Goal: Task Accomplishment & Management: Manage account settings

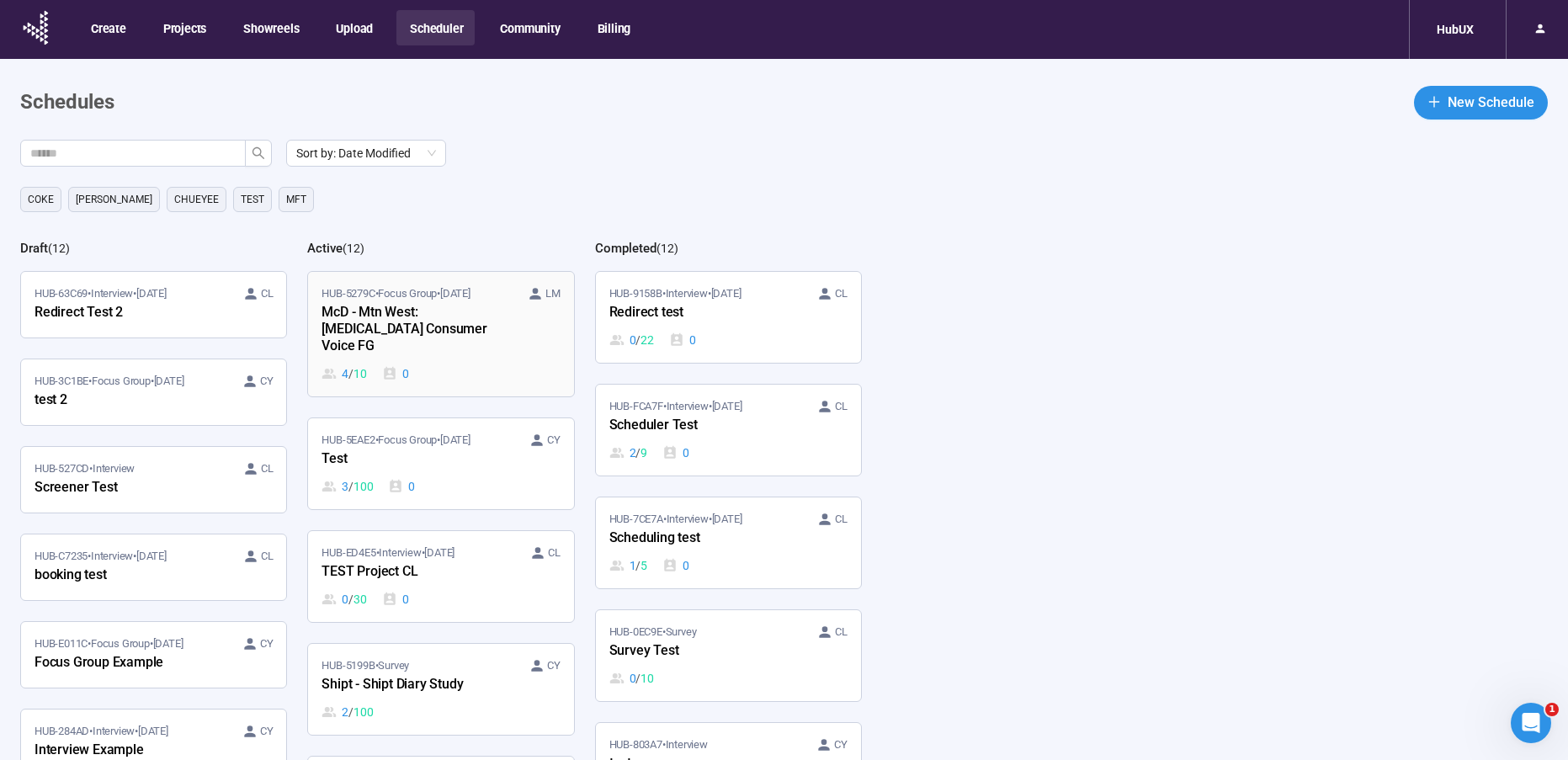
click at [413, 317] on div "McD - Mtn West: [MEDICAL_DATA] Consumer Voice FG" at bounding box center [415, 331] width 185 height 56
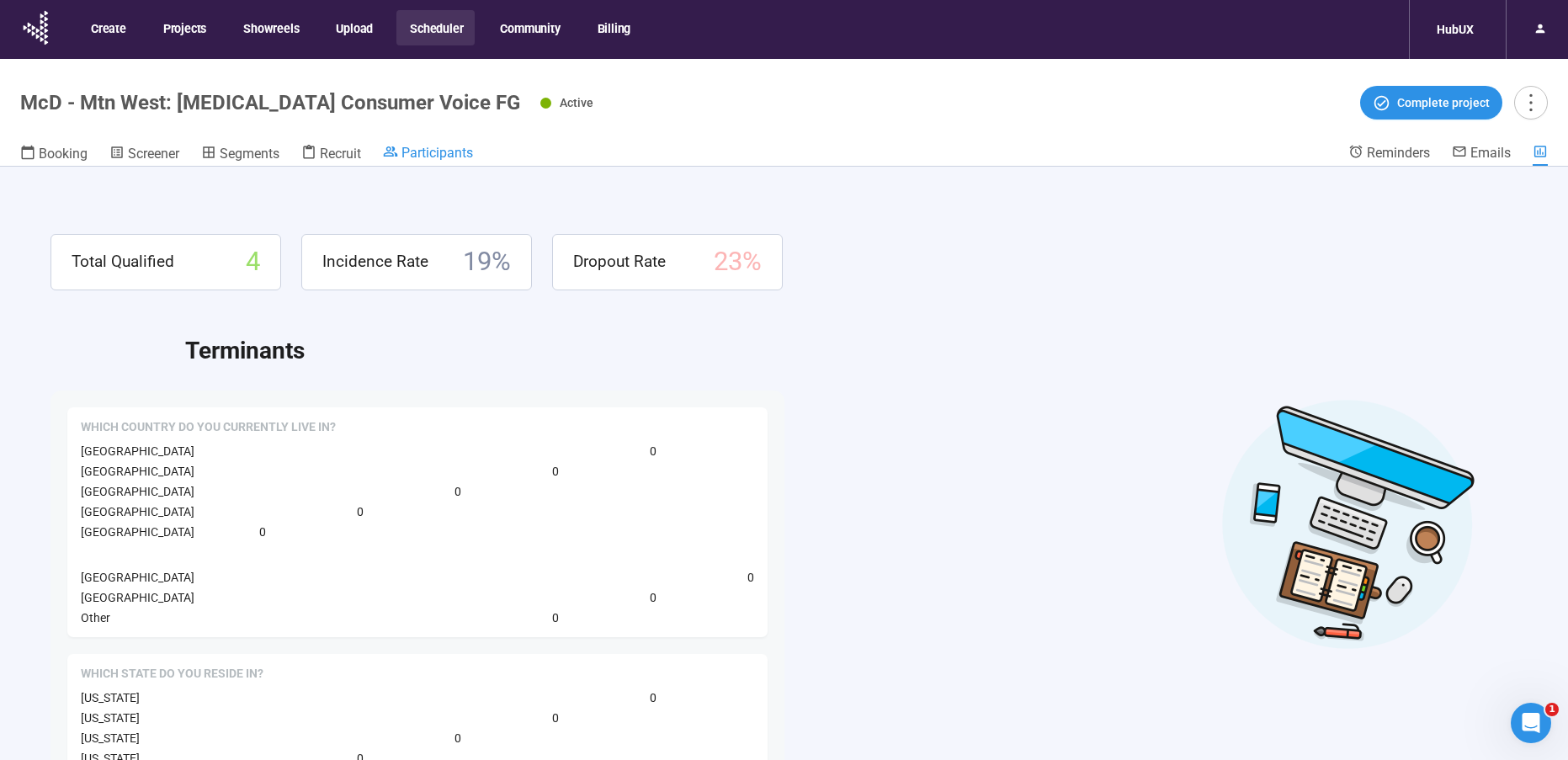
click at [431, 147] on span "Participants" at bounding box center [437, 153] width 72 height 16
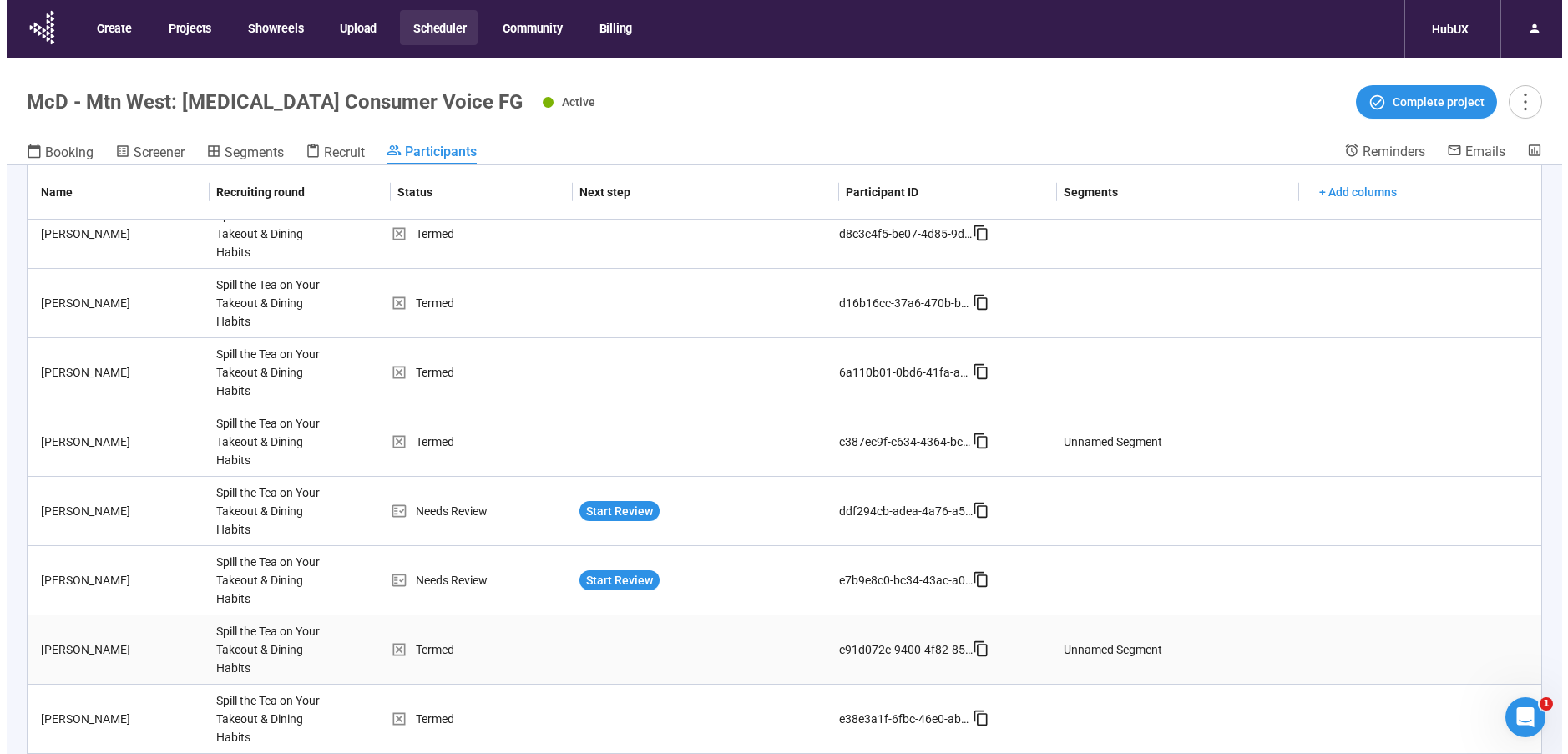
scroll to position [551, 0]
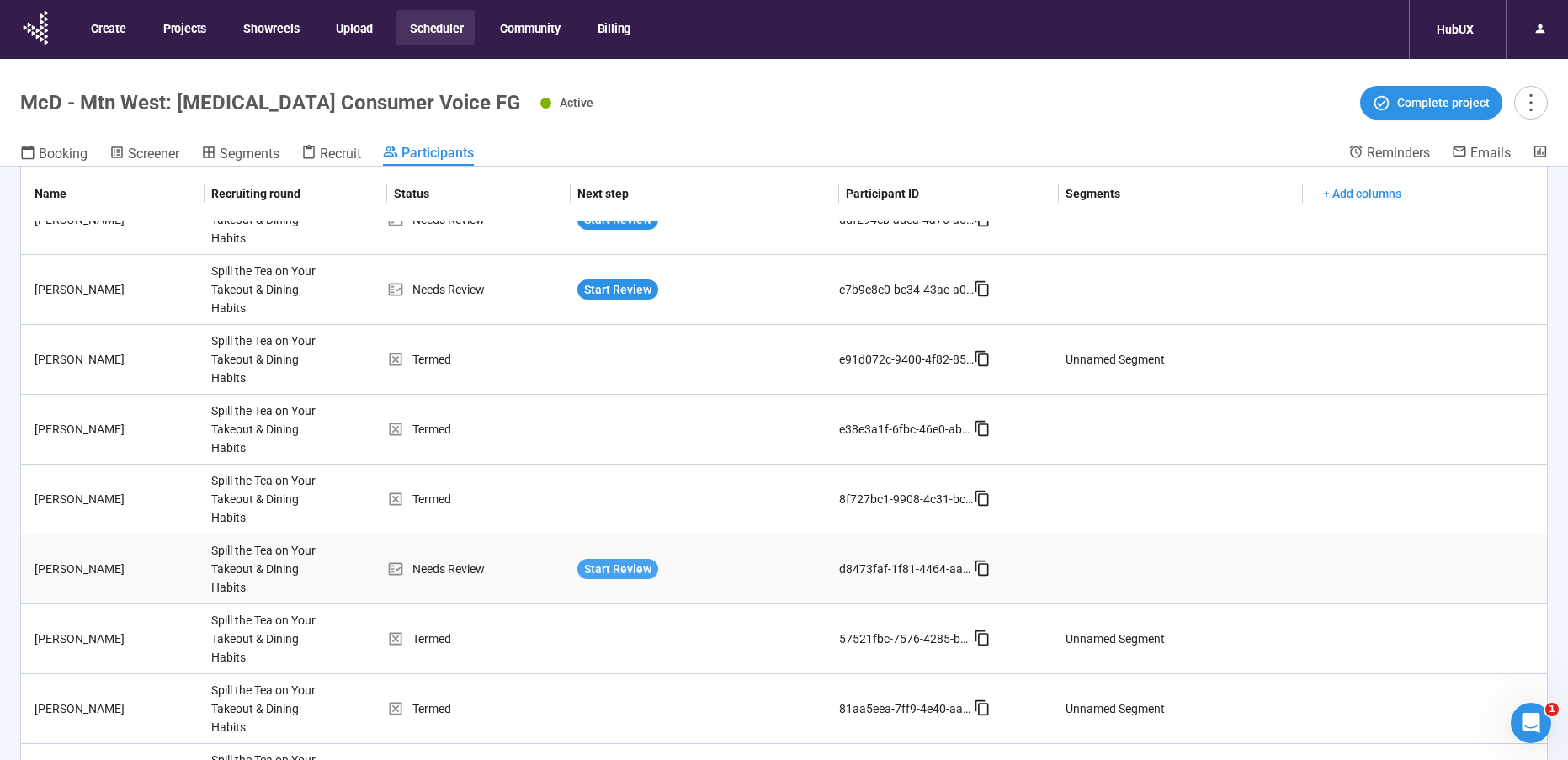
click at [608, 568] on span "Start Review" at bounding box center [617, 568] width 67 height 18
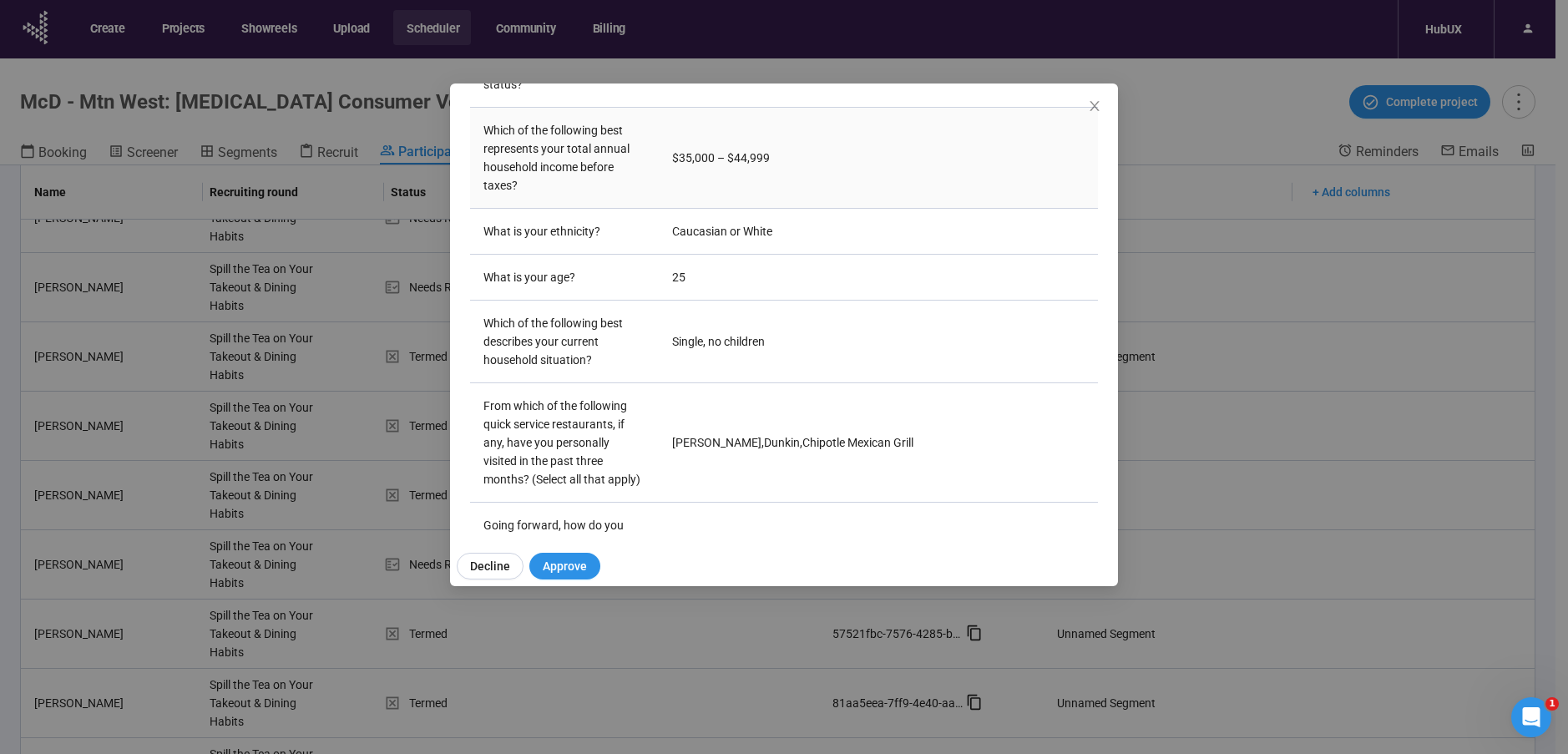
scroll to position [246, 0]
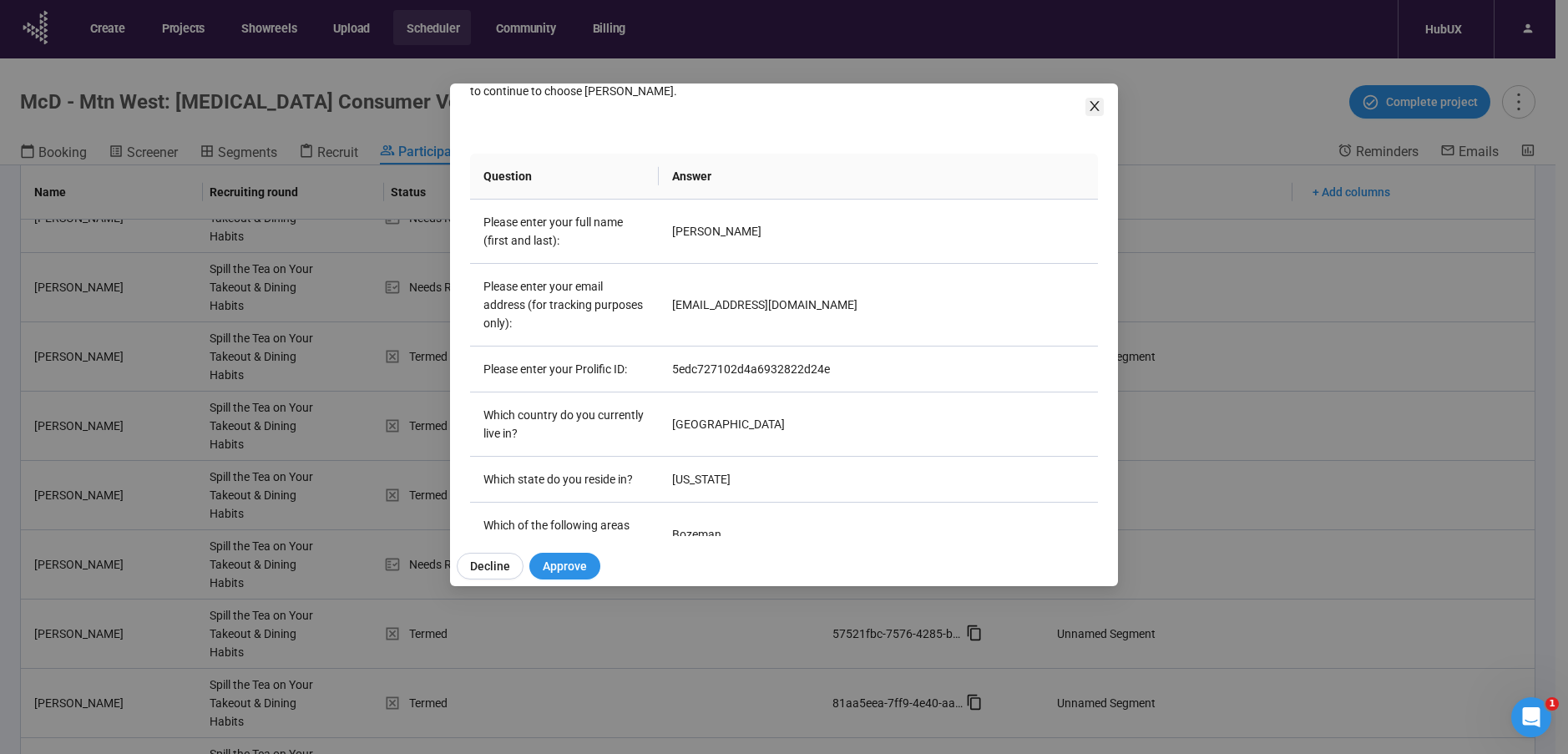
click at [1090, 103] on icon "close" at bounding box center [1094, 106] width 13 height 13
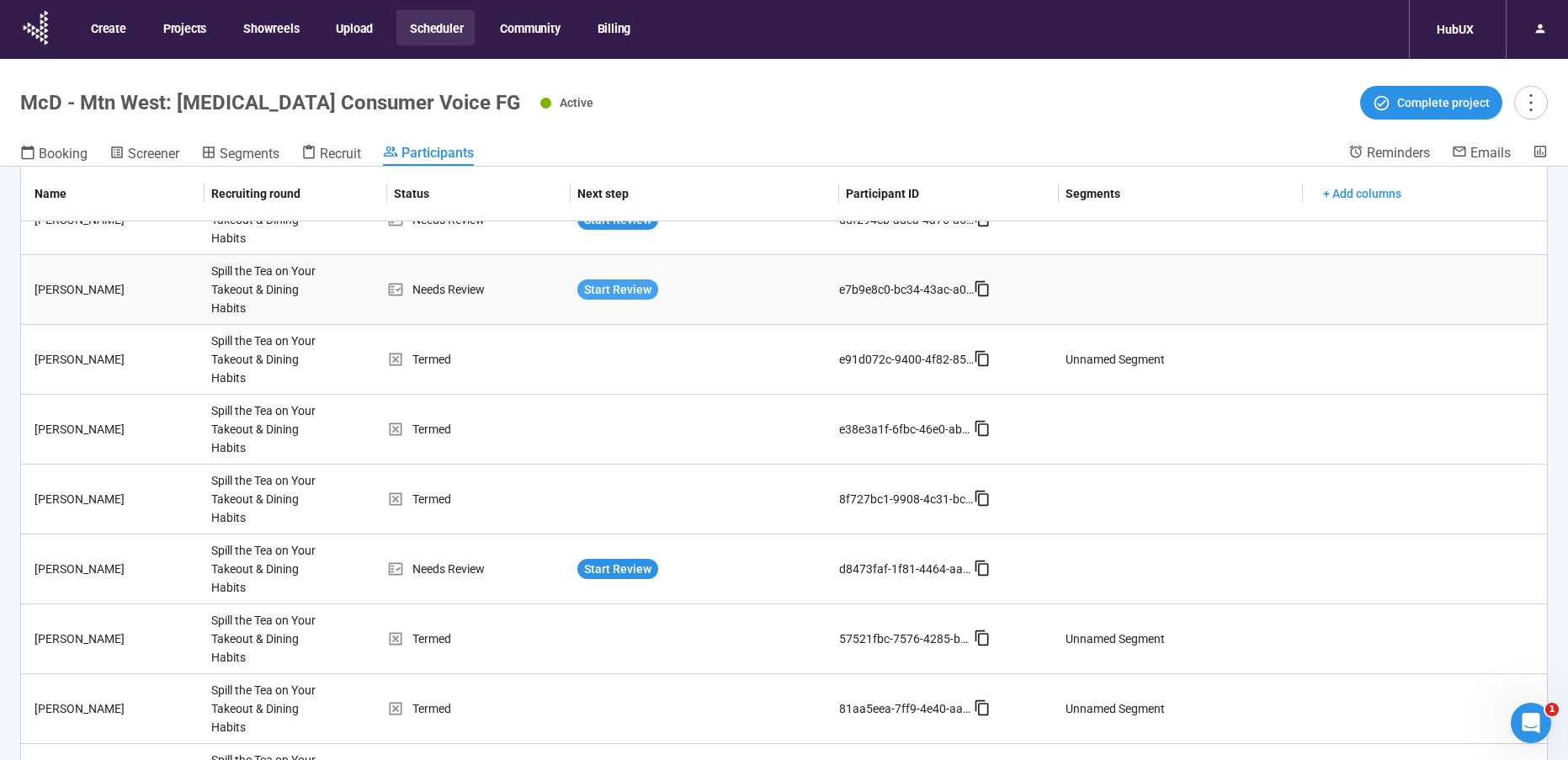
click at [638, 287] on span "Start Review" at bounding box center [617, 289] width 67 height 18
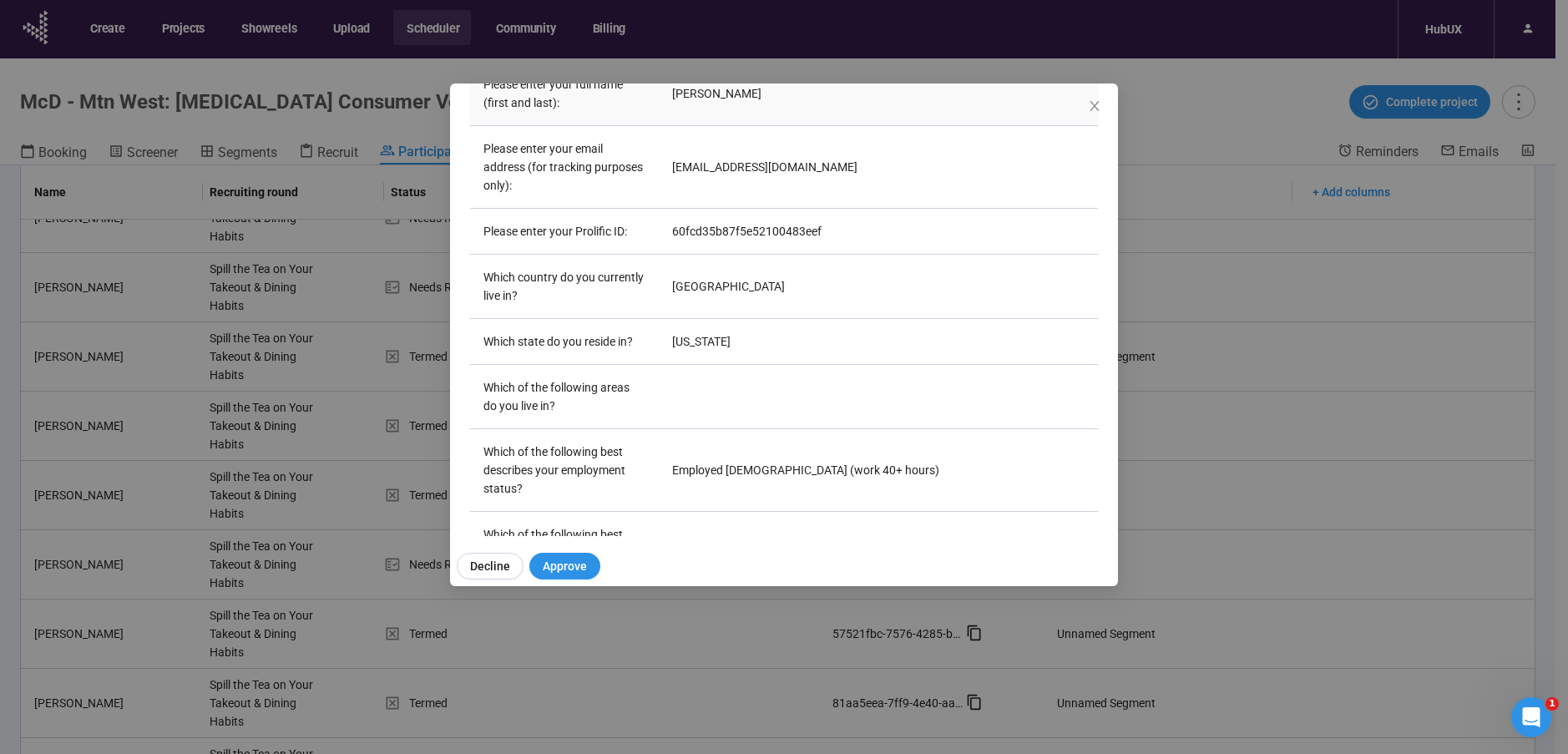
scroll to position [225, 0]
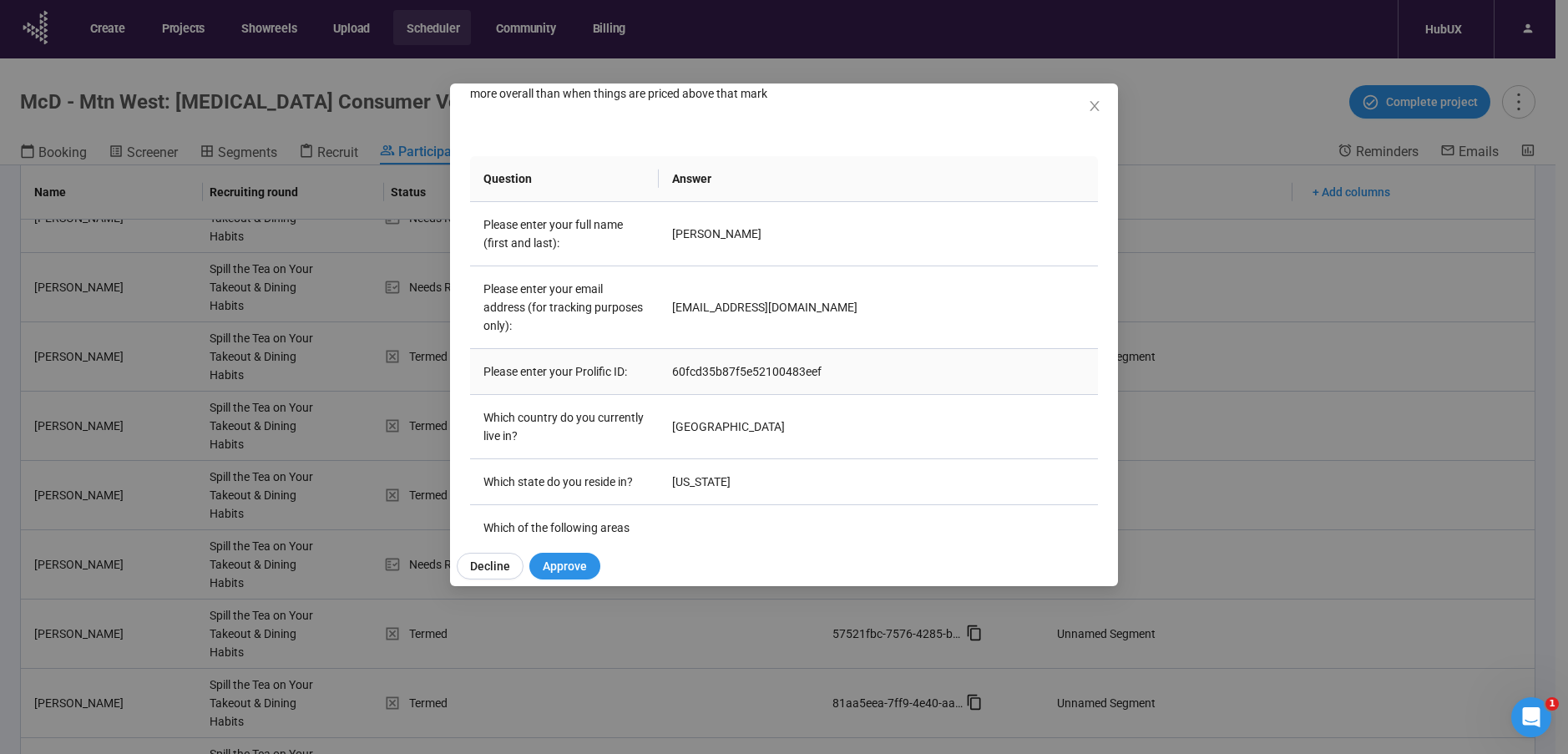
click at [726, 363] on td "60fcd35b87f5e52100483eef" at bounding box center [878, 371] width 439 height 46
click at [885, 407] on td "[GEOGRAPHIC_DATA]" at bounding box center [878, 427] width 439 height 64
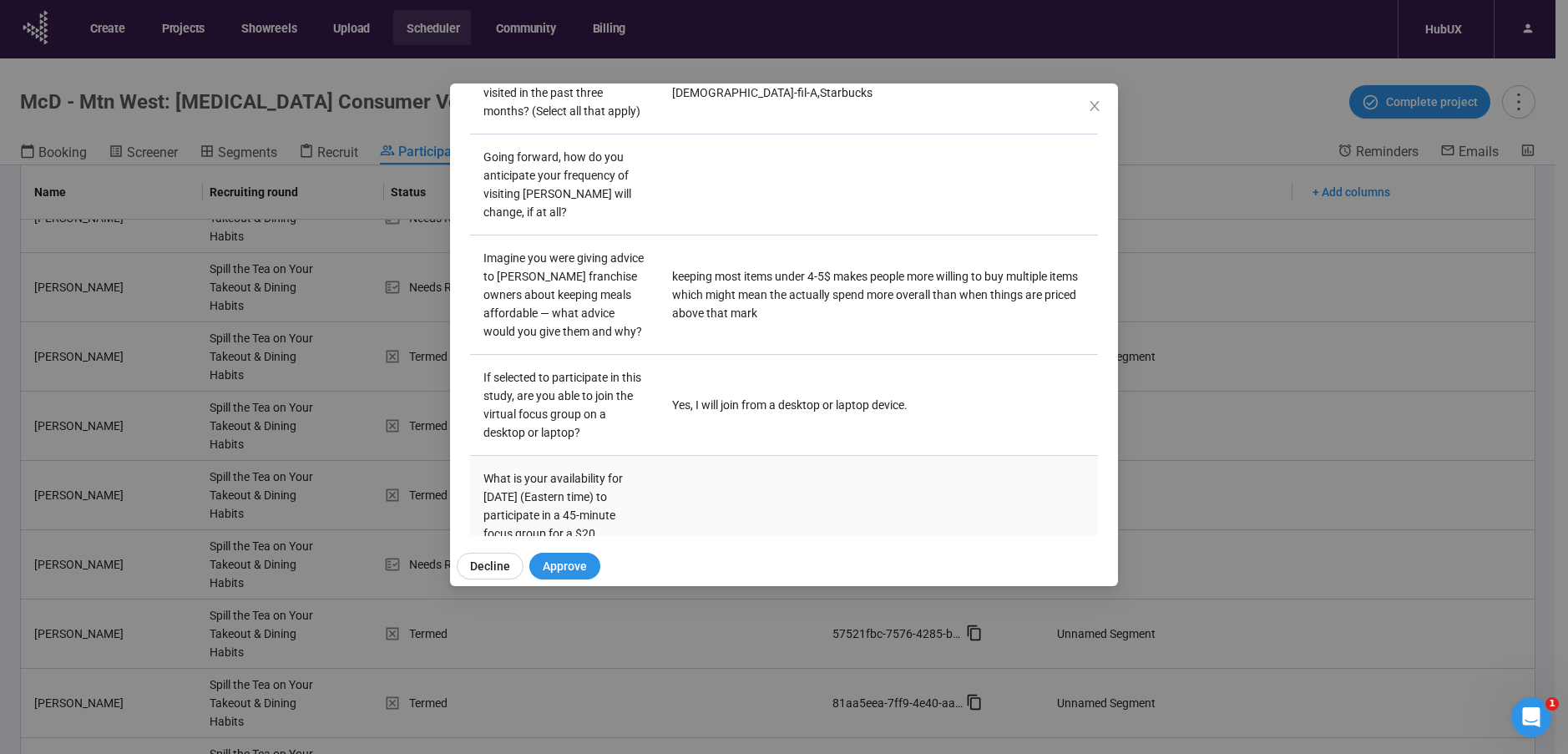
scroll to position [1278, 0]
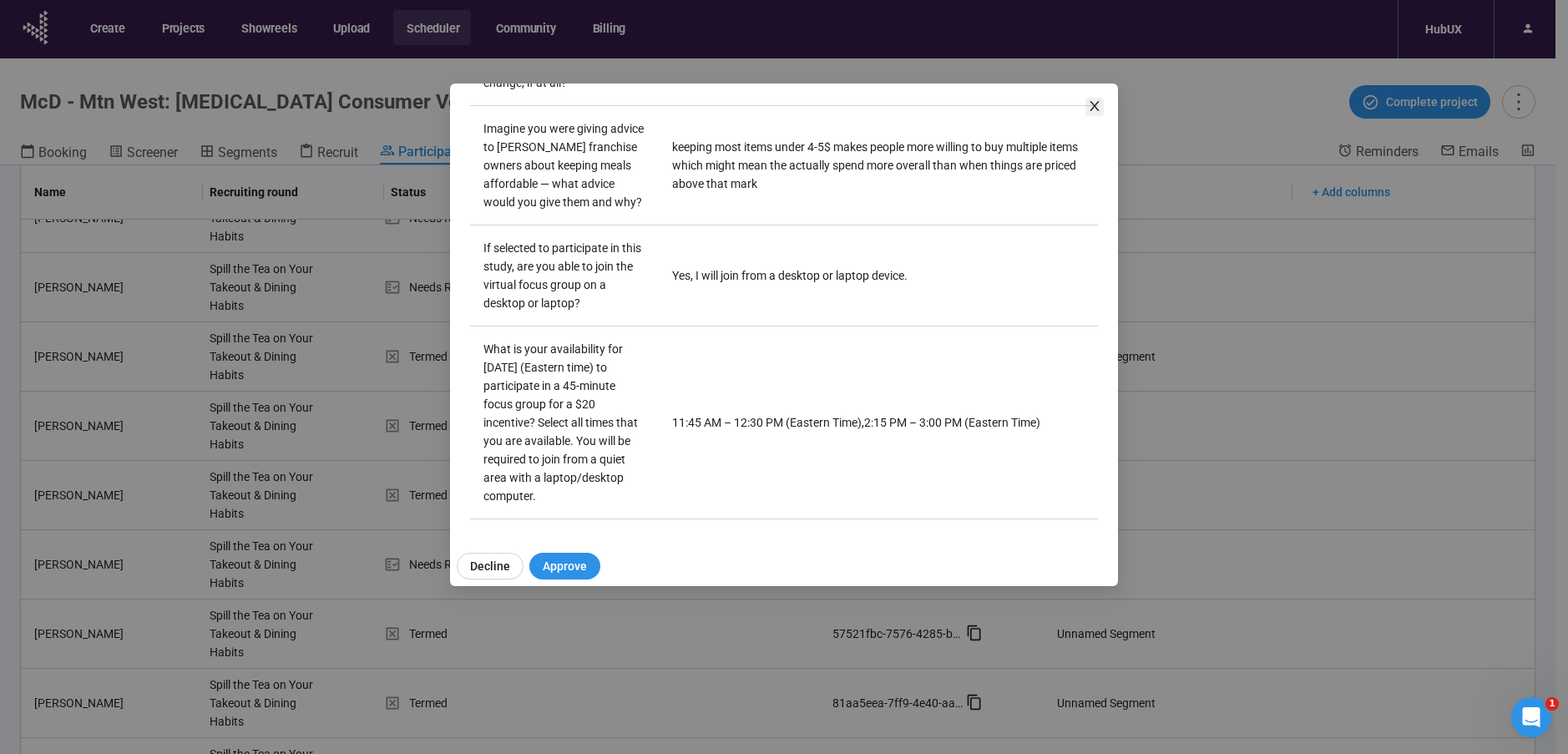
click at [1094, 100] on span "Close" at bounding box center [1094, 107] width 18 height 18
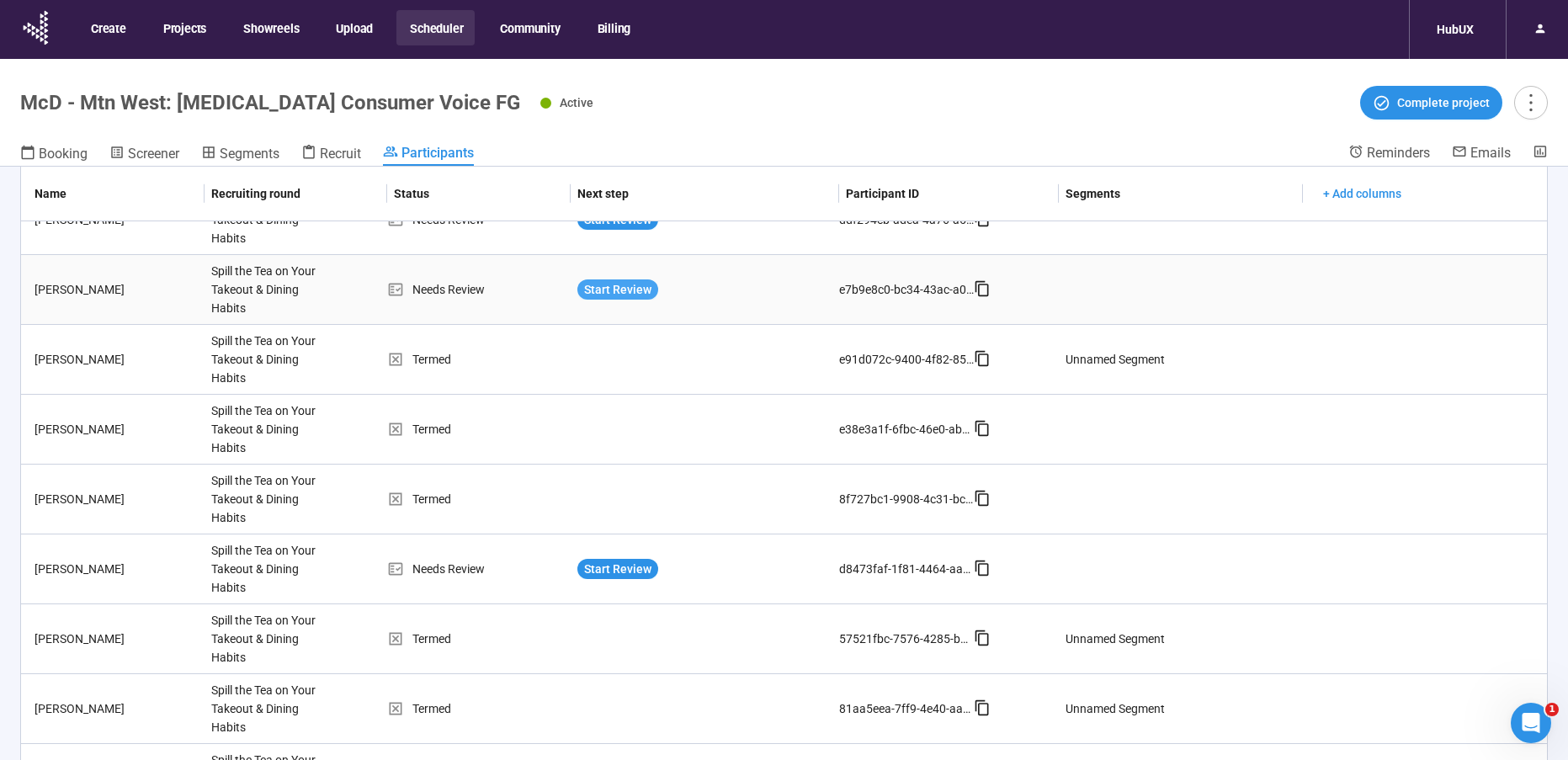
click at [591, 284] on span "Start Review" at bounding box center [617, 289] width 67 height 18
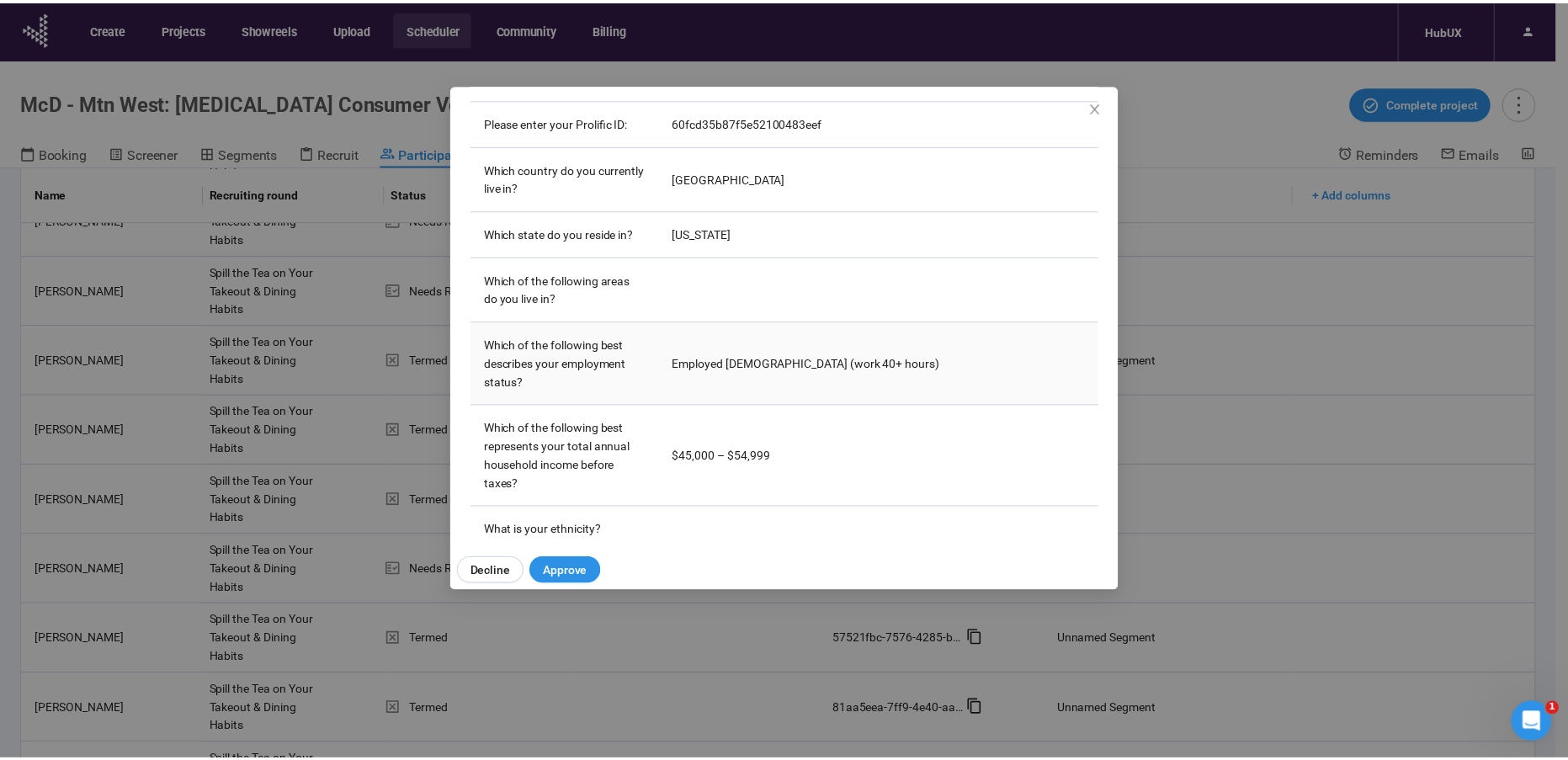
scroll to position [455, 0]
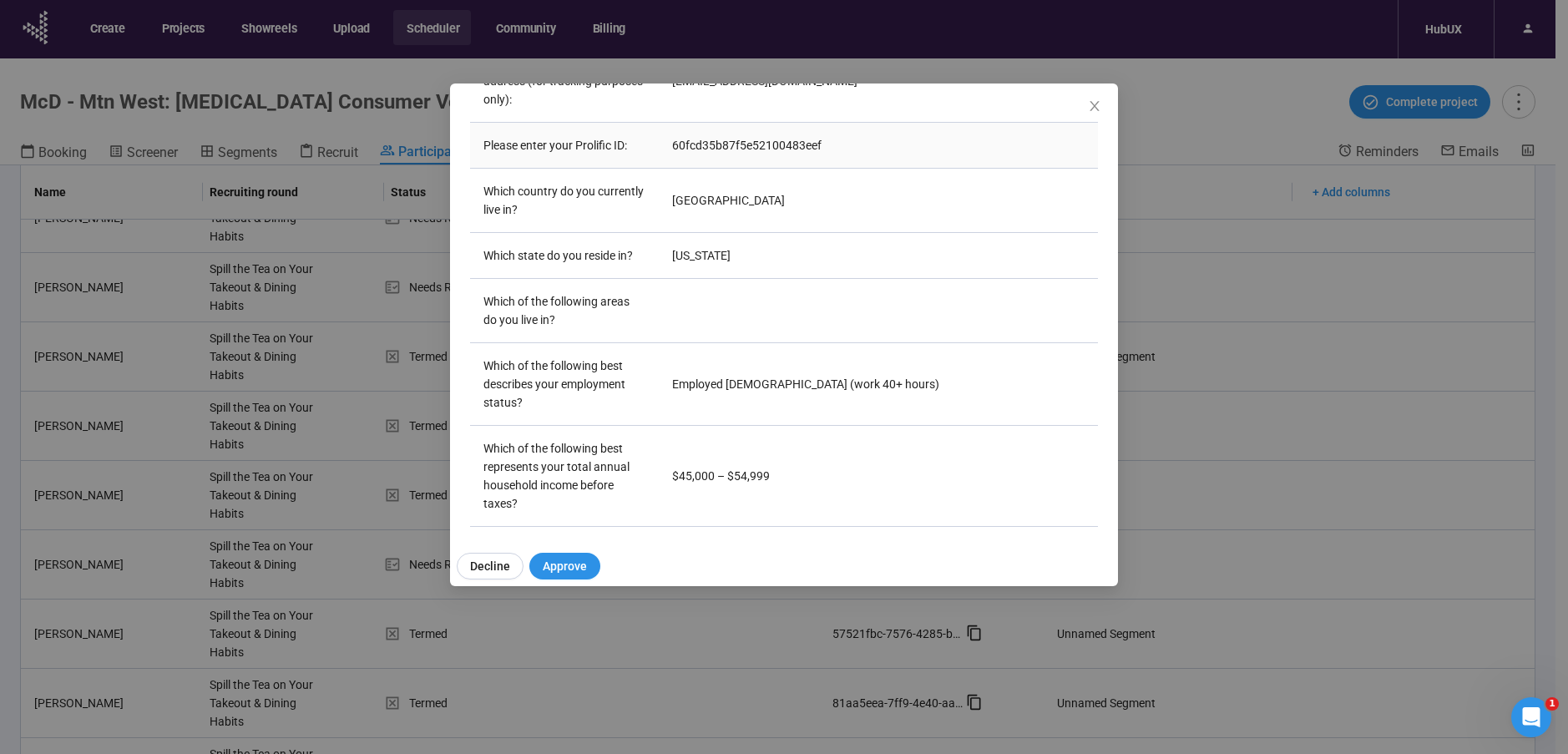
click at [735, 141] on td "60fcd35b87f5e52100483eef" at bounding box center [878, 145] width 439 height 46
copy td "60fcd35b87f5e52100483eef"
click at [408, 470] on div "[PERSON_NAME] Project notes Edit Add notes, i.e. how the last interview went, i…" at bounding box center [784, 377] width 1568 height 754
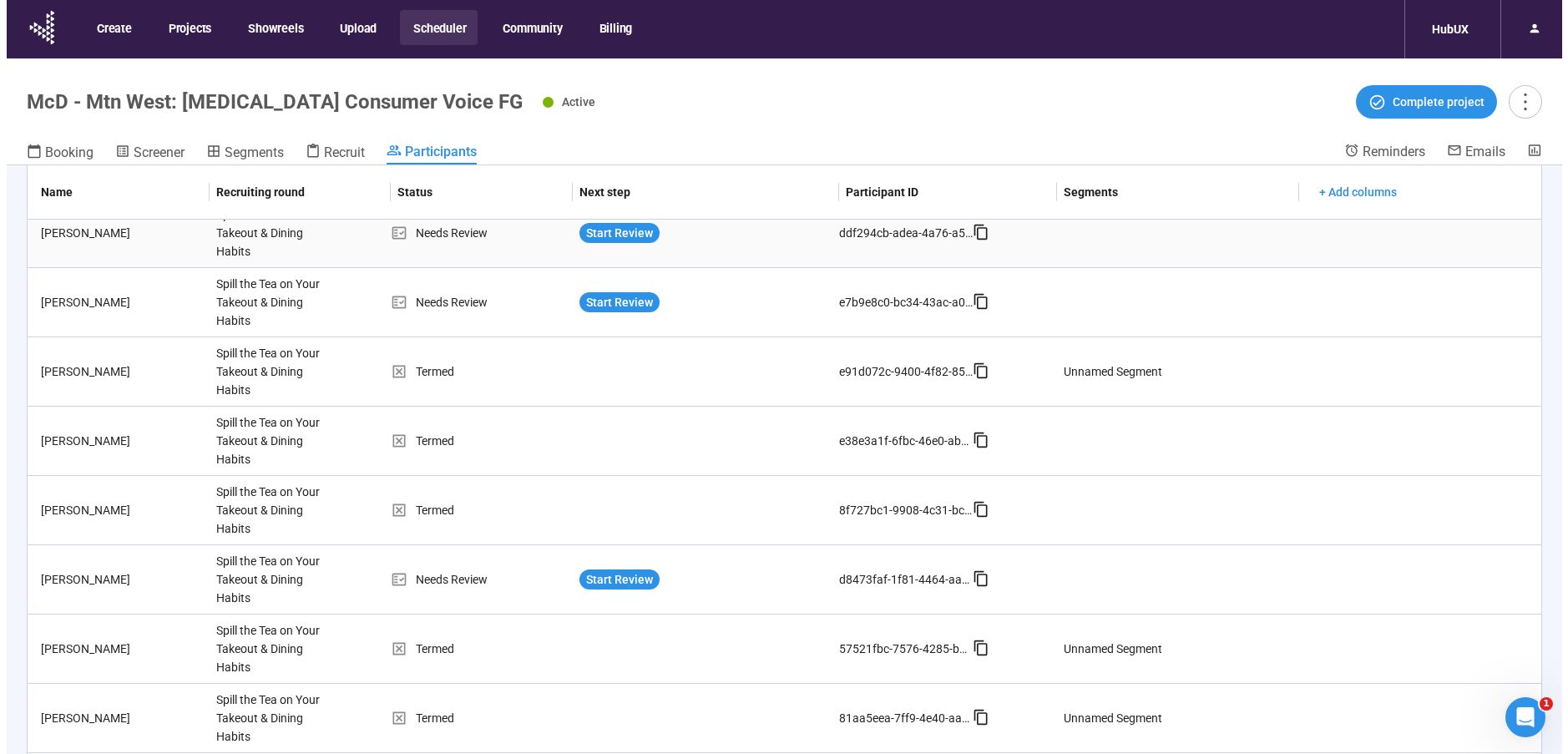
scroll to position [515, 0]
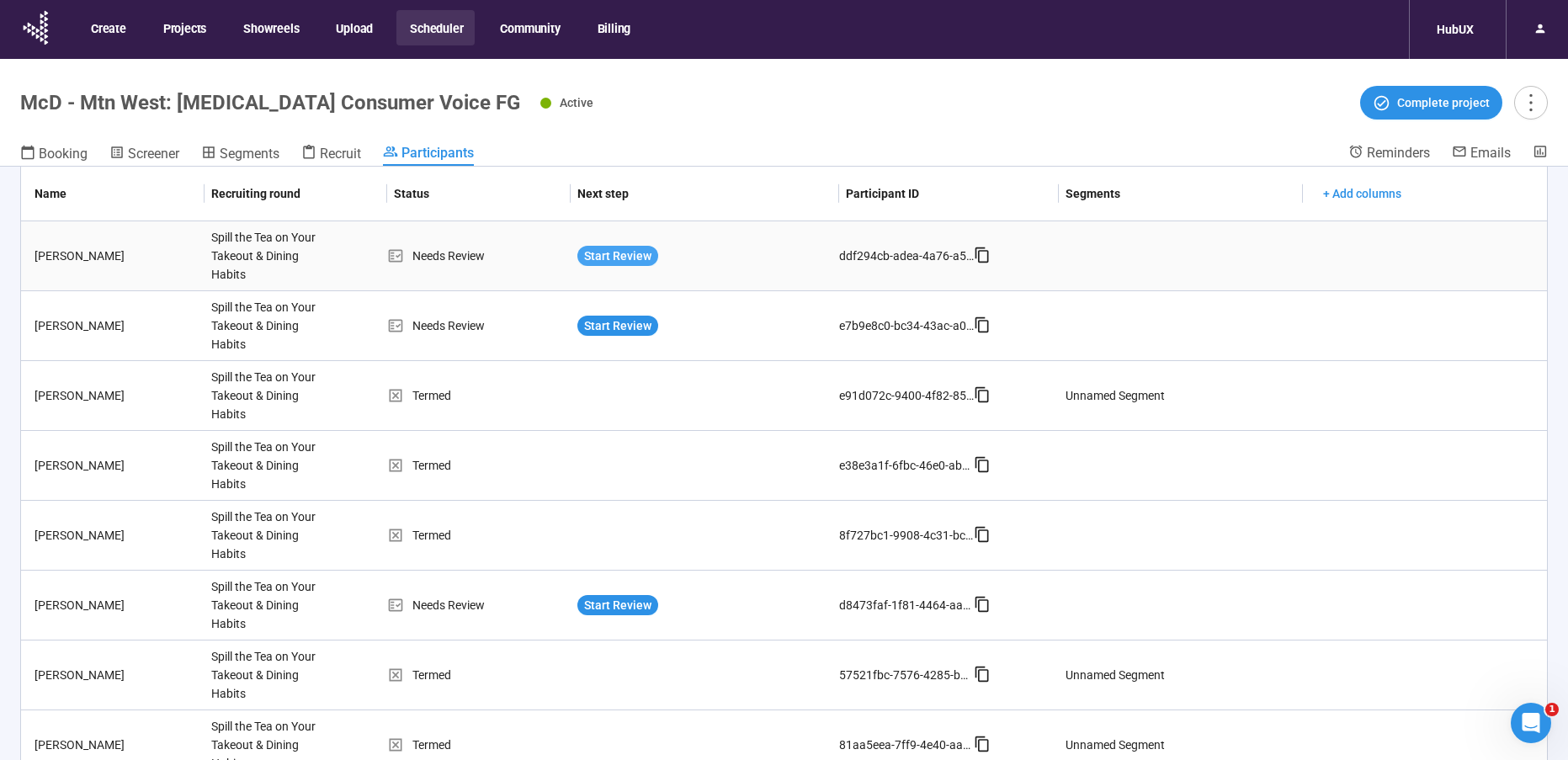
click at [619, 256] on span "Start Review" at bounding box center [617, 255] width 67 height 18
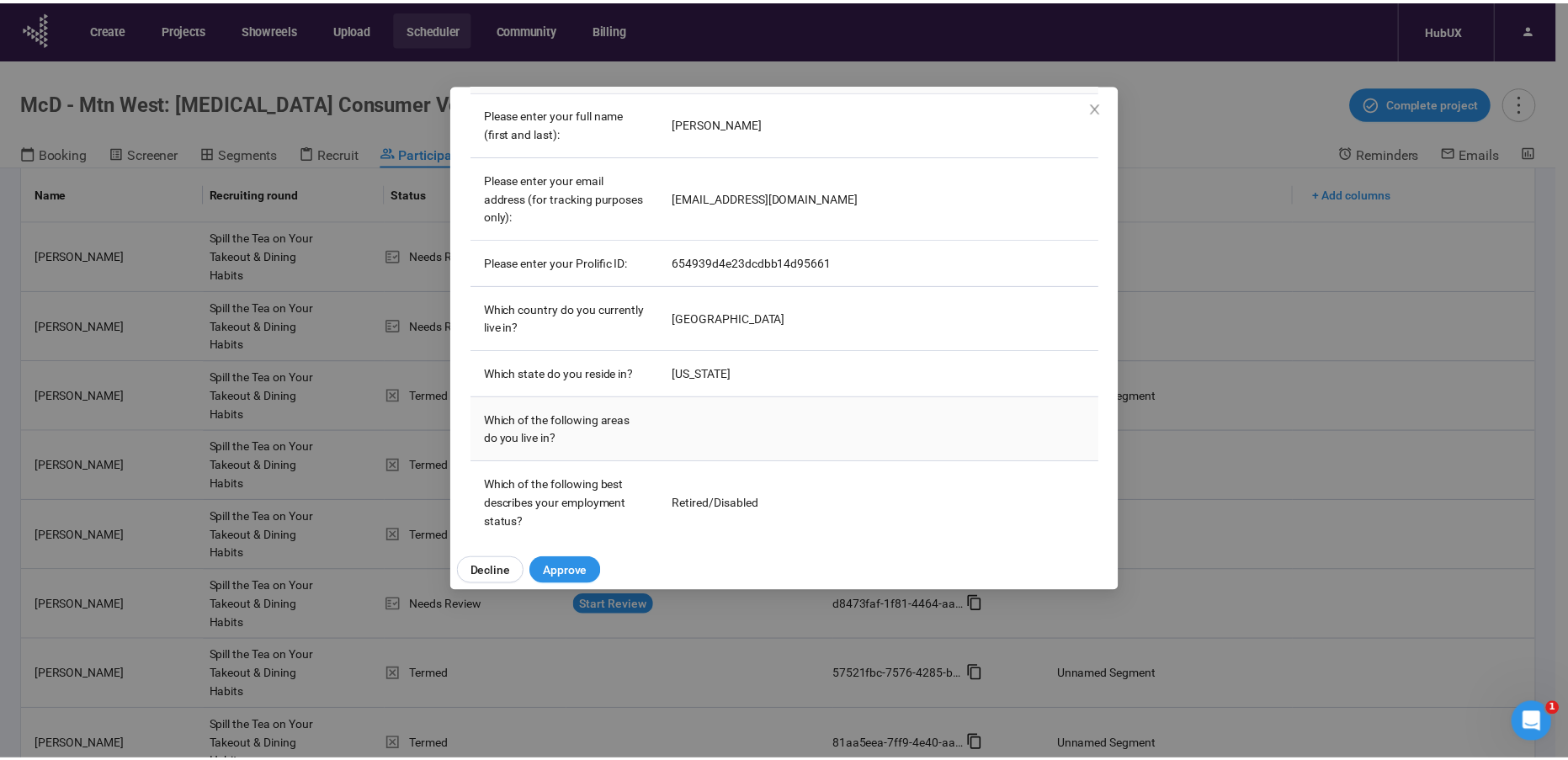
scroll to position [153, 0]
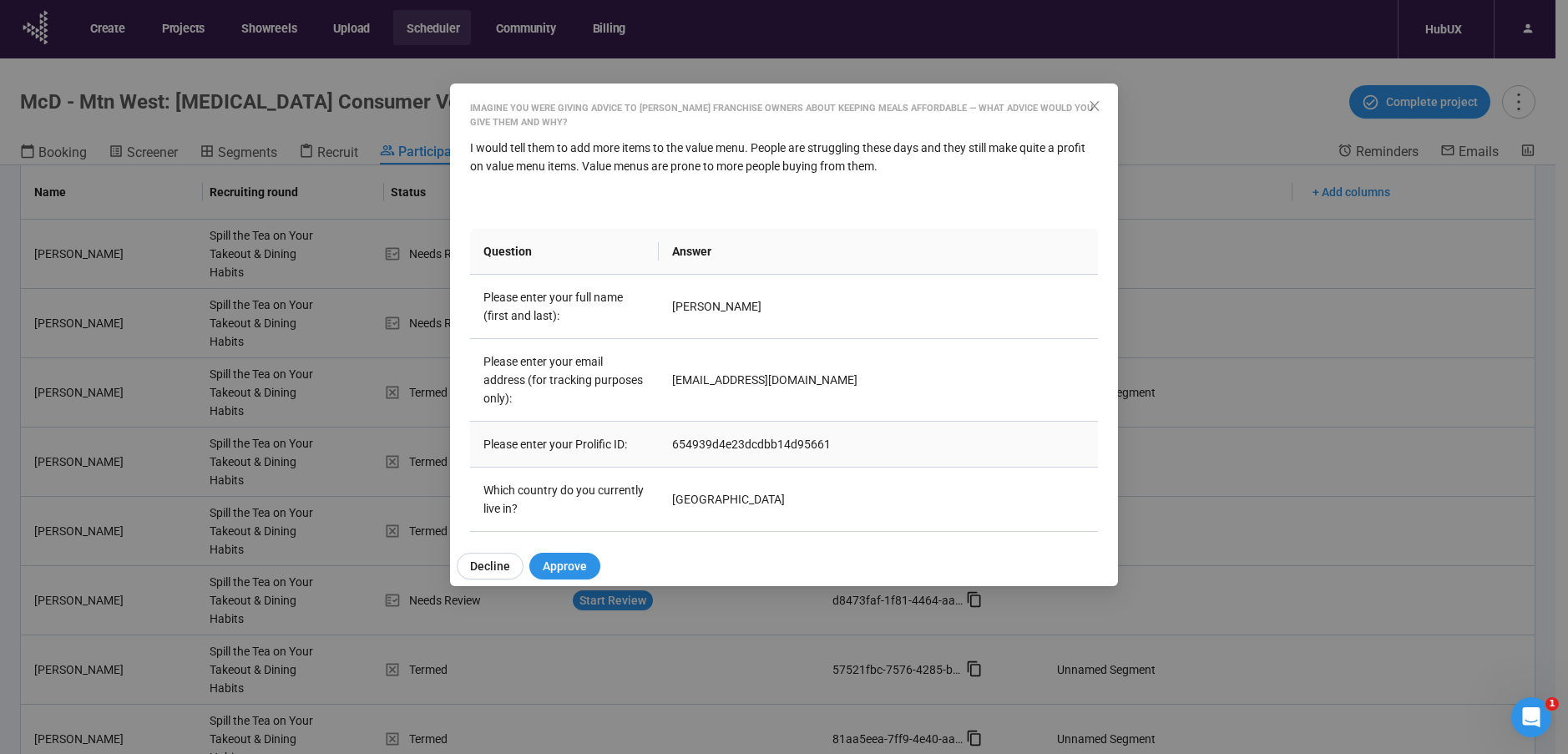
click at [719, 444] on td "654939d4e23dcdbb14d95661" at bounding box center [878, 444] width 439 height 46
click at [724, 435] on td "654939d4e23dcdbb14d95661" at bounding box center [878, 444] width 439 height 46
click at [747, 433] on td "654939d4e23dcdbb14d95661" at bounding box center [878, 444] width 439 height 46
click at [735, 438] on td "654939d4e23dcdbb14d95661" at bounding box center [878, 444] width 439 height 46
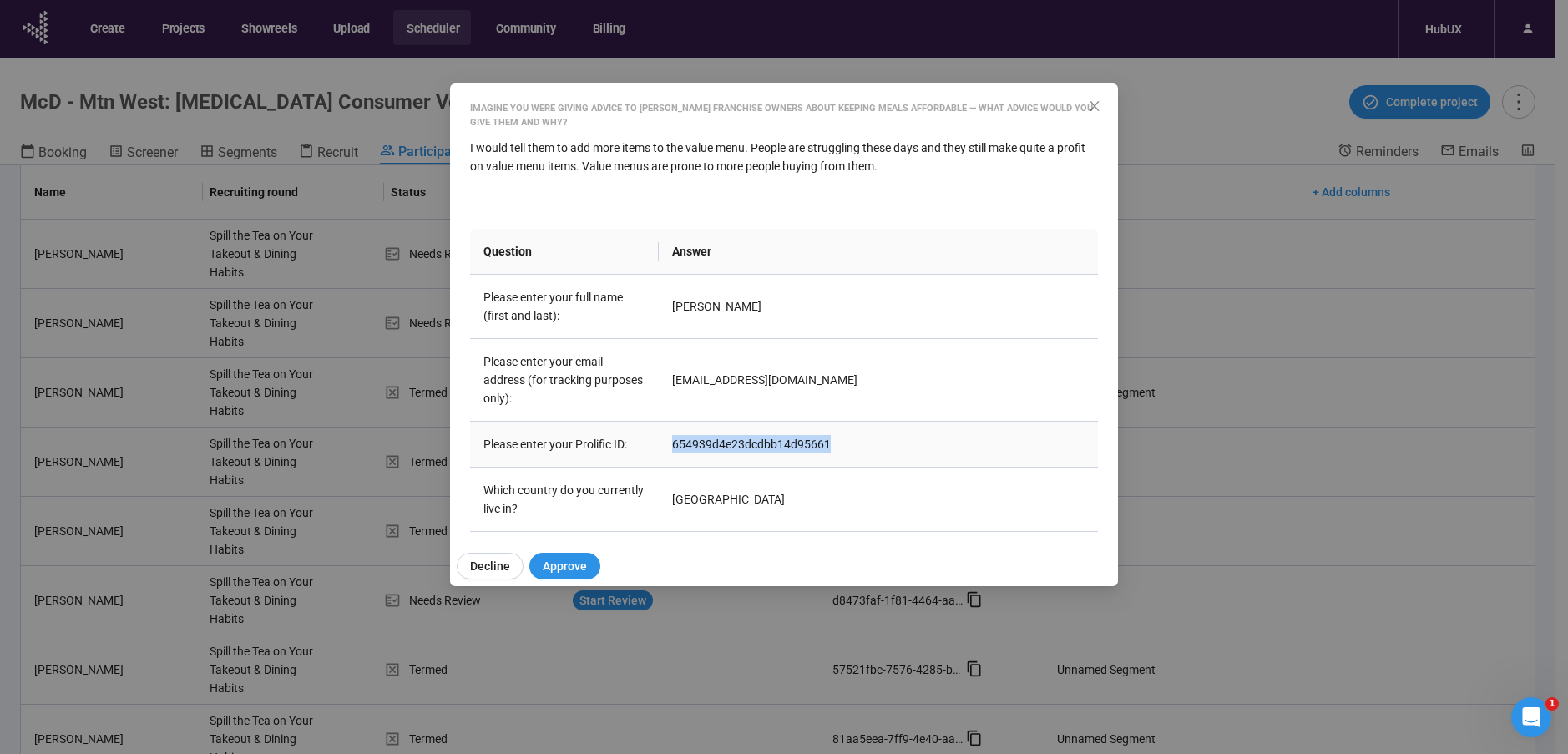
click at [735, 438] on td "654939d4e23dcdbb14d95661" at bounding box center [878, 444] width 439 height 46
copy td "654939d4e23dcdbb14d95661"
click at [848, 325] on td "[PERSON_NAME]" at bounding box center [878, 307] width 439 height 64
click at [754, 429] on td "654939d4e23dcdbb14d95661" at bounding box center [878, 444] width 439 height 46
click at [754, 430] on td "654939d4e23dcdbb14d95661" at bounding box center [878, 444] width 439 height 46
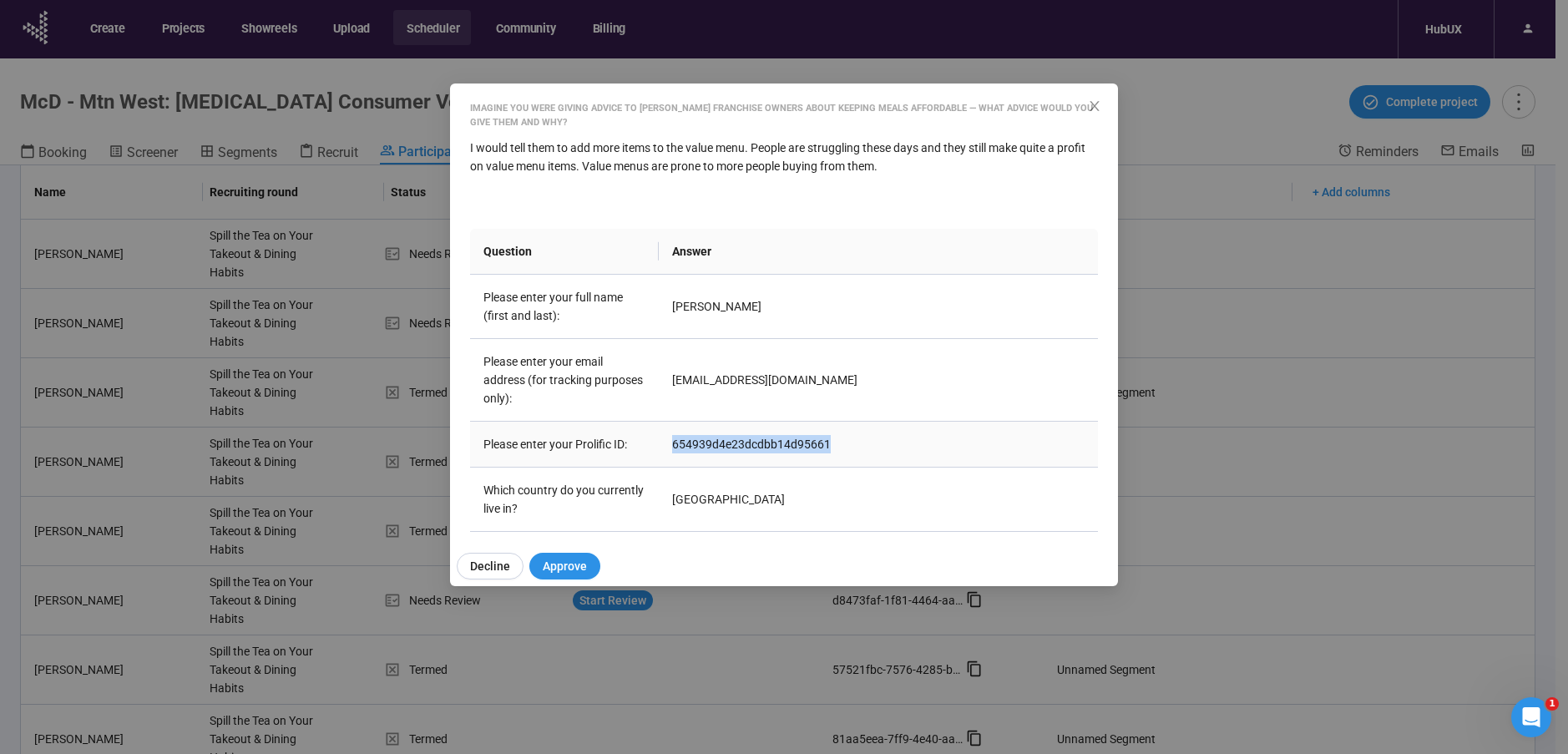
copy td "654939d4e23dcdbb14d95661"
click at [353, 367] on div "[PERSON_NAME] Project notes Edit Add notes, i.e. how the last interview went, i…" at bounding box center [784, 377] width 1568 height 754
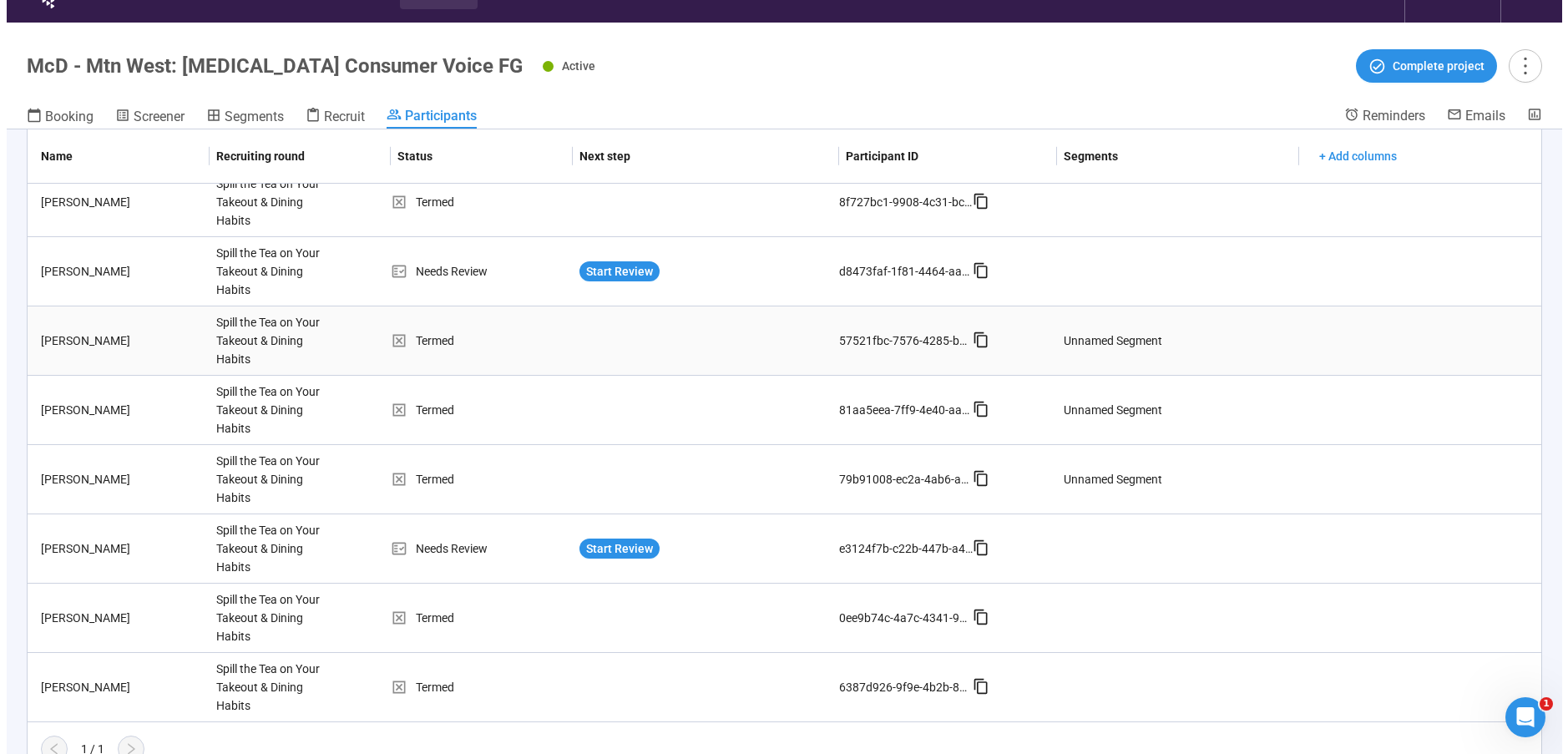
scroll to position [58, 0]
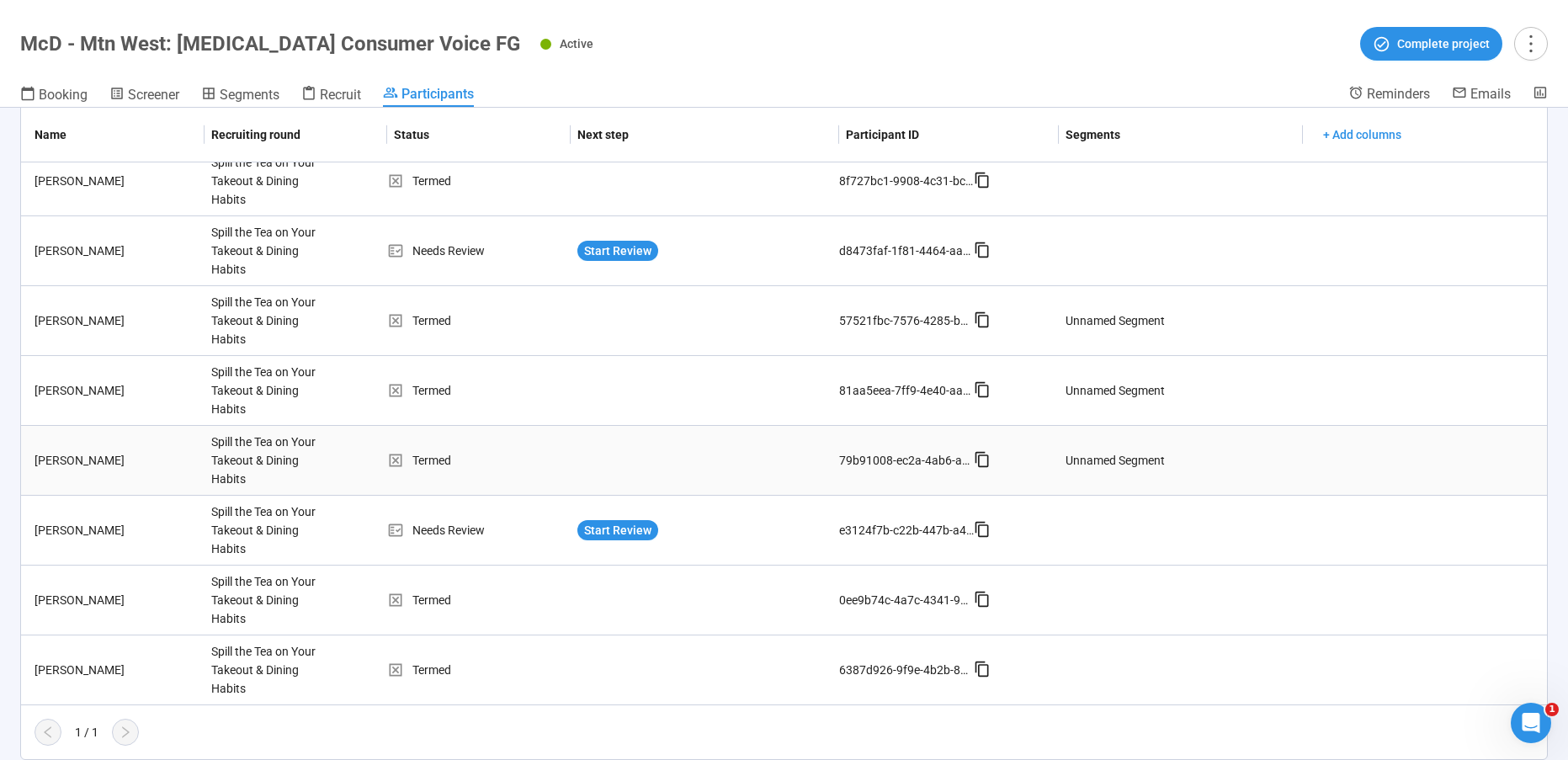
click at [714, 458] on td at bounding box center [705, 461] width 268 height 70
click at [618, 536] on span "Start Review" at bounding box center [617, 530] width 67 height 18
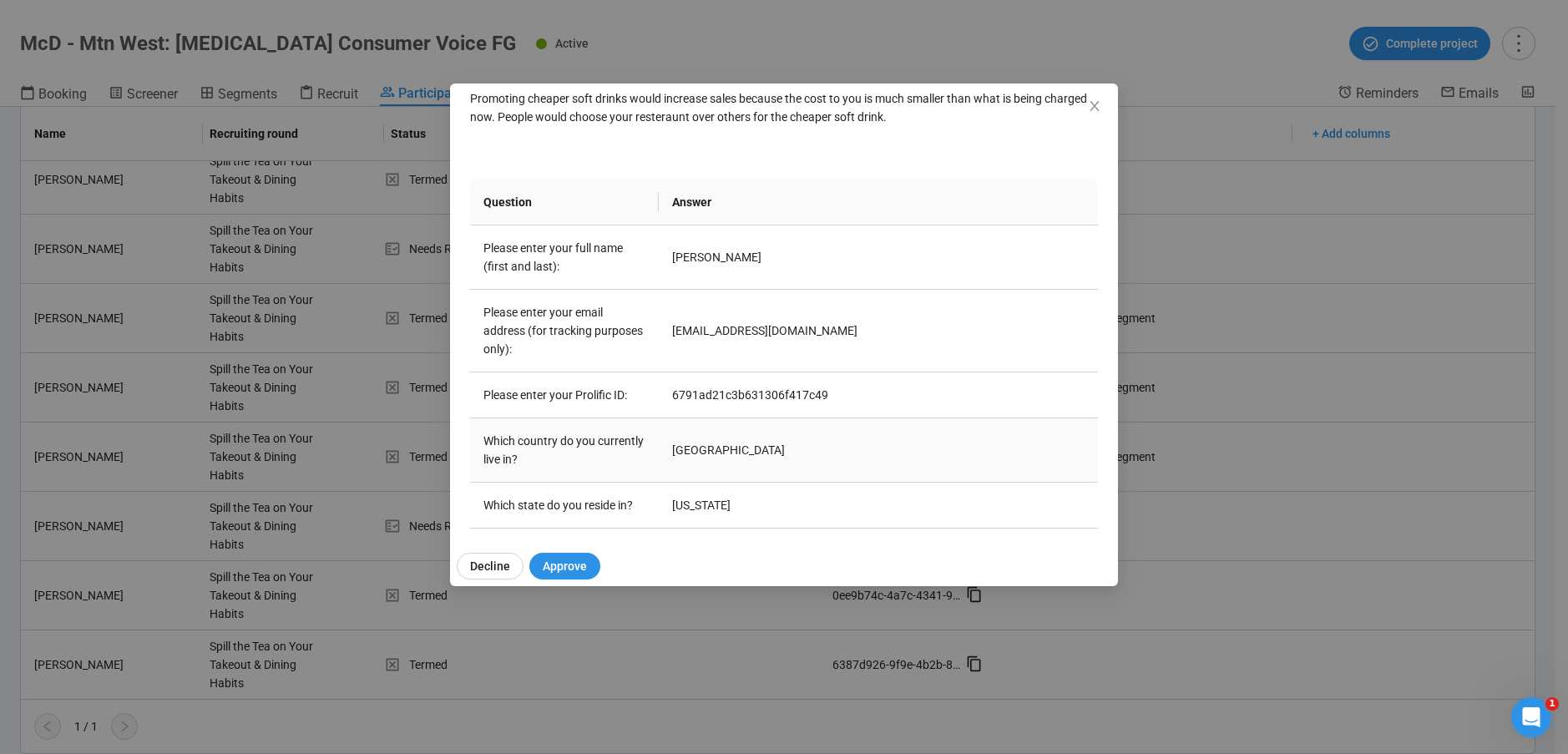
scroll to position [205, 0]
click at [749, 387] on td "6791ad21c3b631306f417c49" at bounding box center [878, 391] width 439 height 46
copy td "6791ad21c3b631306f417c49"
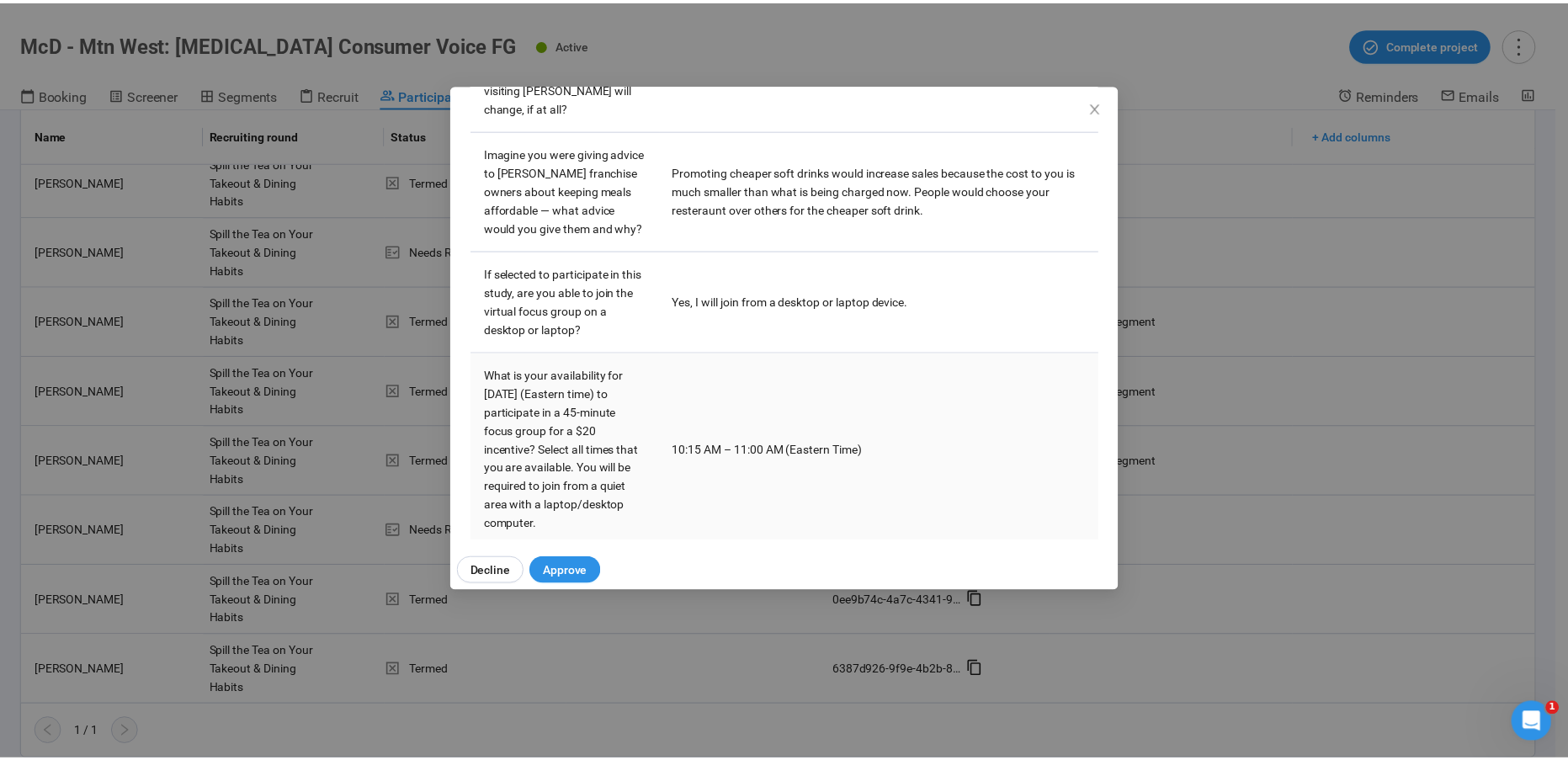
scroll to position [1288, 0]
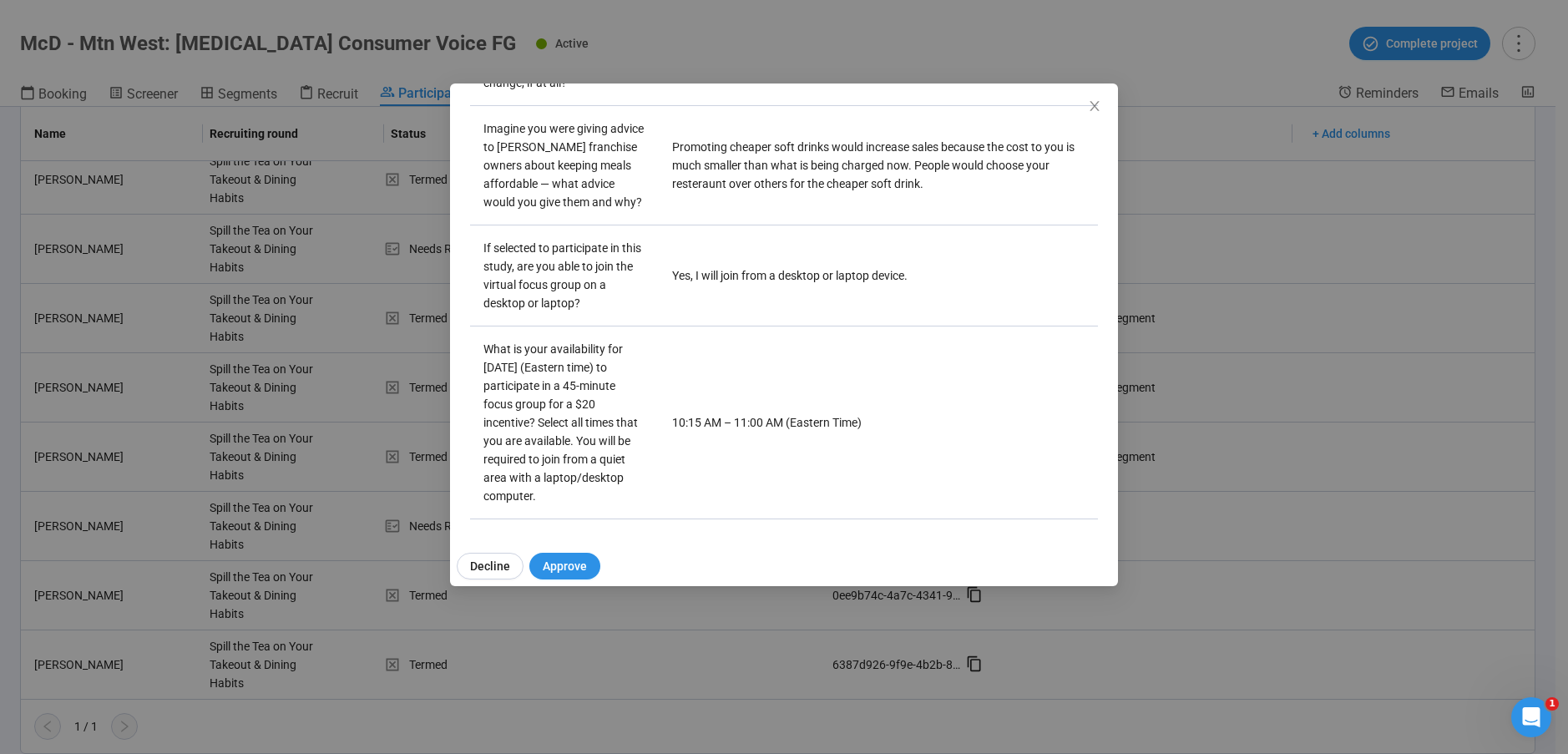
click at [1103, 110] on div "[PERSON_NAME] Project notes Edit Add notes, i.e. how the last interview went, i…" at bounding box center [784, 310] width 668 height 453
click at [1099, 107] on icon "close" at bounding box center [1094, 106] width 13 height 13
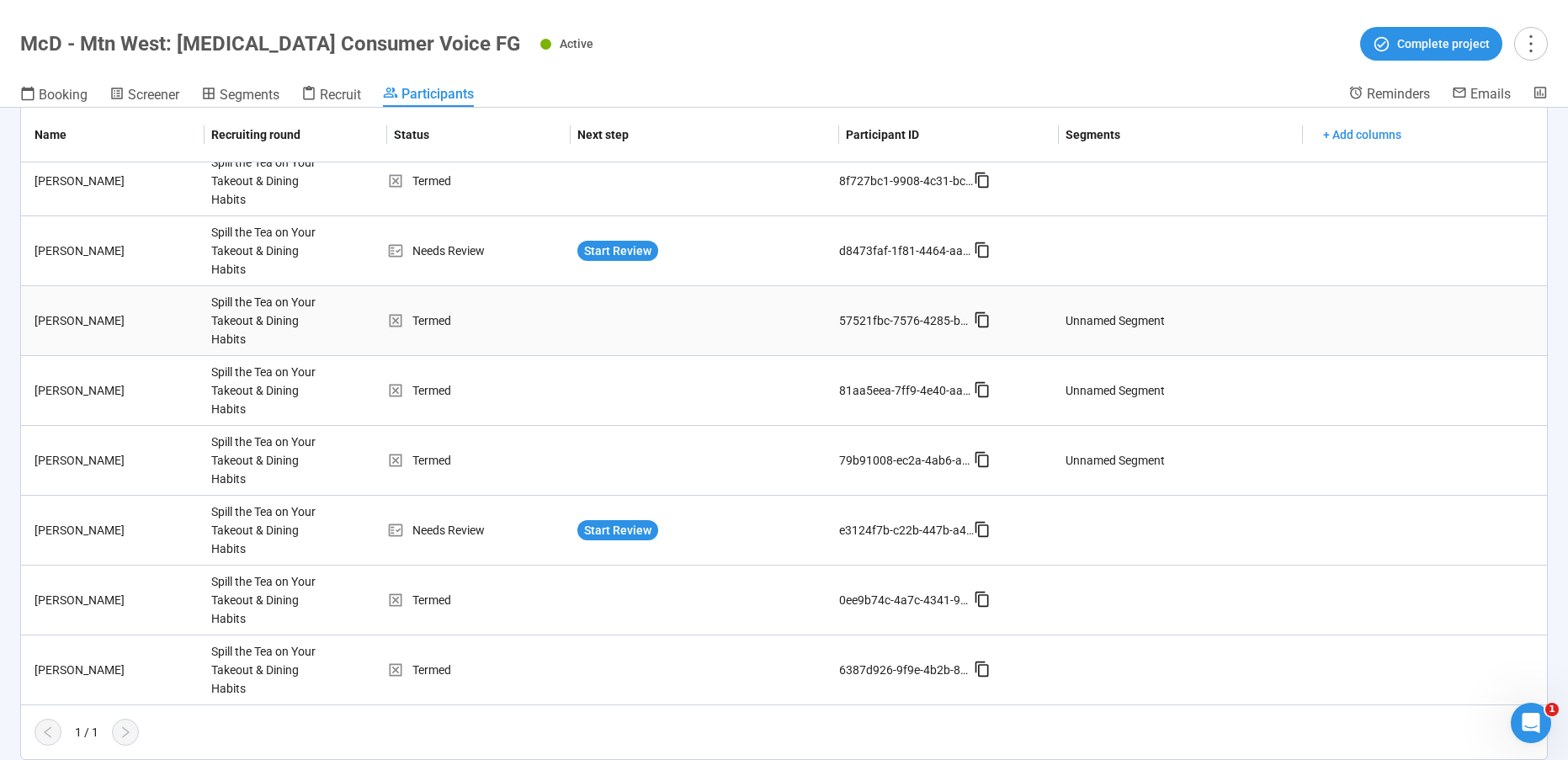
click at [1111, 317] on div "Unnamed Segment" at bounding box center [1116, 320] width 100 height 18
click at [523, 334] on td "Termed" at bounding box center [479, 321] width 184 height 70
click at [387, 326] on icon at bounding box center [395, 320] width 17 height 17
click at [215, 324] on div "Spill the Tea on Your Takeout & Dining Habits" at bounding box center [268, 320] width 126 height 69
click at [46, 326] on div "[PERSON_NAME]" at bounding box center [116, 320] width 177 height 18
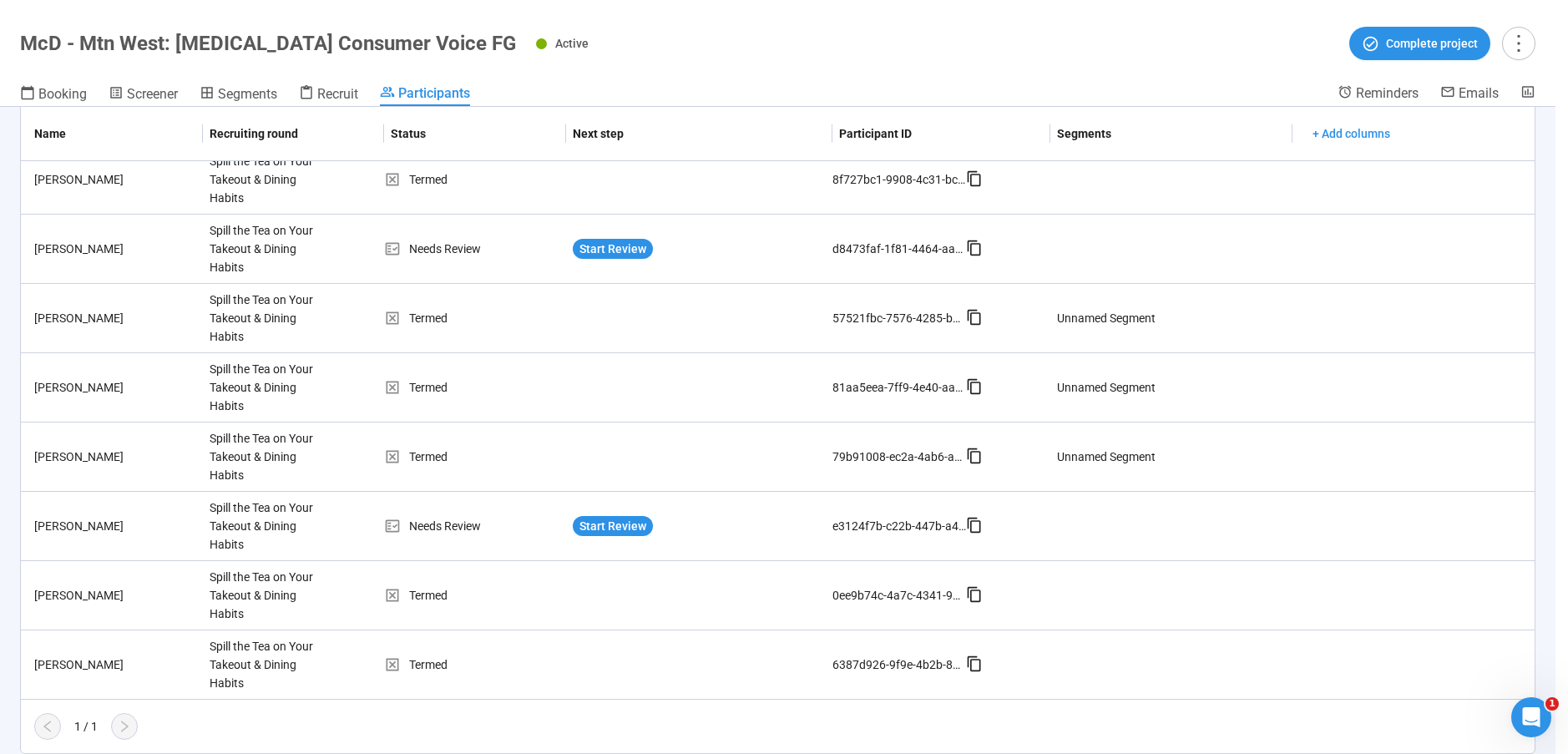
click at [52, 322] on div "[PERSON_NAME] Project notes Edit Add notes, i.e. how the last interview went, i…" at bounding box center [784, 377] width 1568 height 754
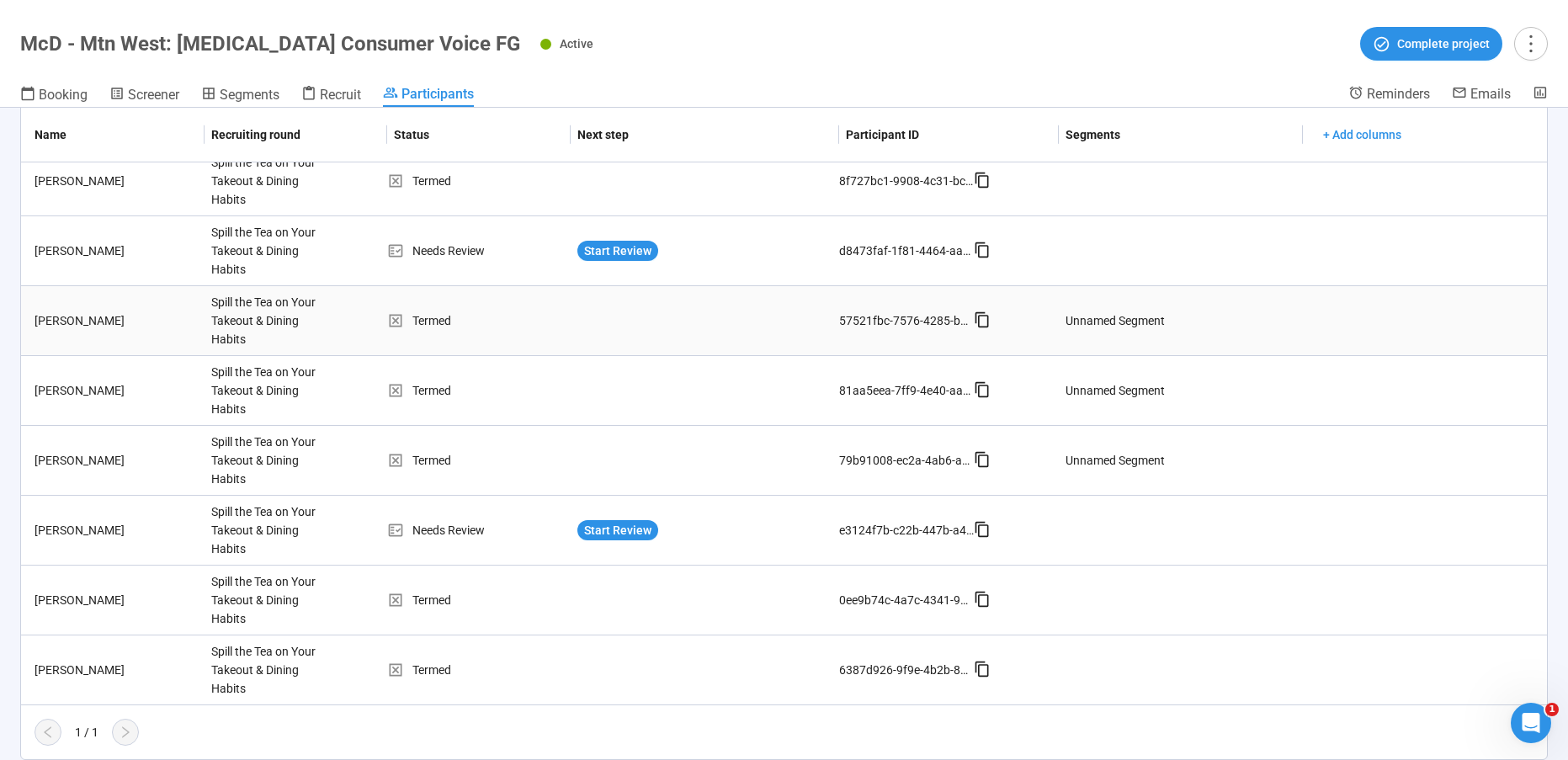
click at [193, 314] on div "[PERSON_NAME]" at bounding box center [116, 320] width 177 height 18
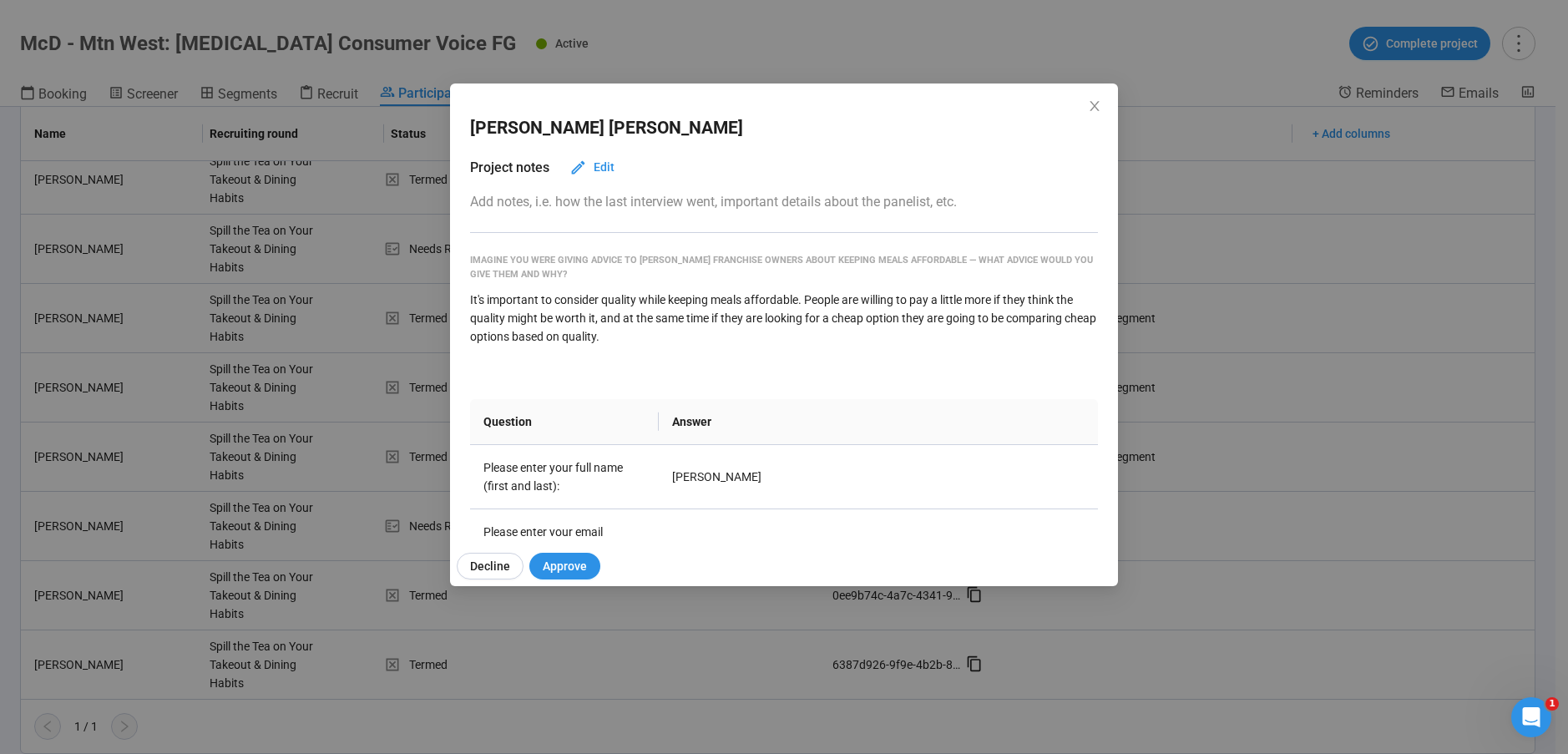
click at [278, 301] on div "[PERSON_NAME] Project notes Edit Add notes, i.e. how the last interview went, i…" at bounding box center [784, 377] width 1568 height 754
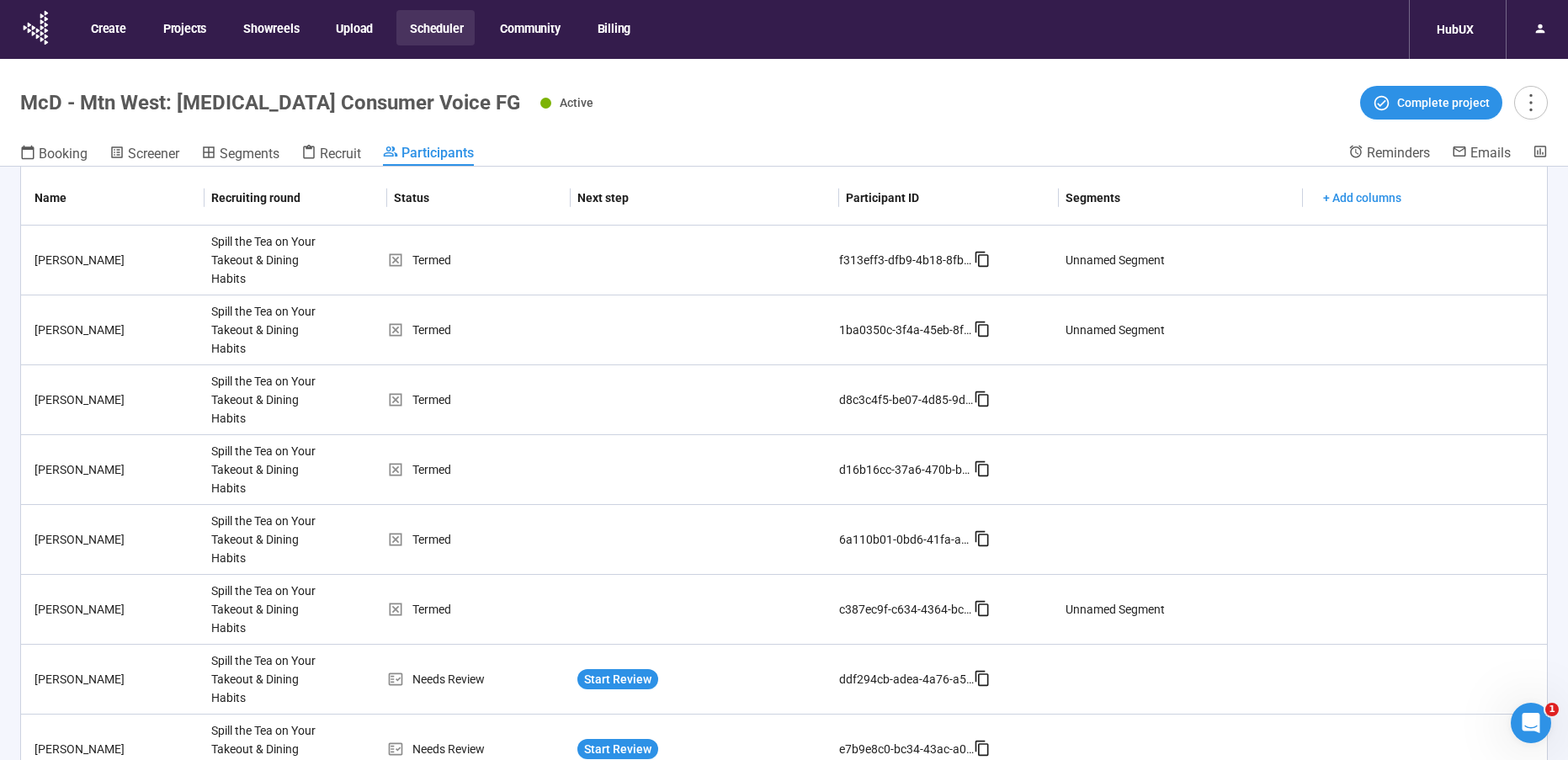
scroll to position [42, 0]
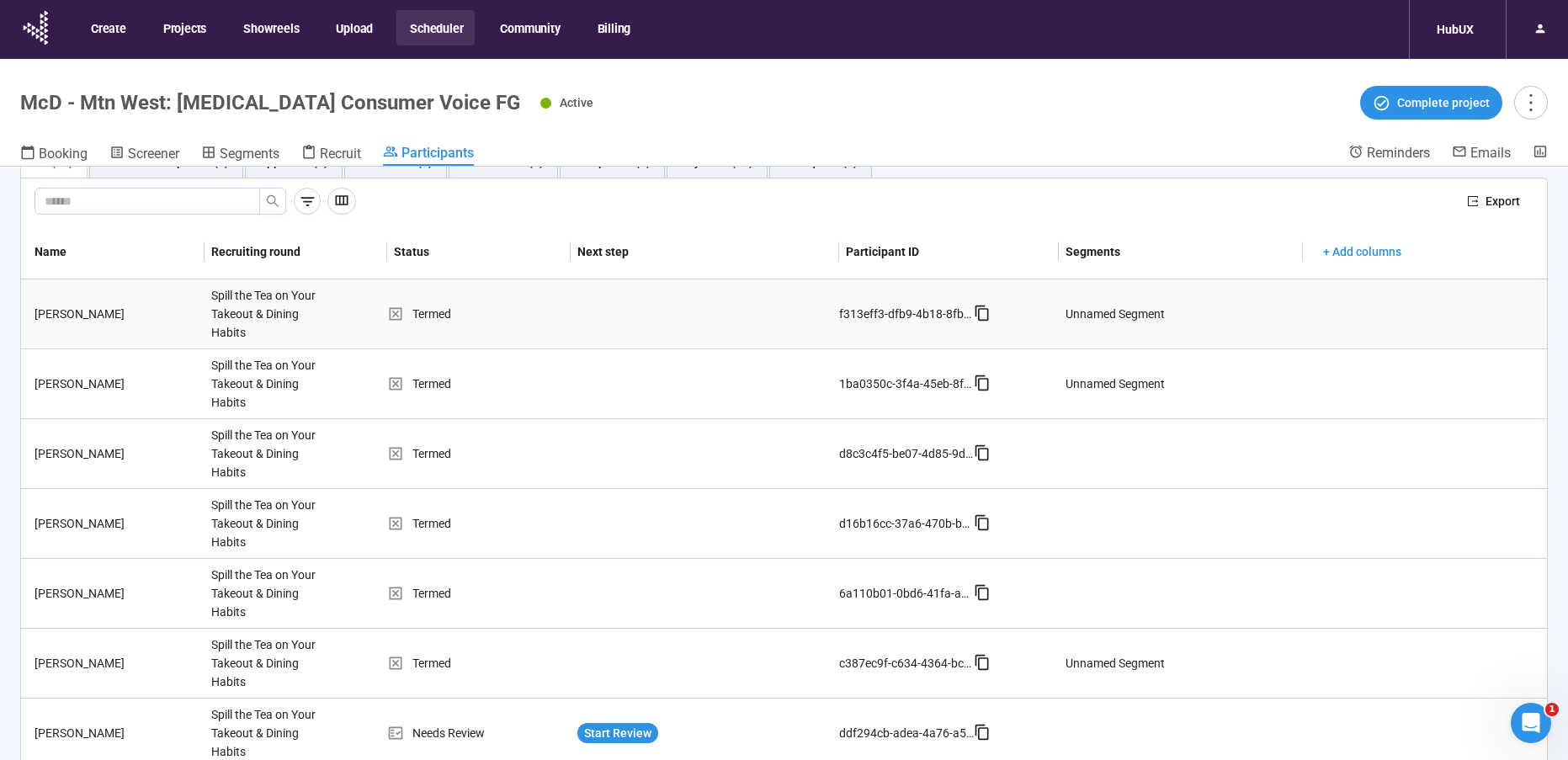
click at [263, 301] on div "Spill the Tea on Your Takeout & Dining Habits" at bounding box center [268, 314] width 126 height 69
click at [250, 306] on div "Spill the Tea on Your Takeout & Dining Habits" at bounding box center [268, 314] width 126 height 69
drag, startPoint x: 288, startPoint y: 344, endPoint x: 296, endPoint y: 327, distance: 18.8
click at [289, 342] on div "Spill the Tea on Your Takeout & Dining Habits" at bounding box center [268, 314] width 126 height 69
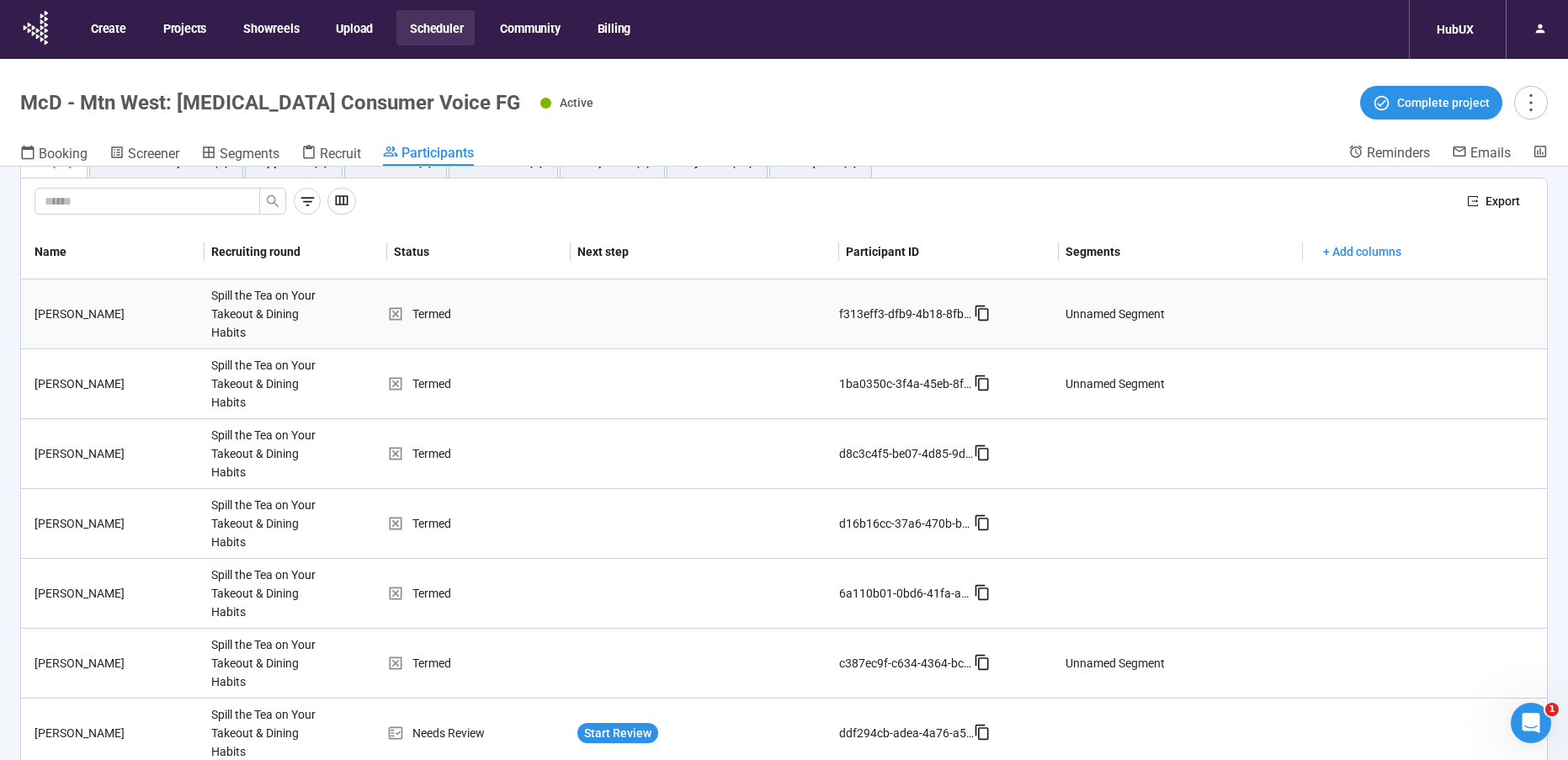
click at [296, 326] on div "Spill the Tea on Your Takeout & Dining Habits" at bounding box center [268, 314] width 126 height 69
click at [100, 326] on td "[PERSON_NAME]" at bounding box center [113, 315] width 184 height 70
click at [133, 298] on td "[PERSON_NAME]" at bounding box center [113, 315] width 184 height 70
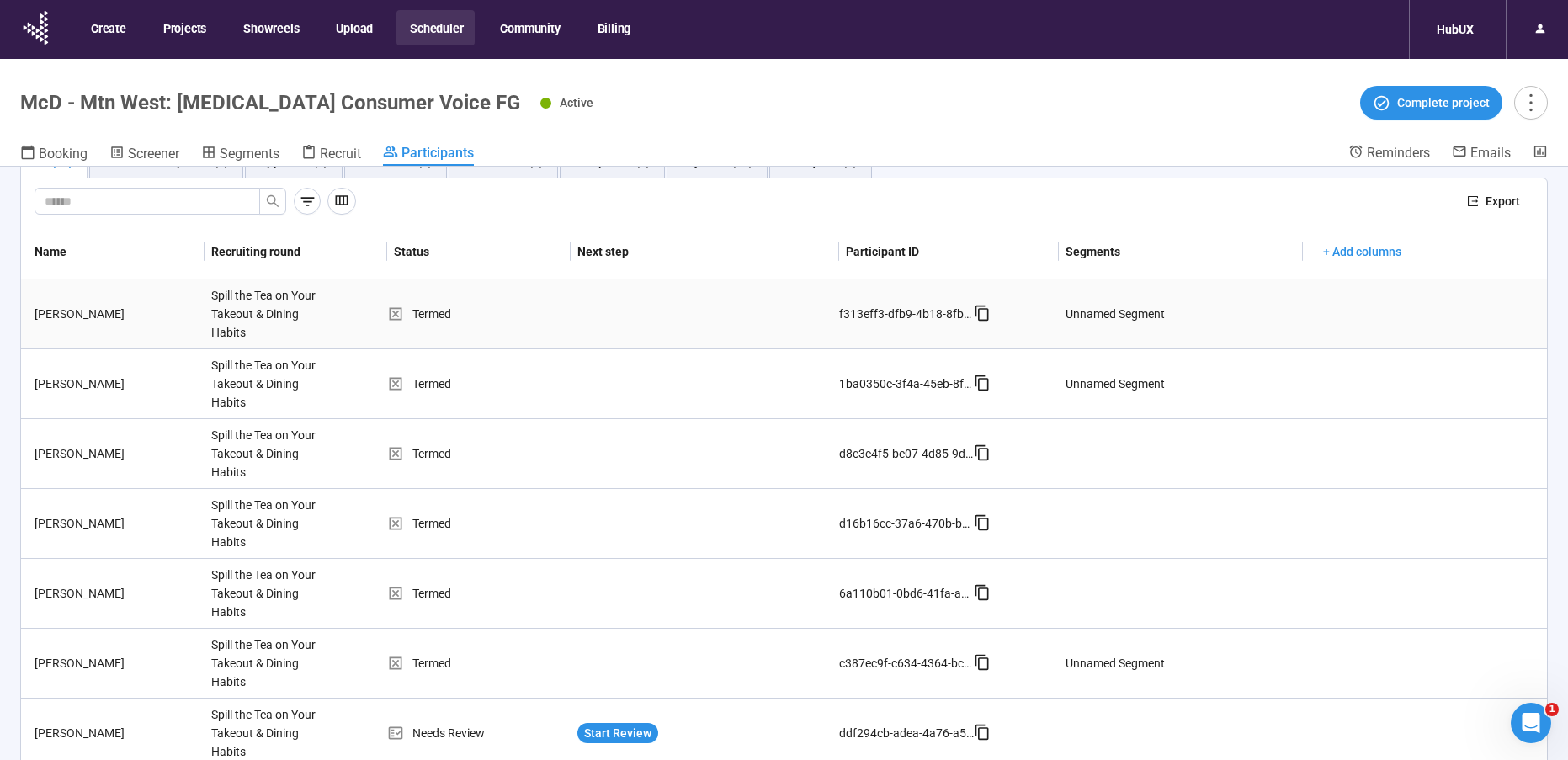
click at [413, 311] on div "Termed" at bounding box center [479, 313] width 184 height 18
click at [433, 311] on div "Termed" at bounding box center [479, 313] width 184 height 18
click at [572, 311] on td at bounding box center [705, 315] width 268 height 70
click at [563, 328] on td "Termed" at bounding box center [479, 315] width 184 height 70
click at [326, 331] on div "Spill the Tea on Your Takeout & Dining Habits" at bounding box center [268, 314] width 126 height 69
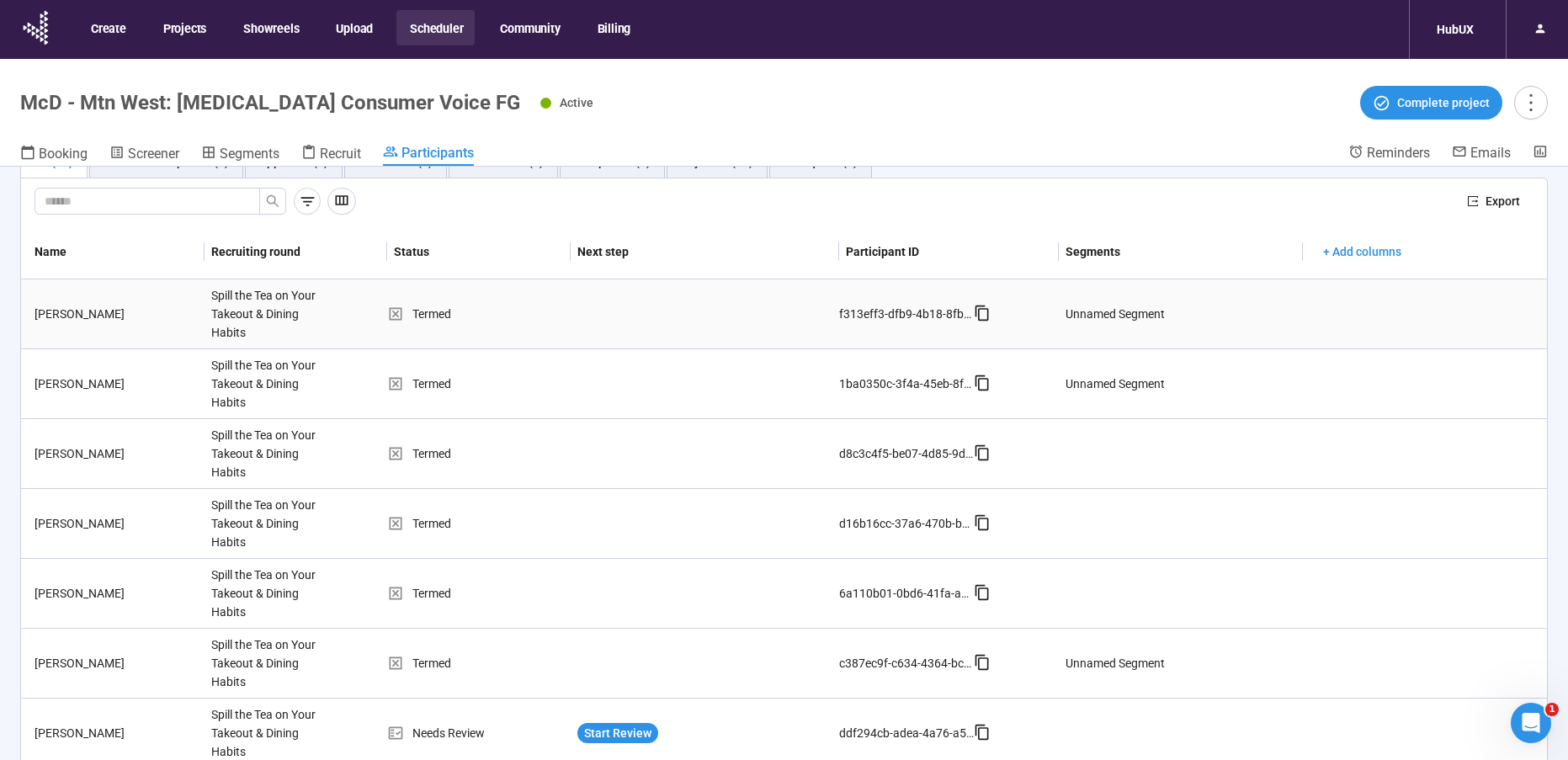
click at [303, 320] on div "Spill the Tea on Your Takeout & Dining Habits" at bounding box center [268, 314] width 126 height 69
click at [335, 204] on icon "button" at bounding box center [341, 199] width 17 height 17
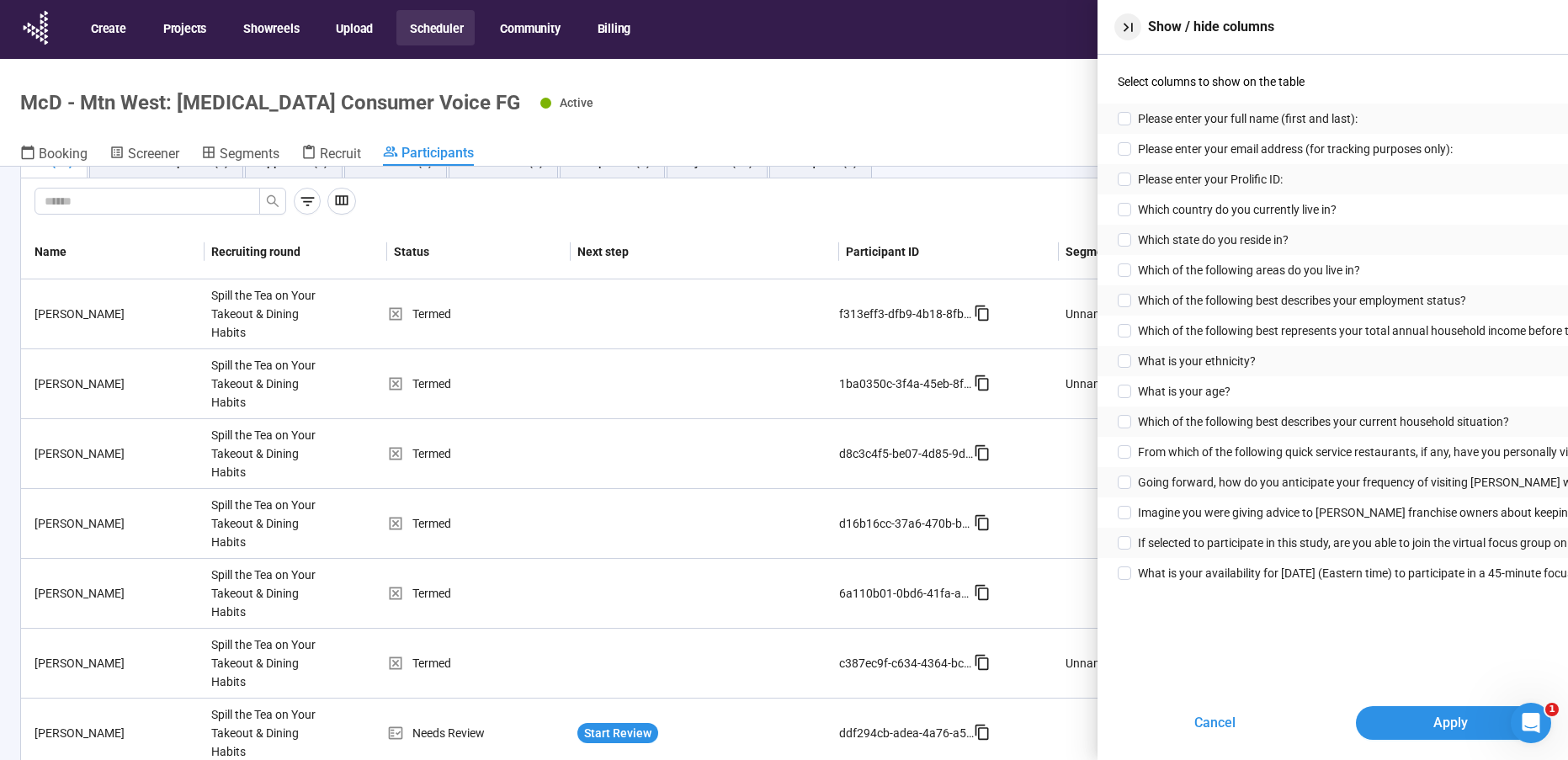
click at [1130, 16] on button "button" at bounding box center [1127, 26] width 27 height 27
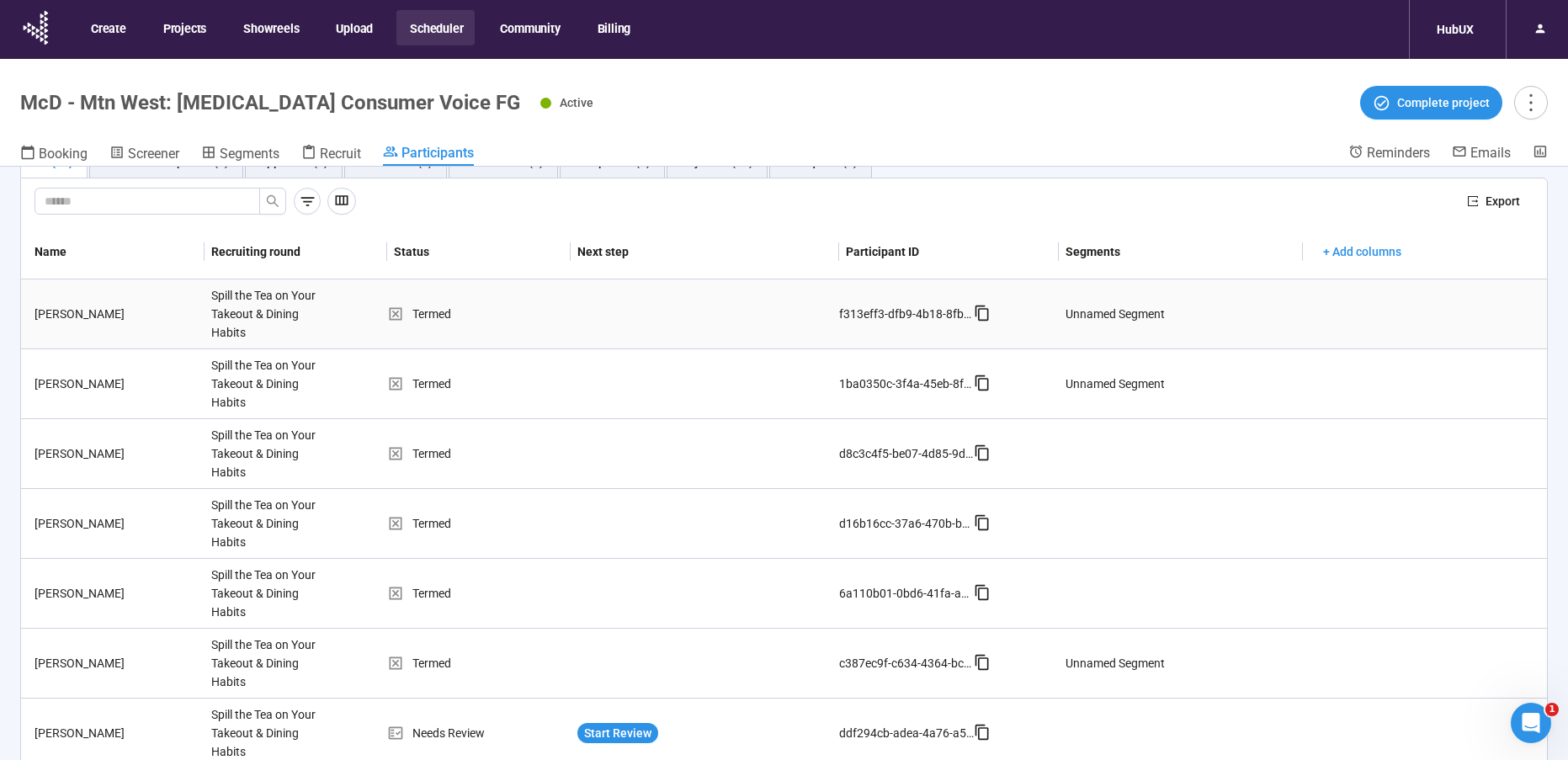
click at [293, 320] on div "Spill the Tea on Your Takeout & Dining Habits" at bounding box center [268, 314] width 126 height 69
click at [270, 316] on div "Spill the Tea on Your Takeout & Dining Habits" at bounding box center [268, 314] width 126 height 69
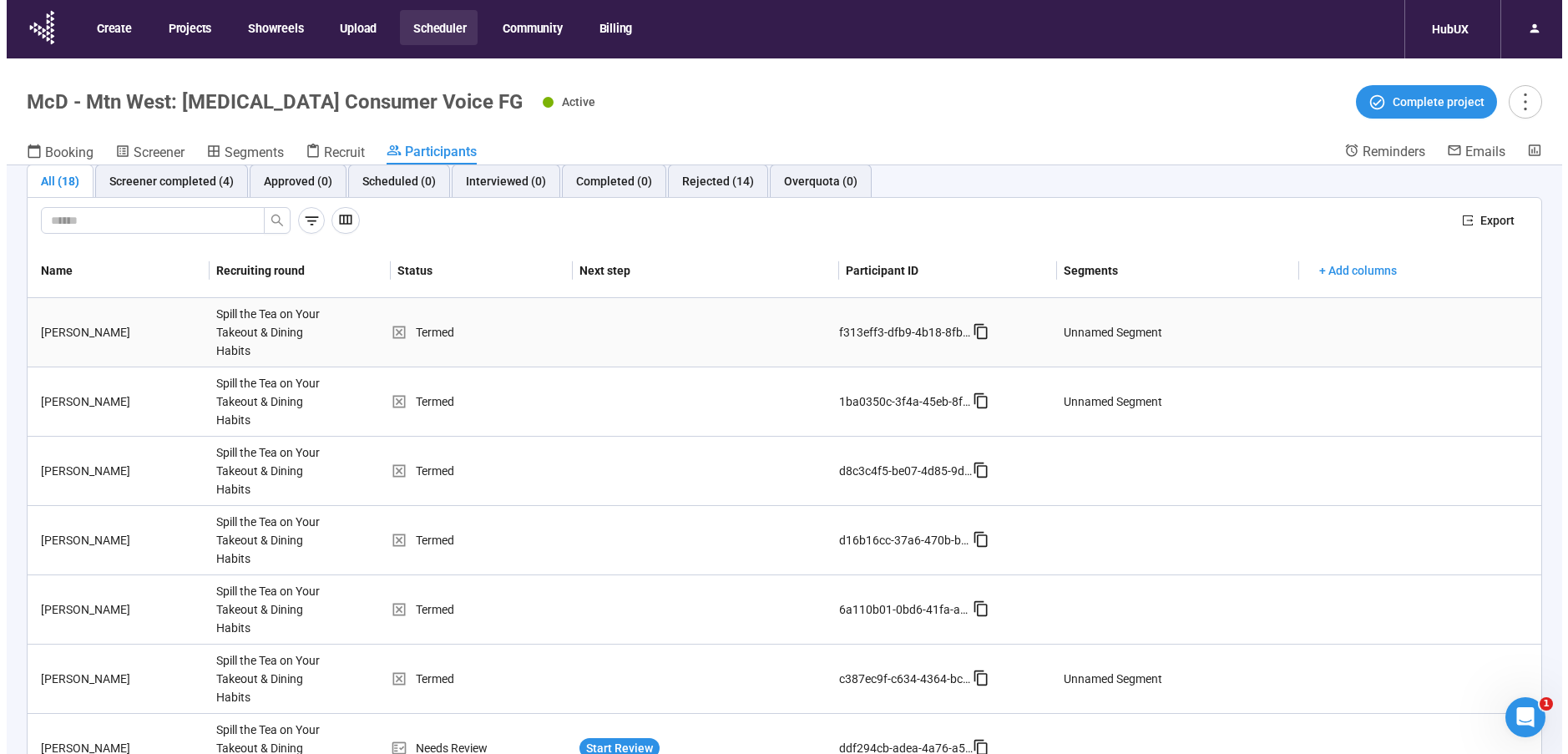
scroll to position [46, 0]
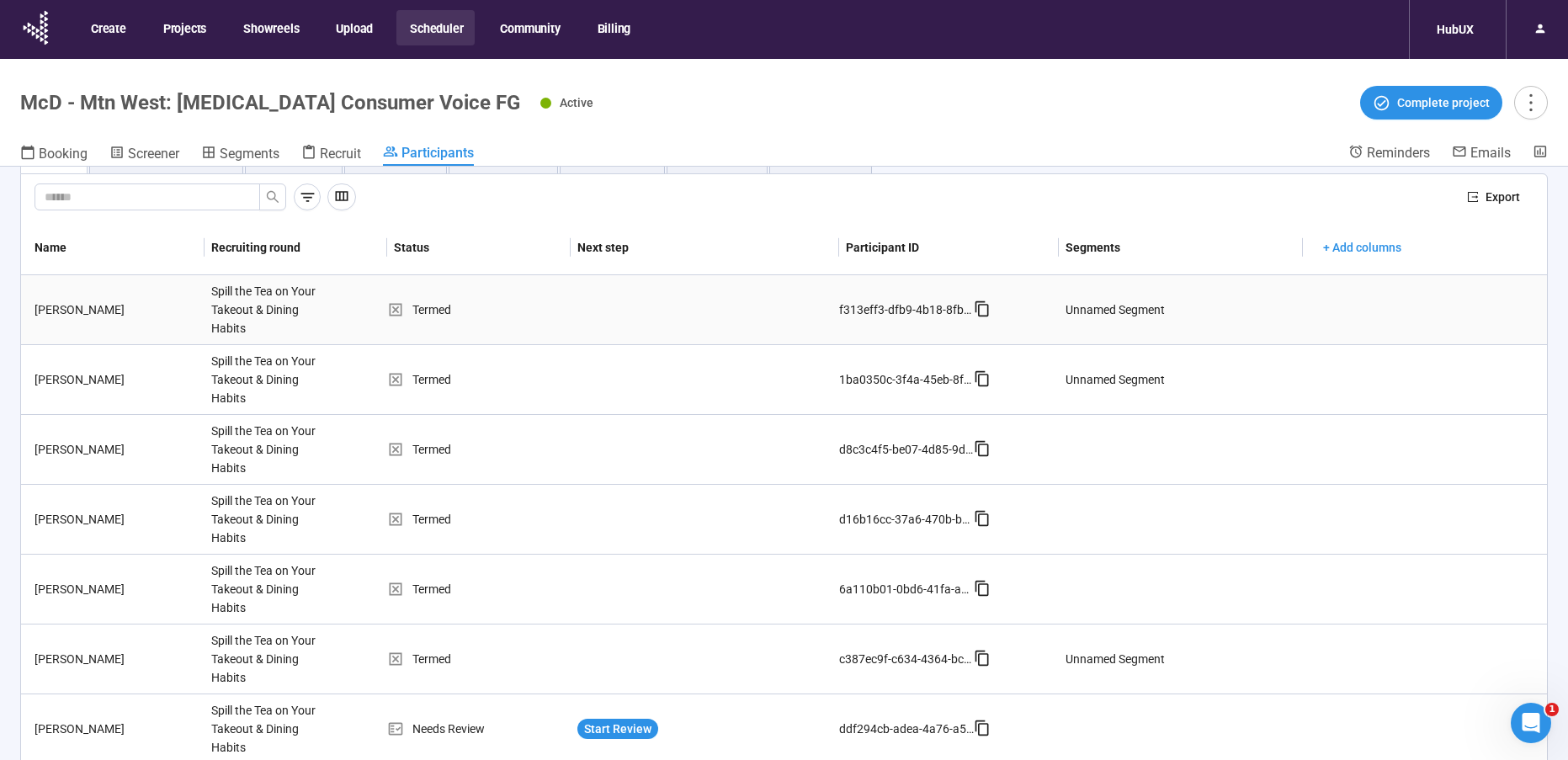
click at [148, 298] on td "[PERSON_NAME]" at bounding box center [113, 310] width 184 height 70
click at [222, 317] on div "Spill the Tea on Your Takeout & Dining Habits" at bounding box center [268, 310] width 126 height 69
click at [283, 326] on div "Spill the Tea on Your Takeout & Dining Habits" at bounding box center [268, 310] width 126 height 69
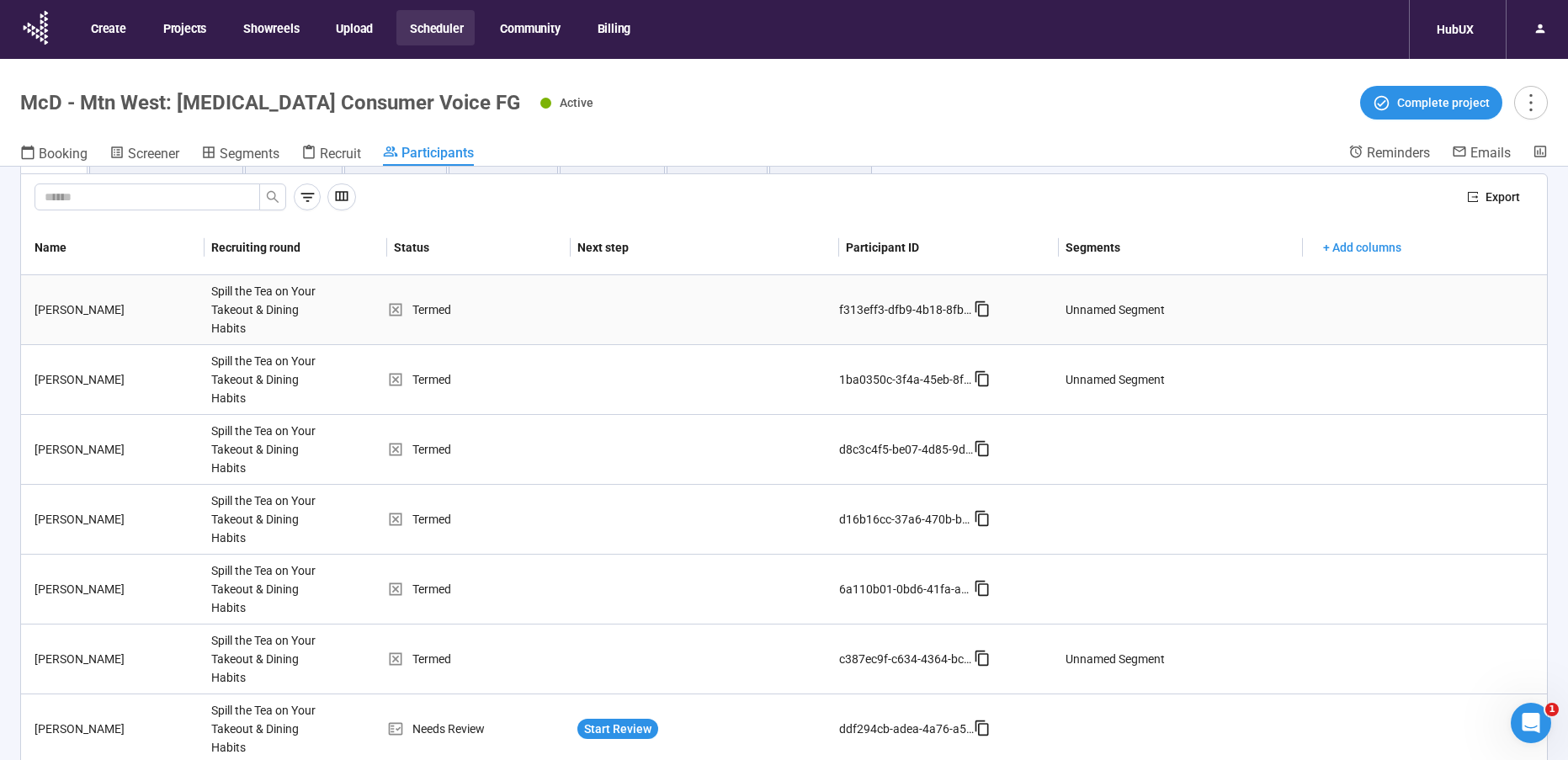
click at [571, 320] on td at bounding box center [705, 310] width 268 height 70
click at [565, 320] on td "Termed" at bounding box center [479, 310] width 184 height 70
click at [263, 422] on div "Spill the Tea on Your Takeout & Dining Habits" at bounding box center [268, 450] width 126 height 69
click at [263, 401] on div "Spill the Tea on Your Takeout & Dining Habits" at bounding box center [268, 380] width 126 height 69
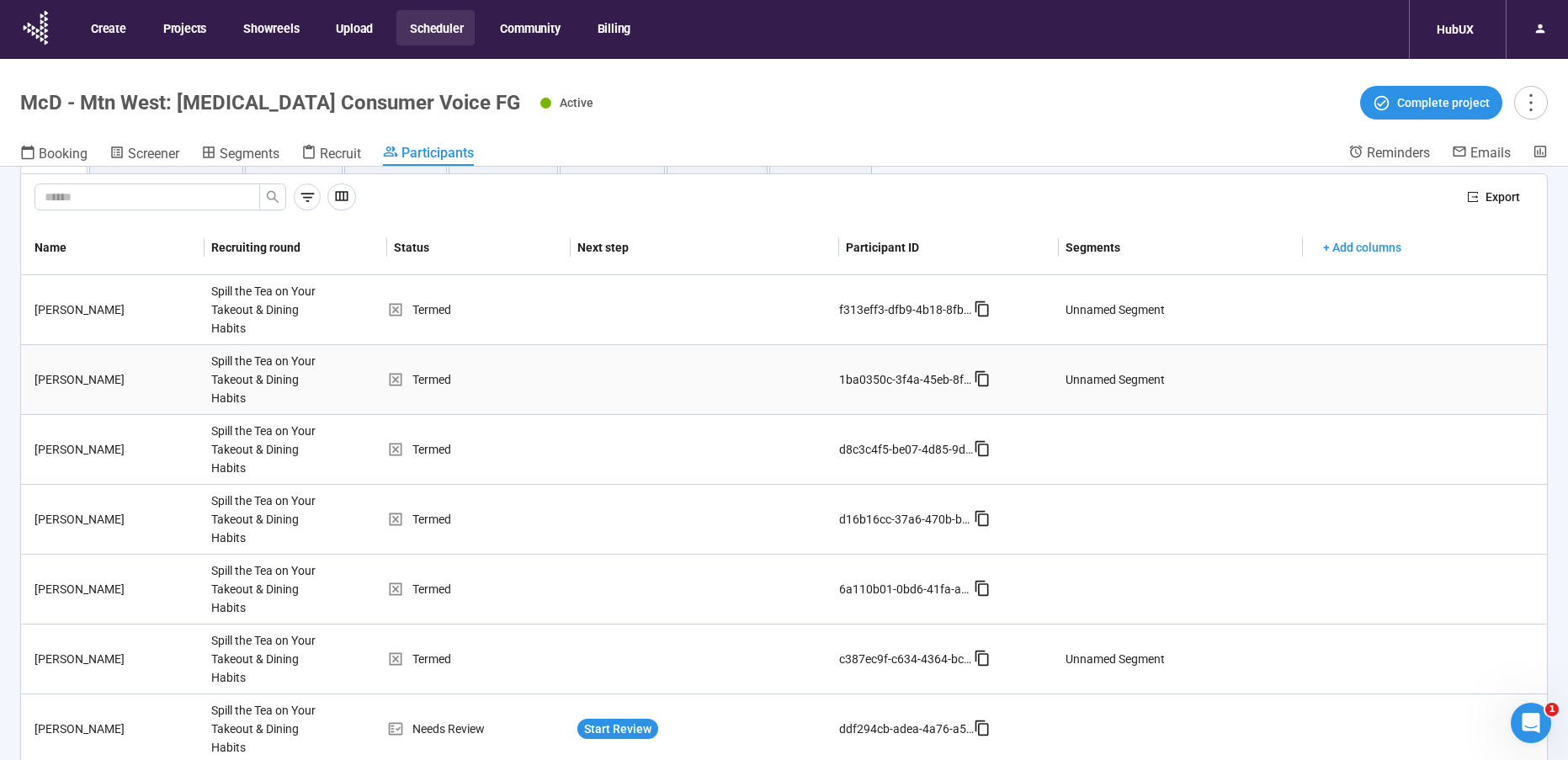
click at [263, 401] on div "Spill the Tea on Your Takeout & Dining Habits" at bounding box center [268, 380] width 126 height 69
click at [191, 389] on td "[PERSON_NAME]" at bounding box center [113, 380] width 184 height 70
click at [254, 373] on div "Spill the Tea on Your Takeout & Dining Habits" at bounding box center [268, 380] width 126 height 69
click at [250, 374] on div "Spill the Tea on Your Takeout & Dining Habits" at bounding box center [268, 380] width 126 height 69
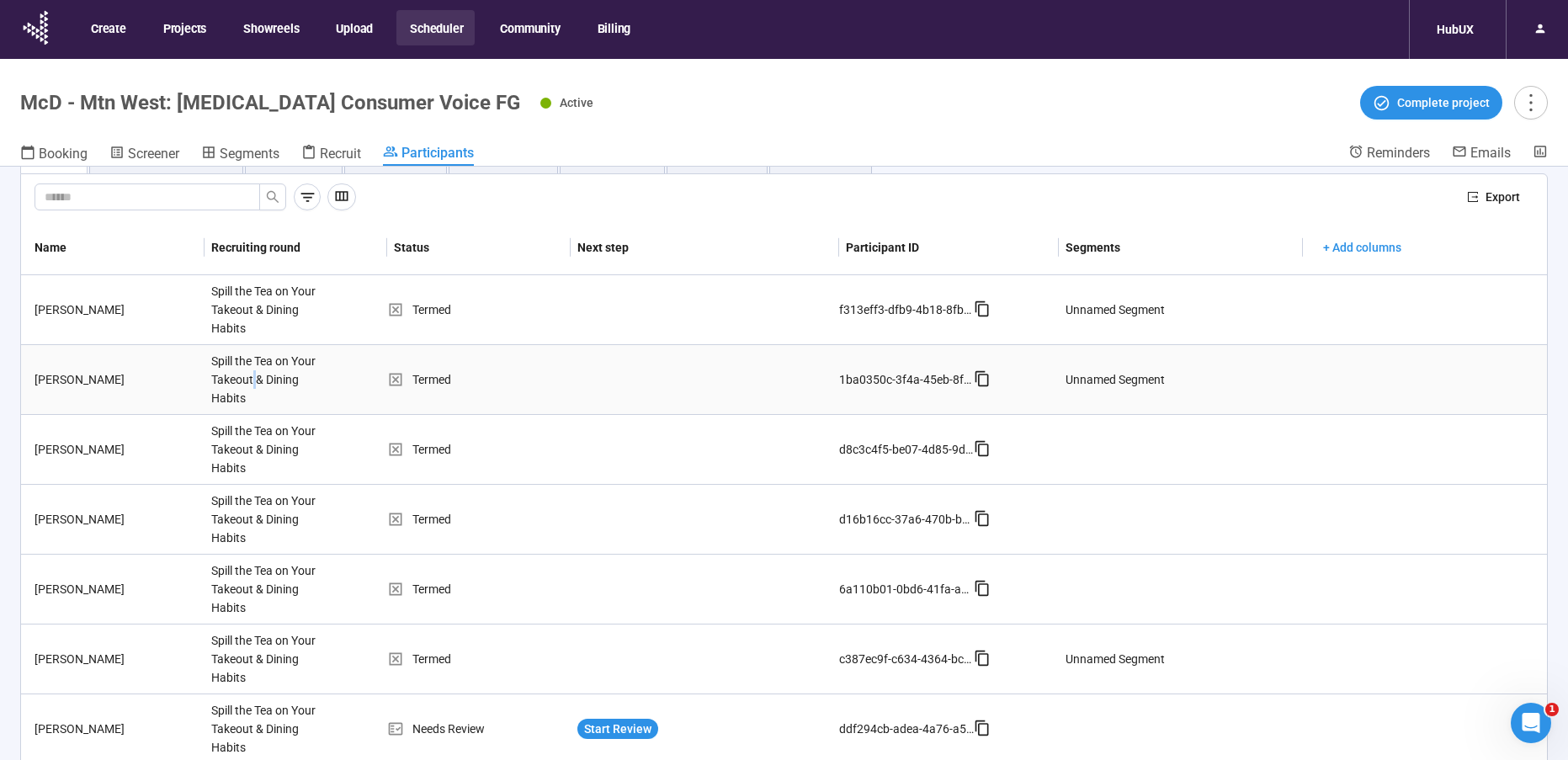
click at [250, 374] on div "Spill the Tea on Your Takeout & Dining Habits" at bounding box center [268, 380] width 126 height 69
click at [217, 323] on div "Spill the Tea on Your Takeout & Dining Habits" at bounding box center [268, 310] width 126 height 69
click at [180, 310] on div "[PERSON_NAME]" at bounding box center [116, 310] width 177 height 18
click at [151, 288] on td "[PERSON_NAME]" at bounding box center [113, 310] width 184 height 70
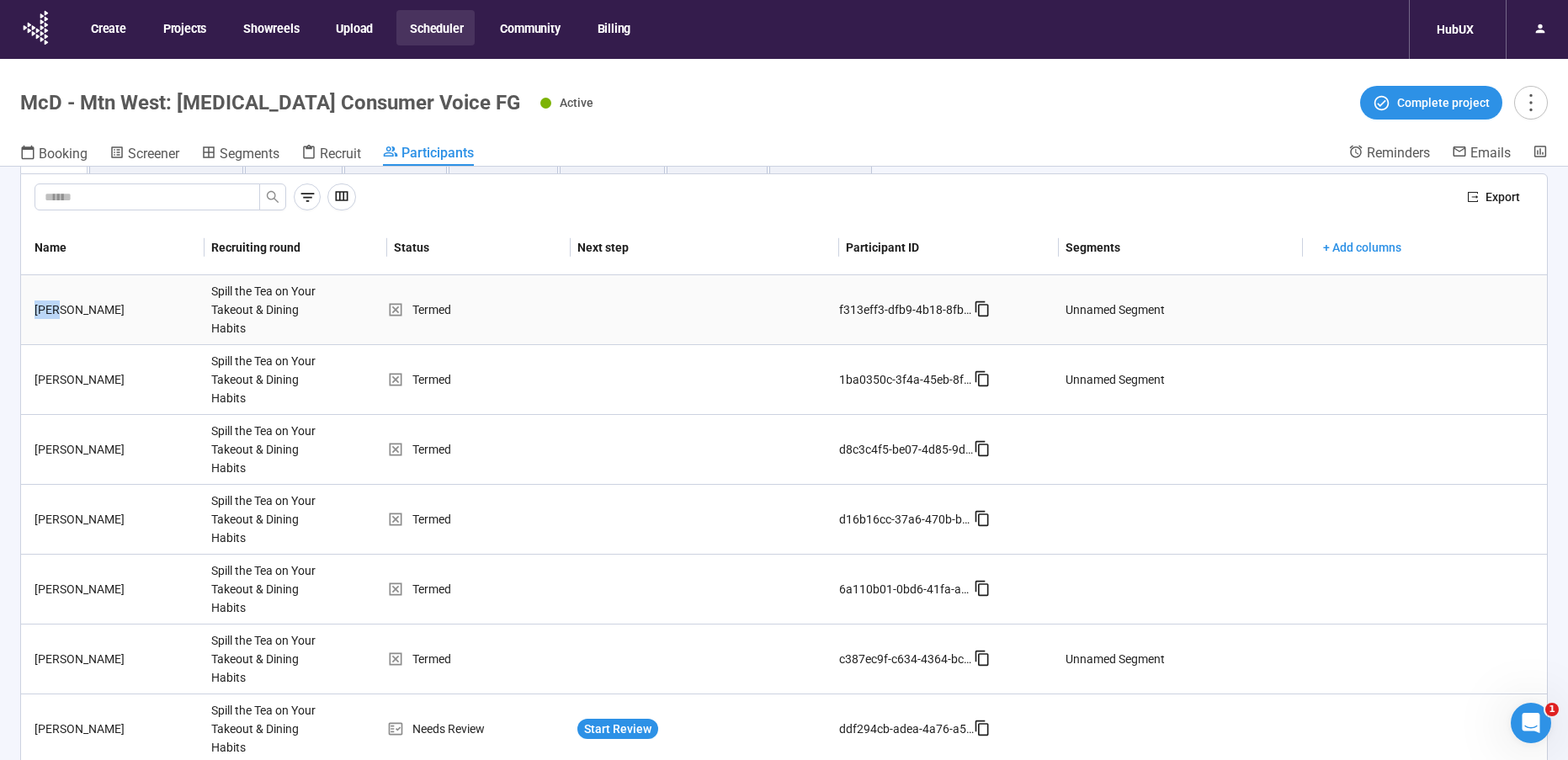
click at [151, 288] on td "[PERSON_NAME]" at bounding box center [113, 310] width 184 height 70
click at [149, 299] on td "[PERSON_NAME]" at bounding box center [113, 310] width 184 height 70
click at [166, 319] on td "[PERSON_NAME]" at bounding box center [113, 310] width 184 height 70
click at [167, 317] on div "[PERSON_NAME]" at bounding box center [116, 310] width 177 height 18
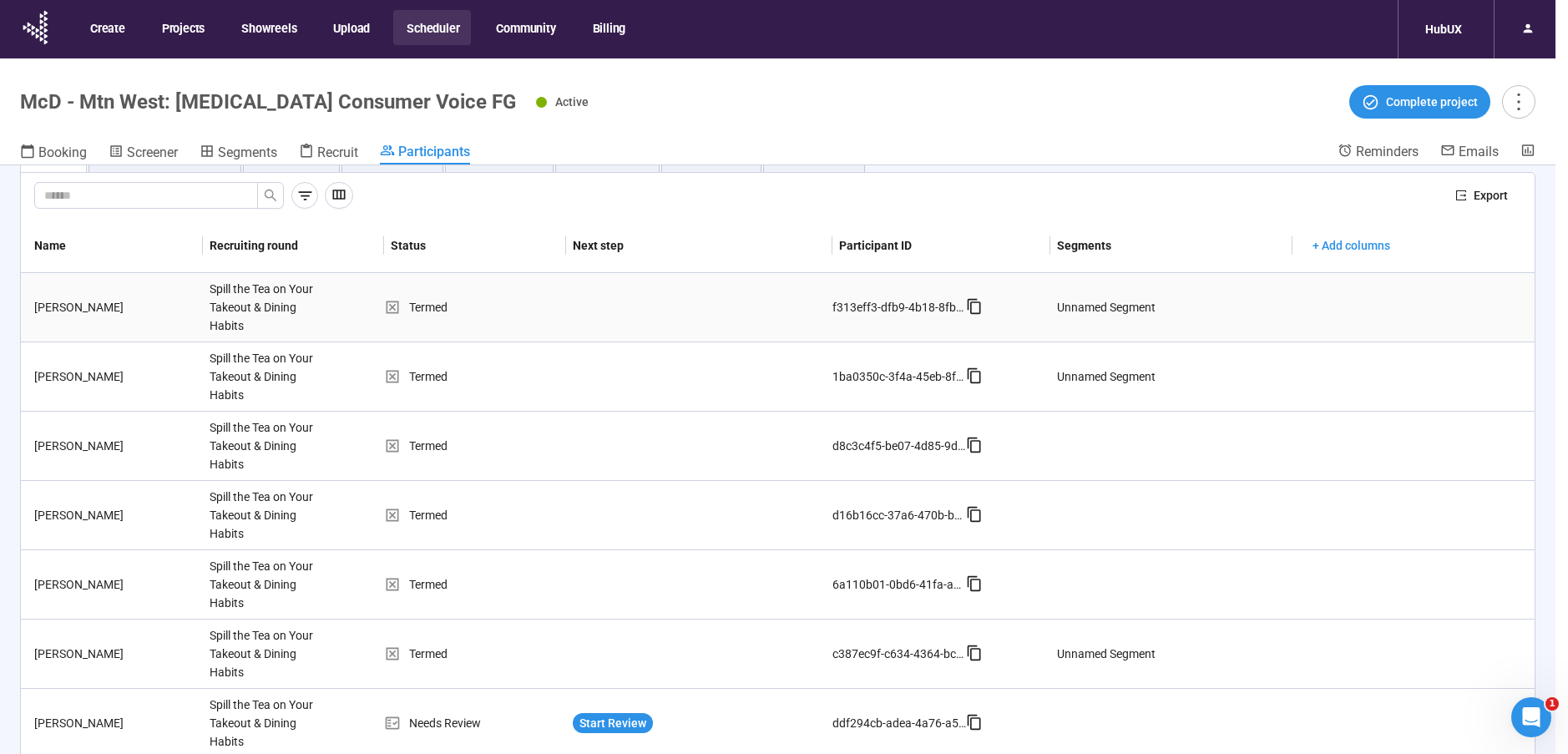
click at [166, 314] on div "[PERSON_NAME] Project notes Edit Add notes, i.e. how the last interview went, i…" at bounding box center [784, 377] width 1568 height 754
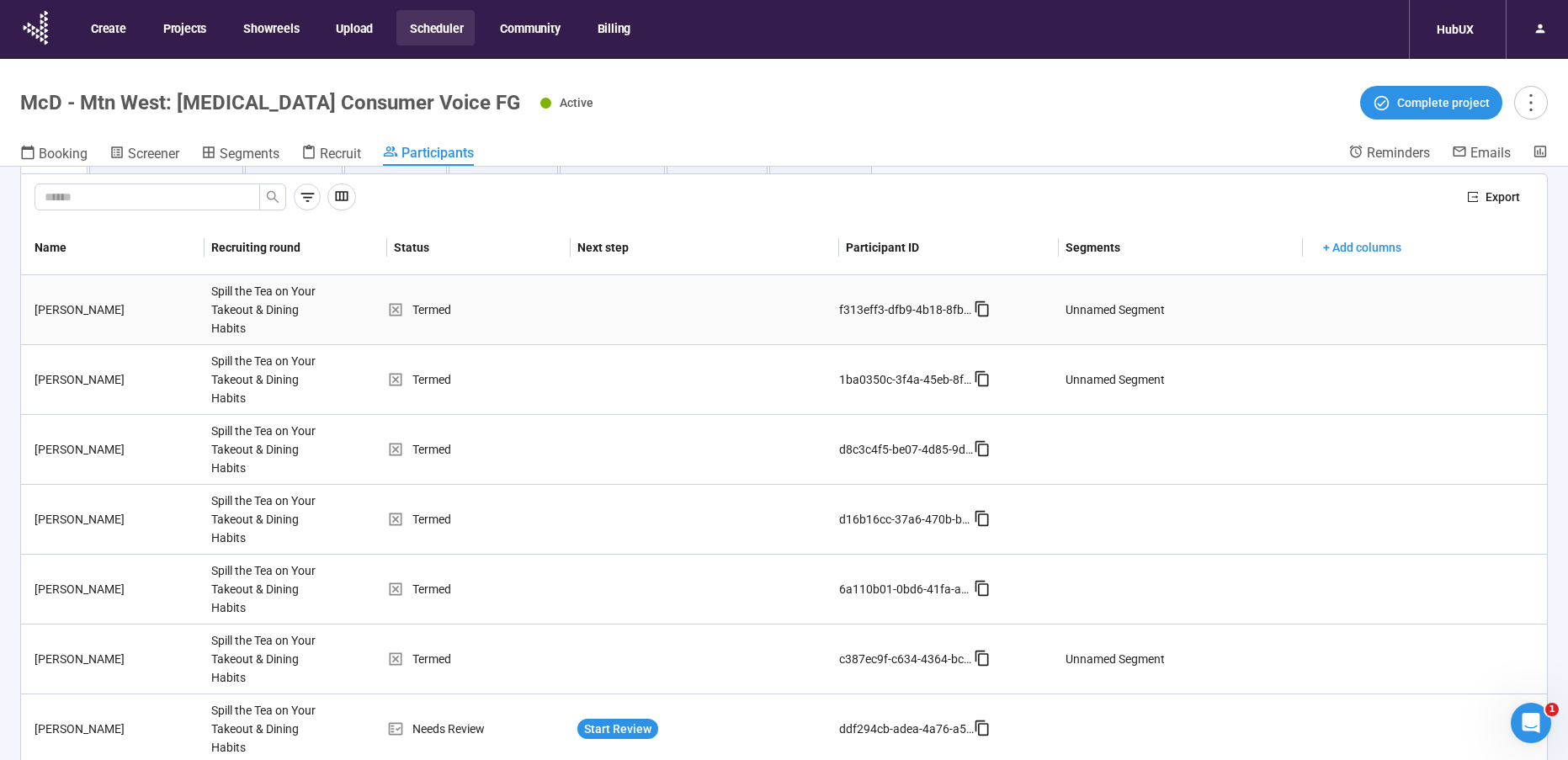
click at [167, 317] on div "[PERSON_NAME]" at bounding box center [116, 310] width 177 height 18
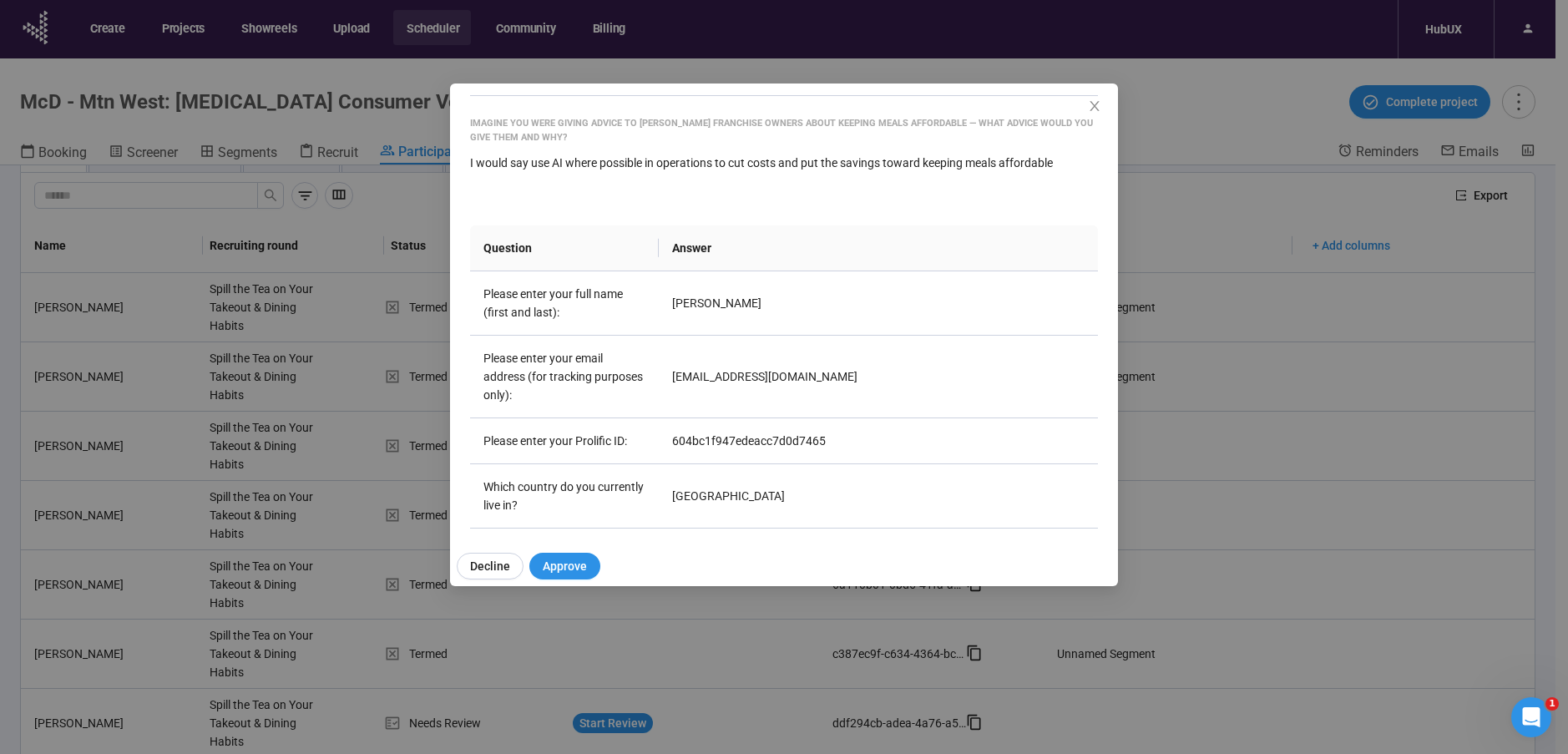
scroll to position [285, 0]
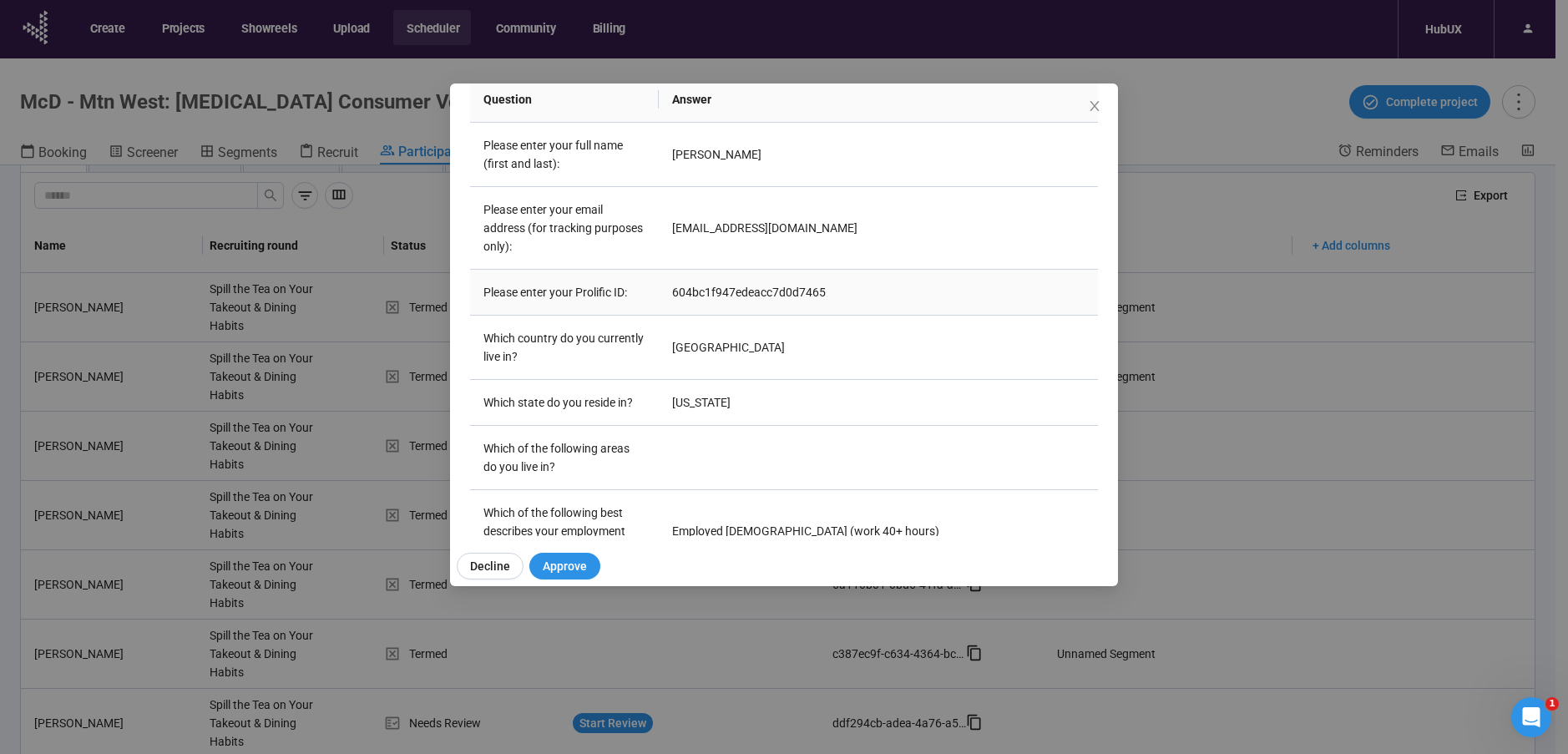
click at [739, 284] on td "604bc1f947edeacc7d0d7465" at bounding box center [878, 292] width 439 height 46
copy td "604bc1f947edeacc7d0d7465"
click at [1094, 107] on icon "close" at bounding box center [1094, 106] width 13 height 13
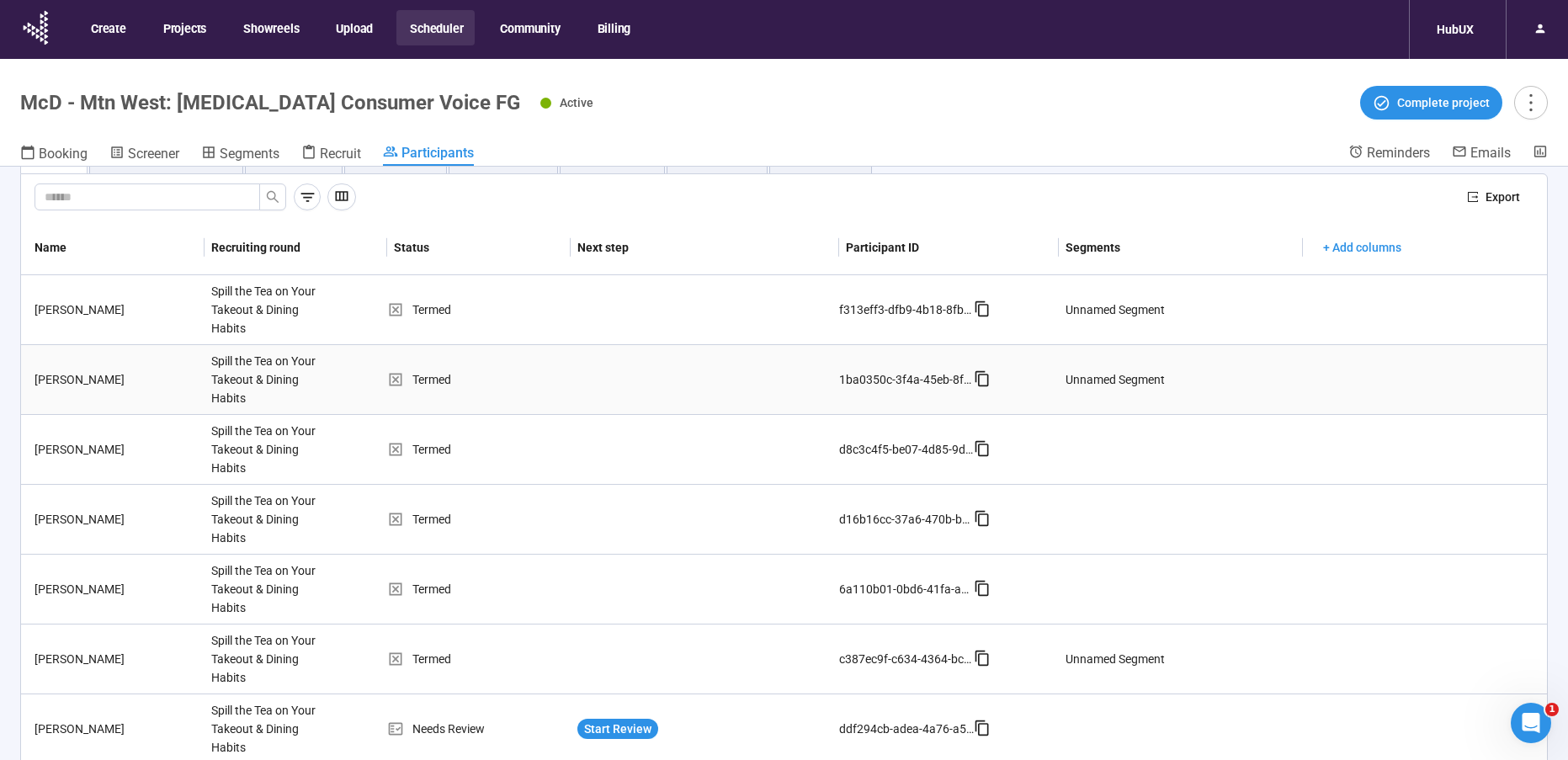
click at [176, 387] on div "[PERSON_NAME]" at bounding box center [116, 380] width 177 height 18
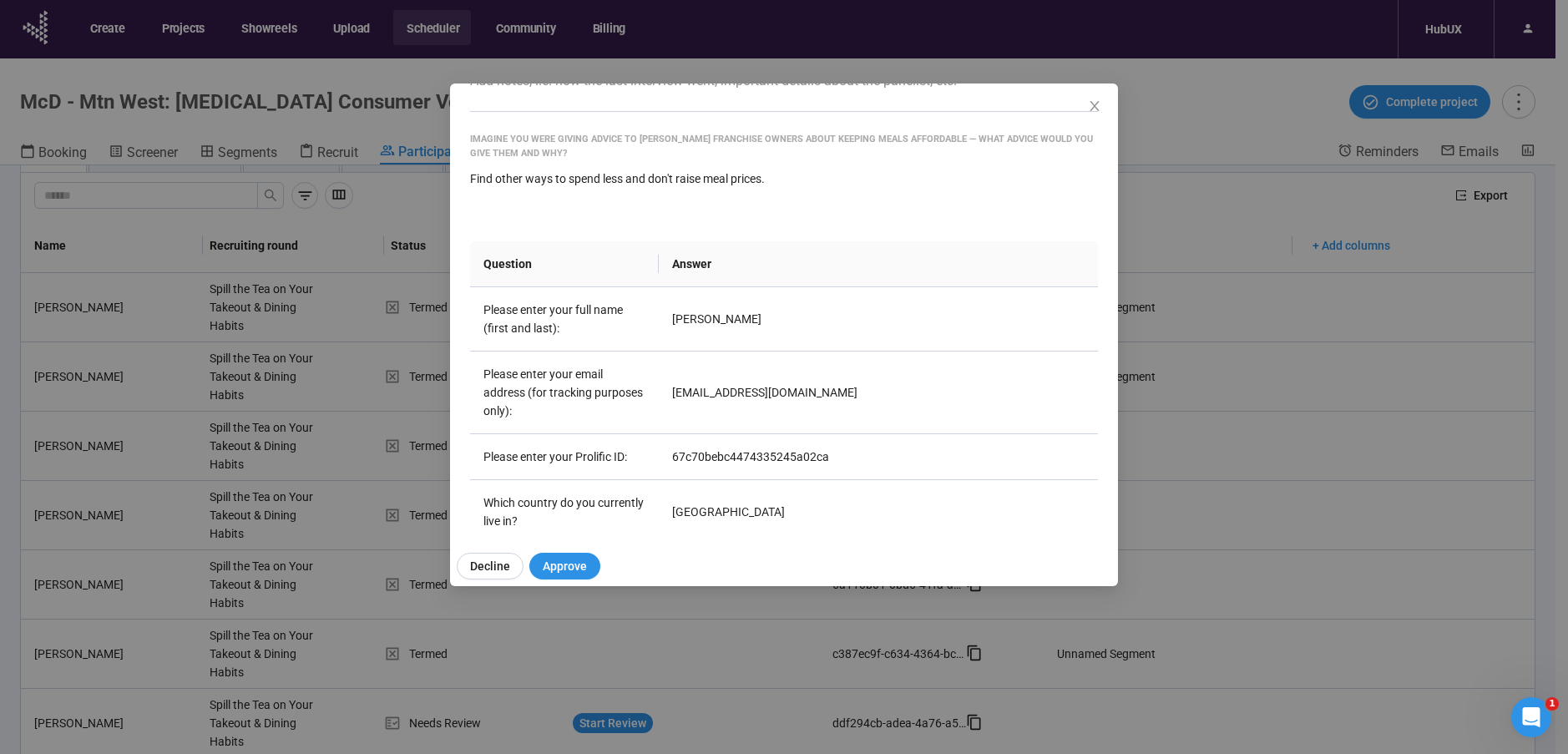
scroll to position [437, 0]
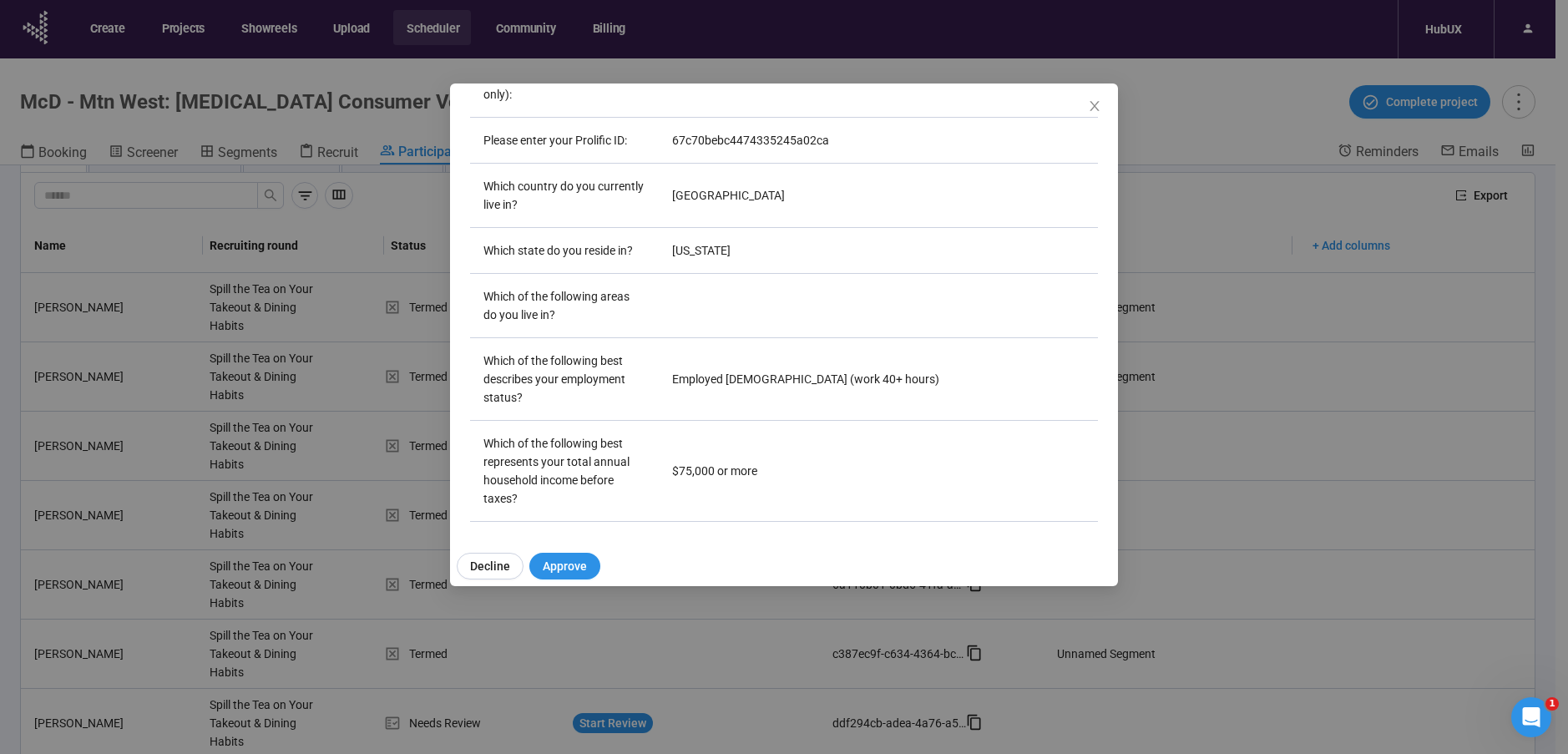
click at [323, 233] on div "[PERSON_NAME] Project notes Edit Add notes, i.e. how the last interview went, i…" at bounding box center [784, 377] width 1568 height 754
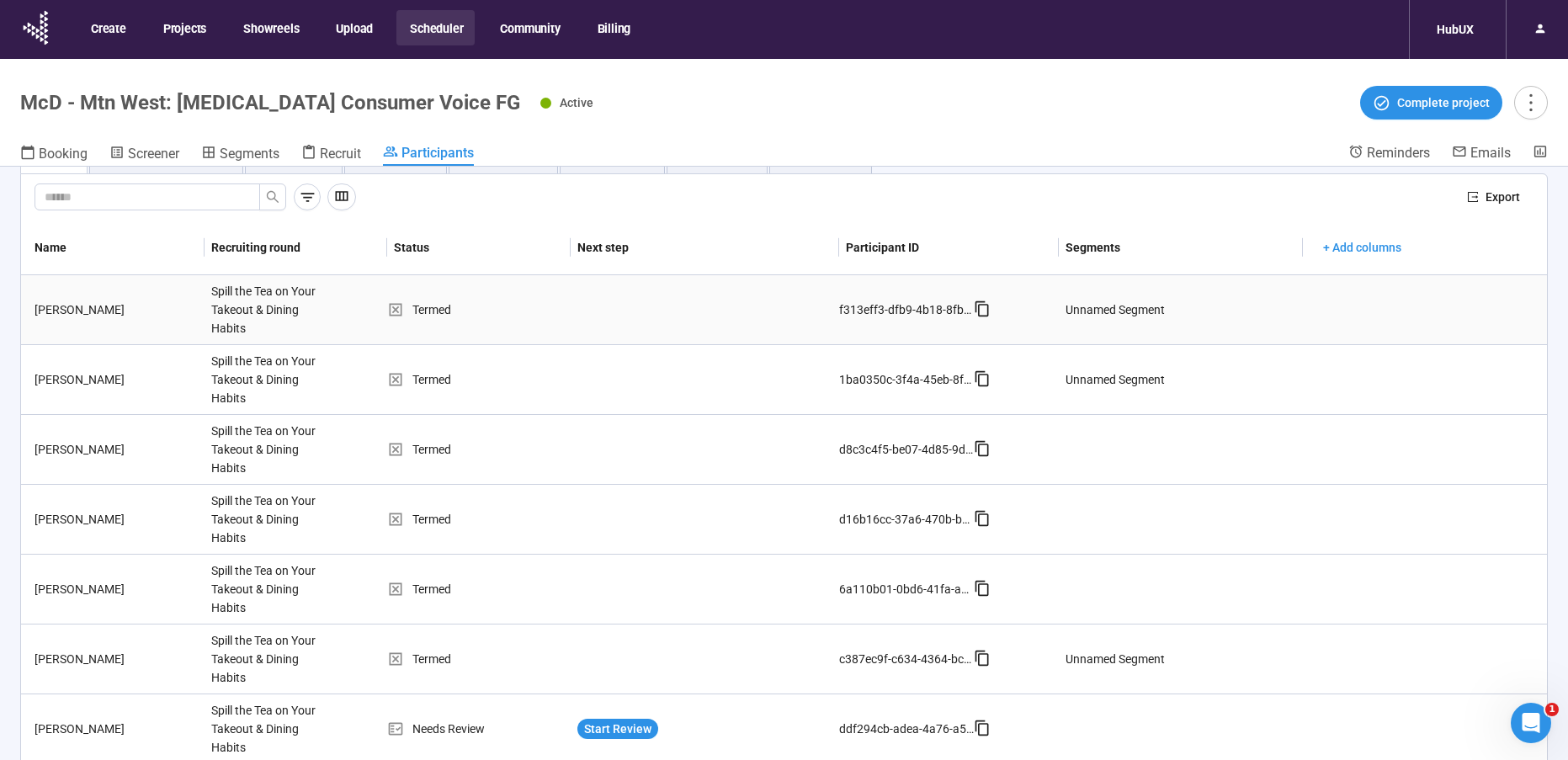
click at [154, 320] on td "[PERSON_NAME]" at bounding box center [113, 310] width 184 height 70
click at [139, 322] on td "[PERSON_NAME]" at bounding box center [113, 310] width 184 height 70
click at [197, 305] on div "[PERSON_NAME]" at bounding box center [116, 310] width 177 height 18
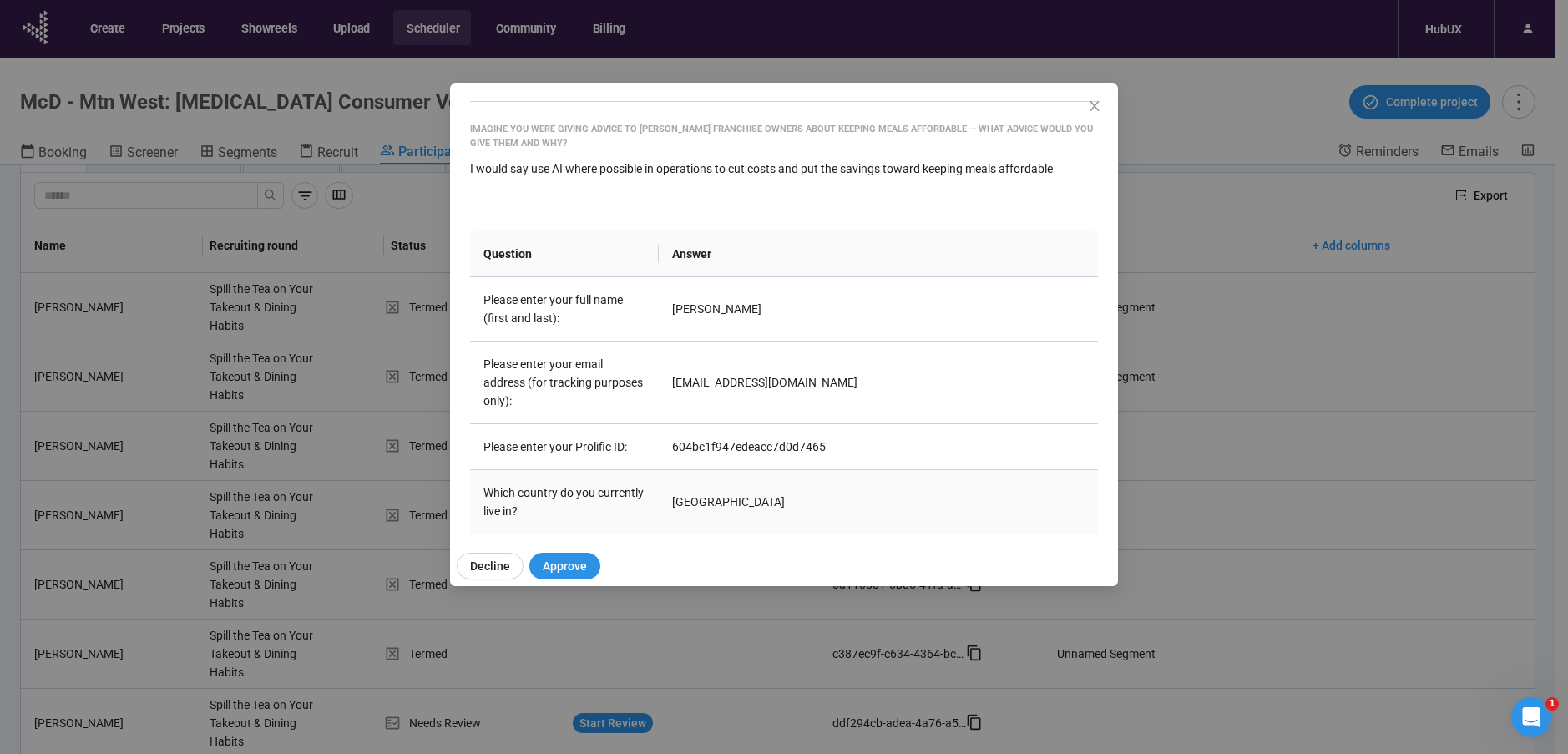
scroll to position [255, 0]
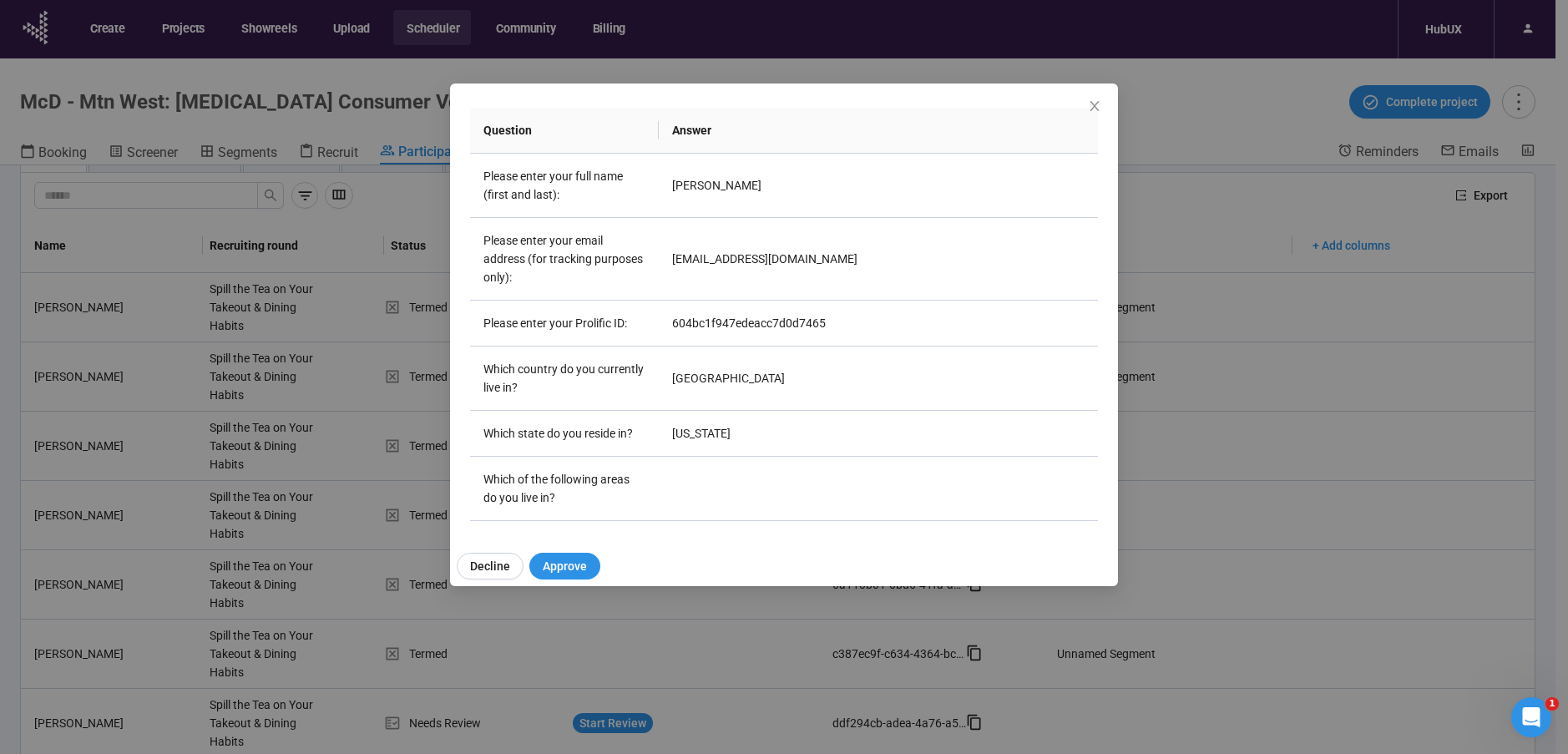
click at [344, 427] on div "[PERSON_NAME] Project notes Edit Add notes, i.e. how the last interview went, i…" at bounding box center [784, 377] width 1568 height 754
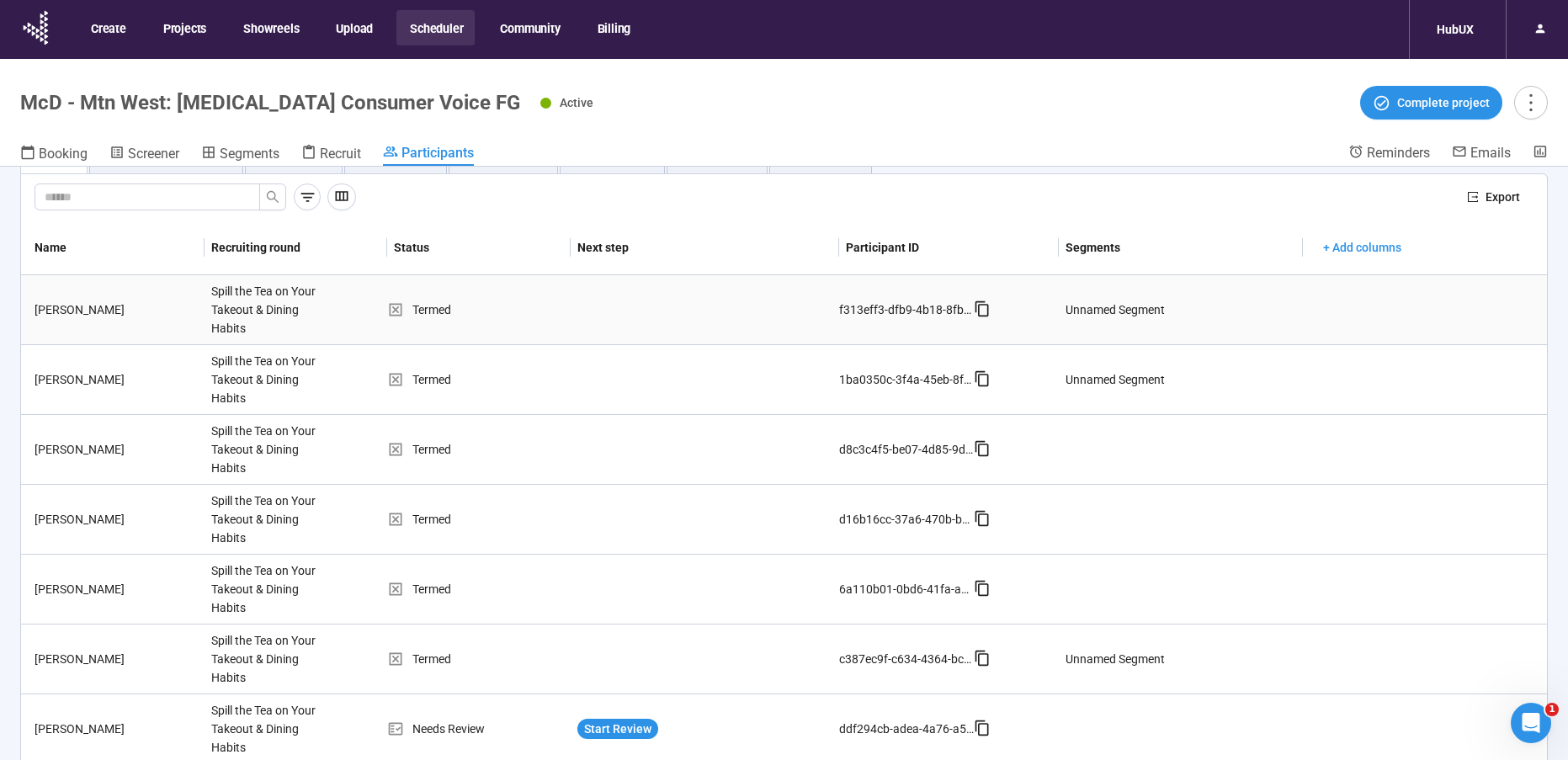
drag, startPoint x: 238, startPoint y: 289, endPoint x: 173, endPoint y: 302, distance: 66.3
click at [237, 289] on div "Spill the Tea on Your Takeout & Dining Habits" at bounding box center [268, 310] width 126 height 69
click at [148, 304] on div "[PERSON_NAME]" at bounding box center [116, 310] width 177 height 18
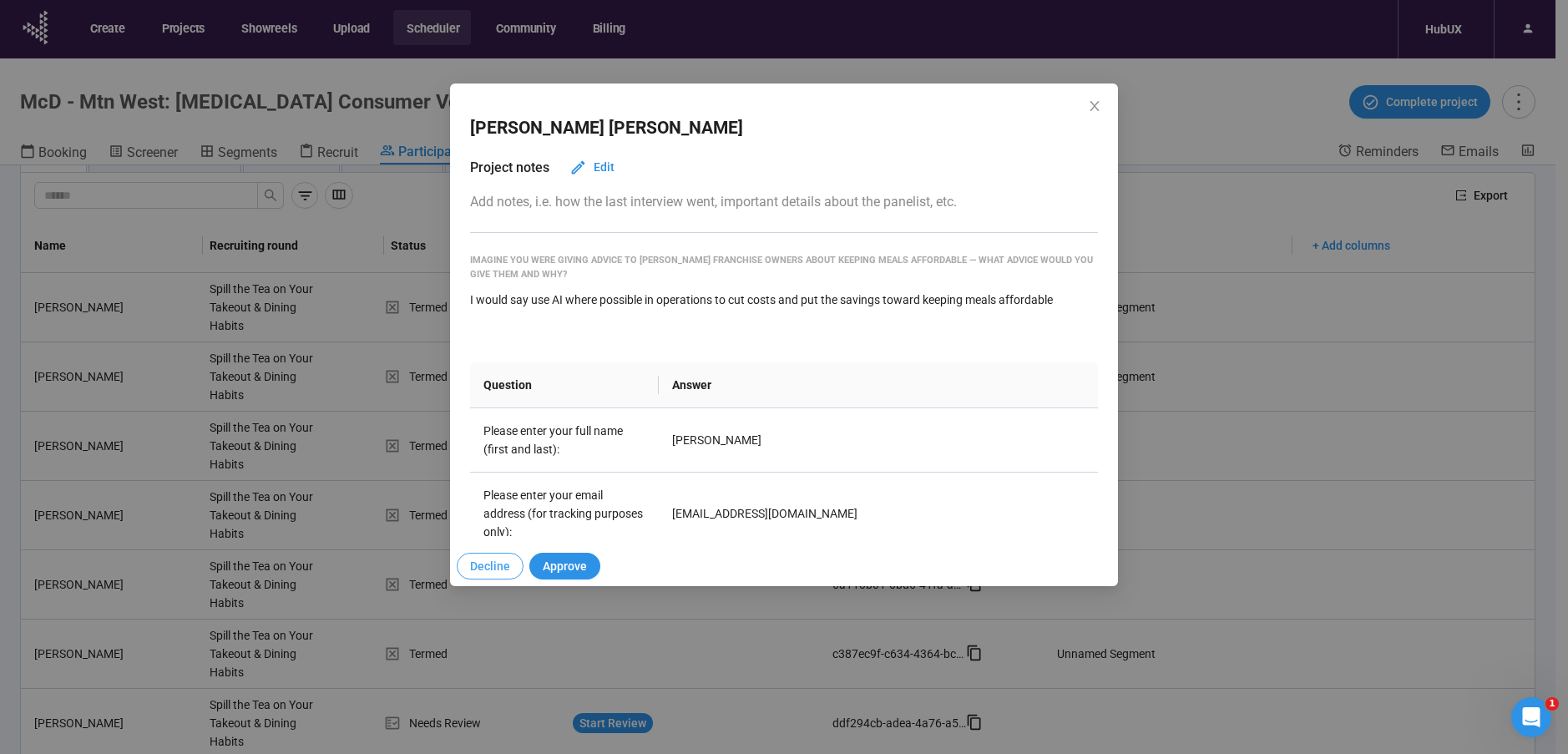
click at [480, 563] on span "Decline" at bounding box center [490, 566] width 40 height 18
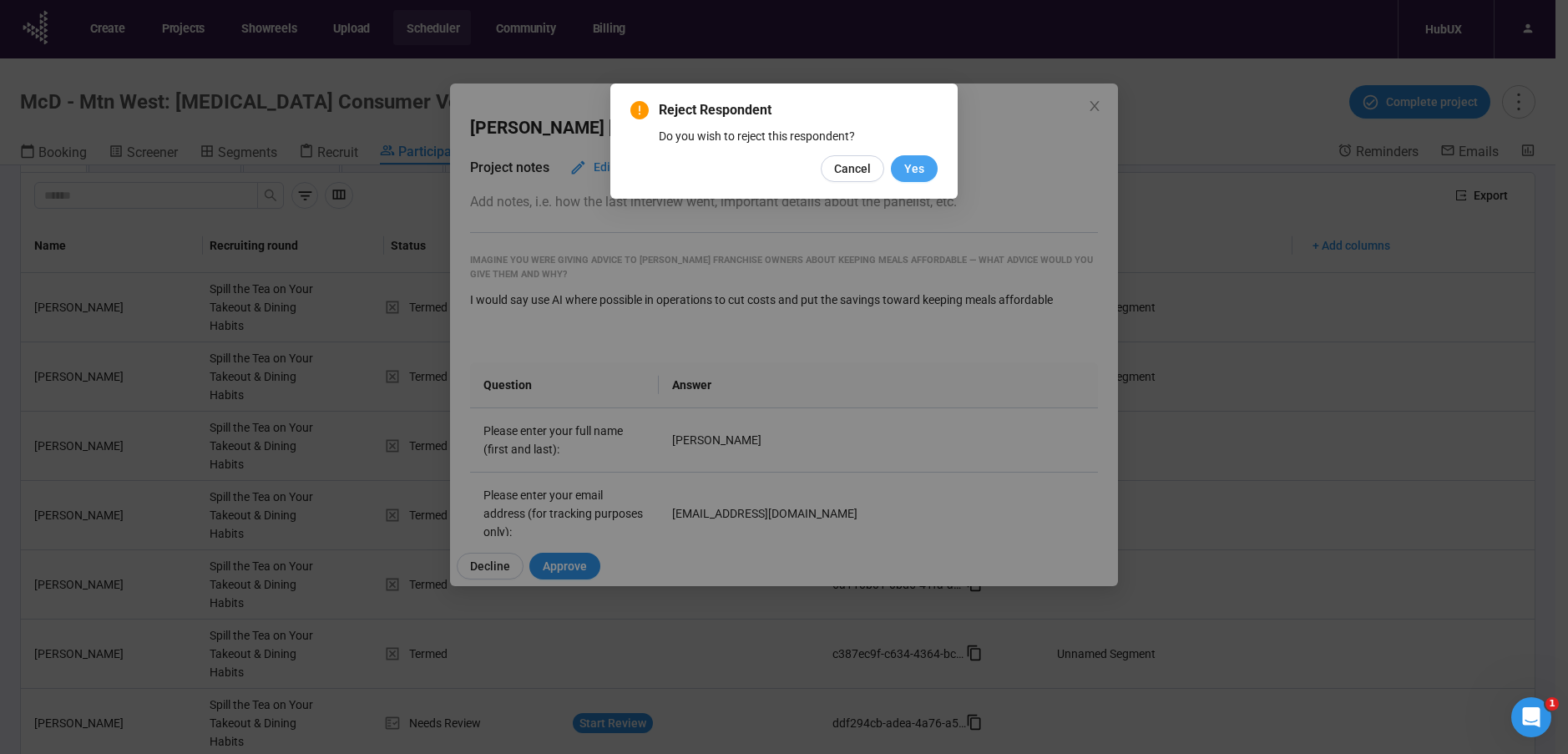
click at [913, 174] on span "Yes" at bounding box center [913, 168] width 20 height 18
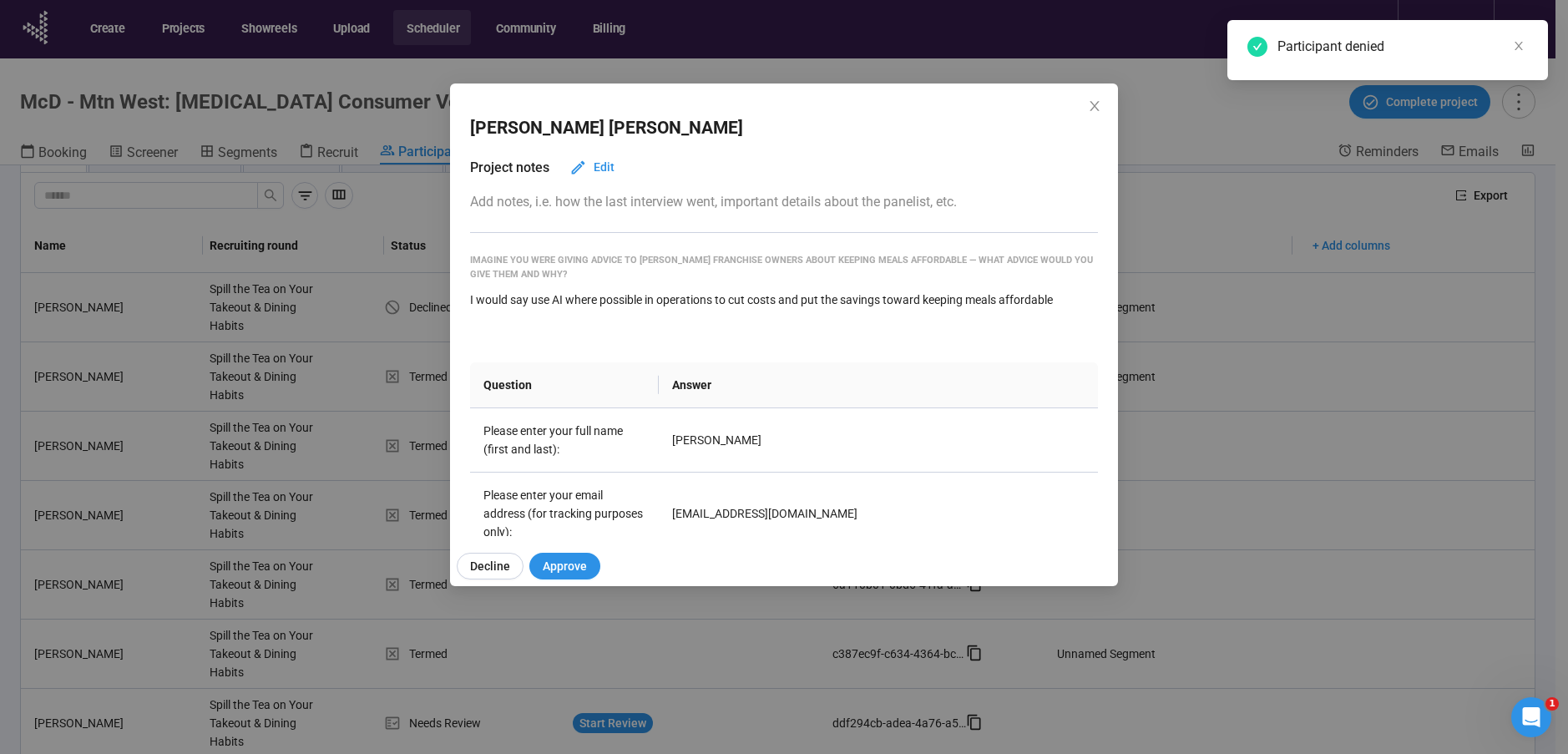
scroll to position [298, 0]
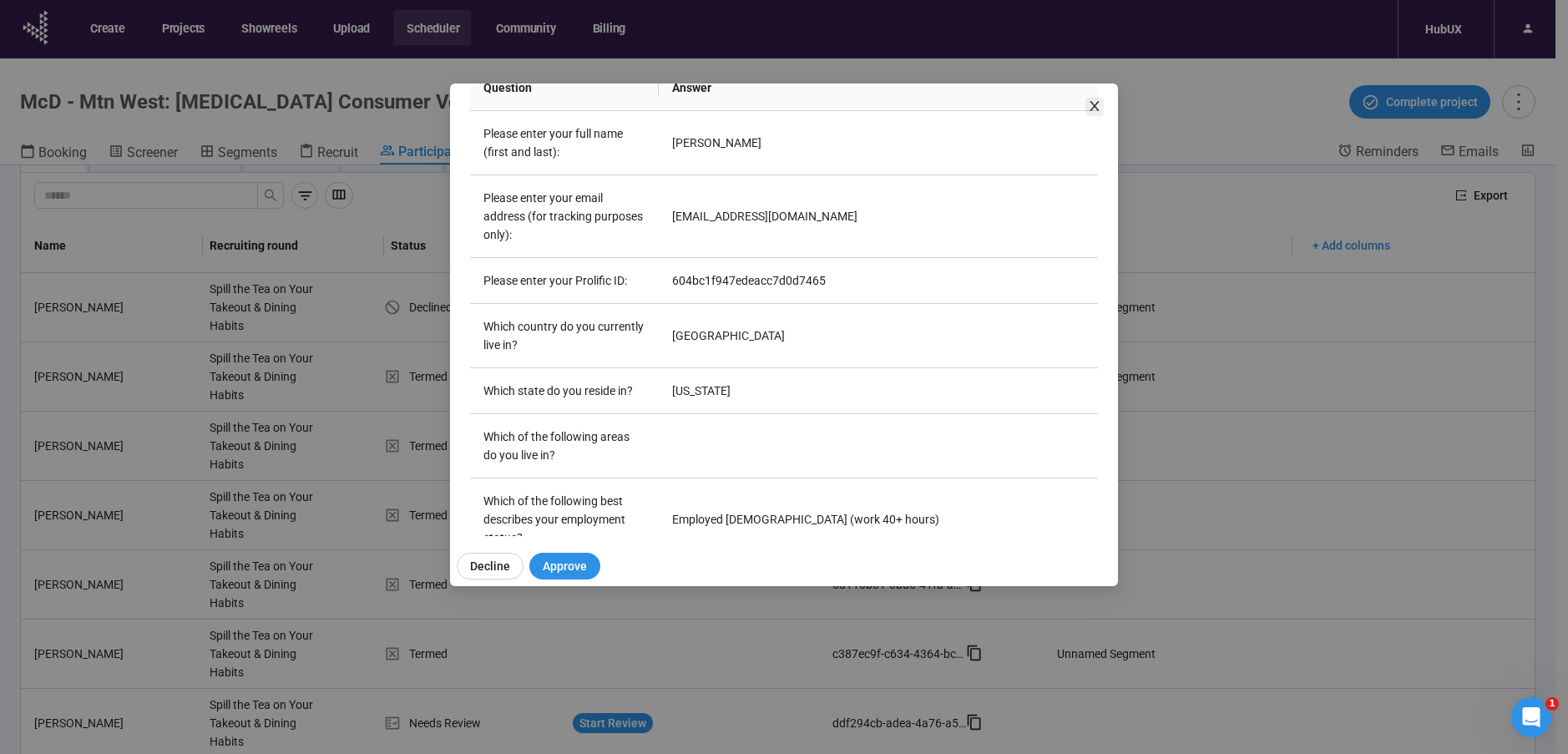
click at [1094, 101] on icon "close" at bounding box center [1094, 106] width 13 height 13
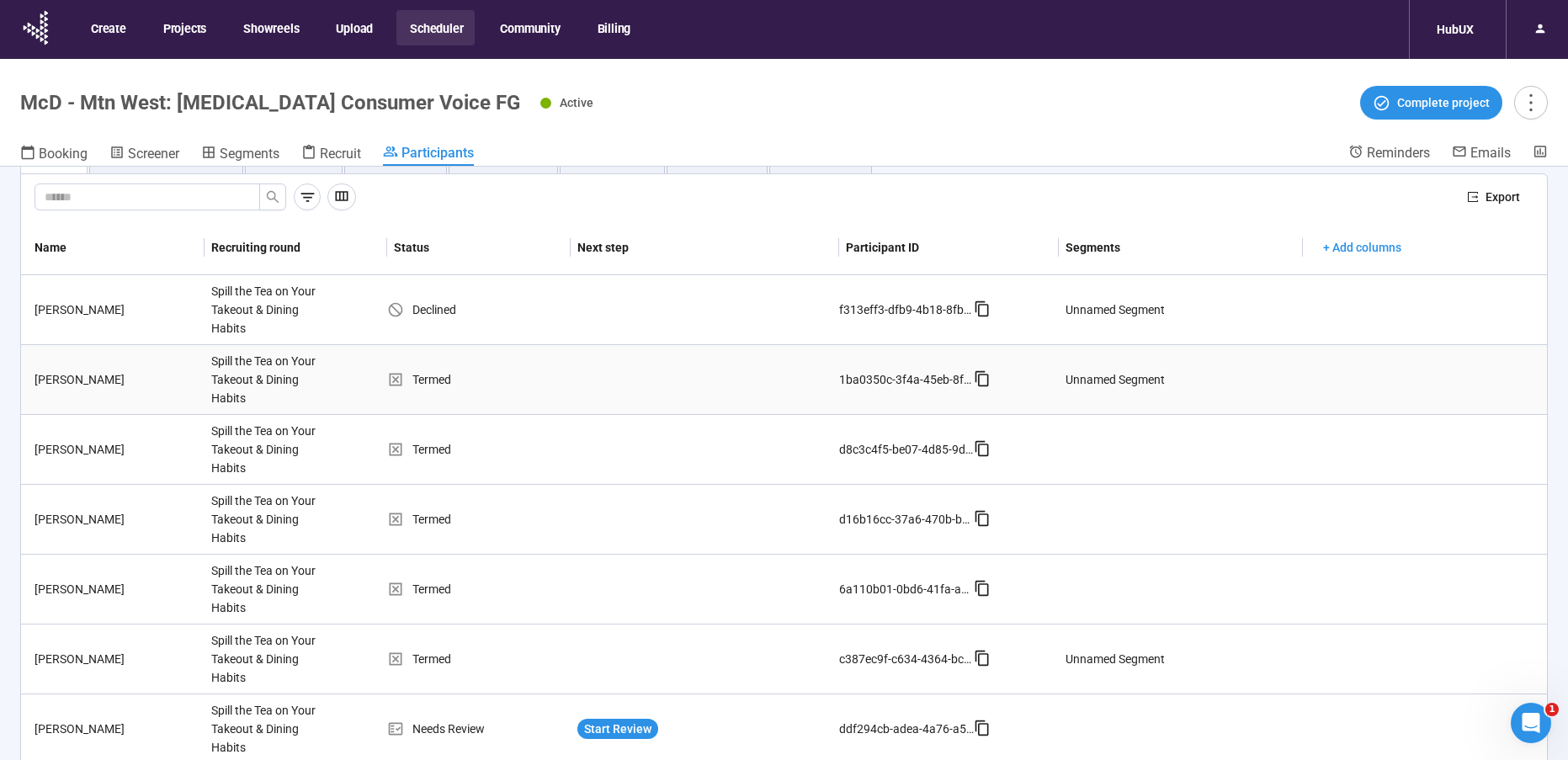
click at [132, 367] on td "[PERSON_NAME]" at bounding box center [113, 380] width 184 height 70
click at [169, 387] on div "[PERSON_NAME]" at bounding box center [116, 380] width 177 height 18
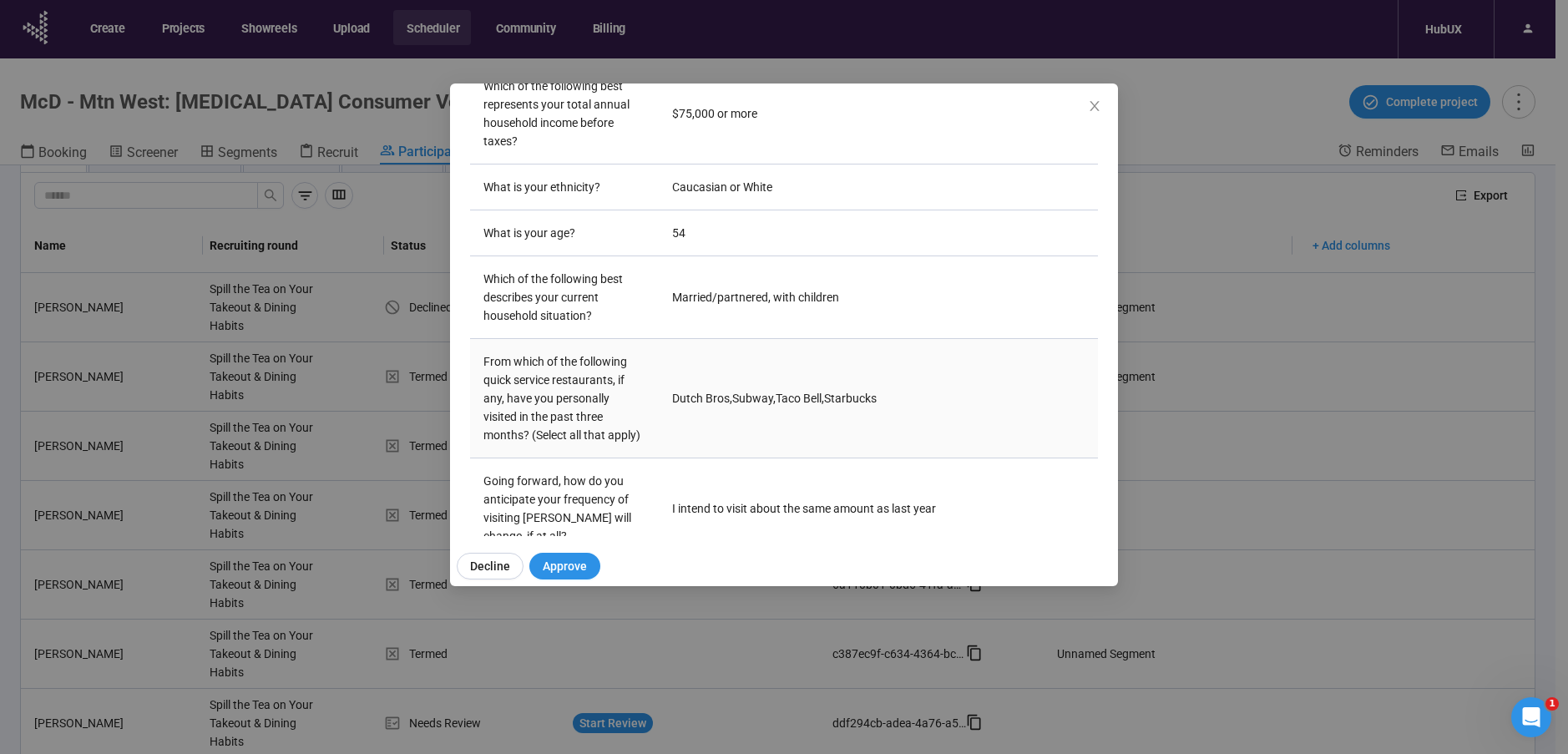
scroll to position [285, 0]
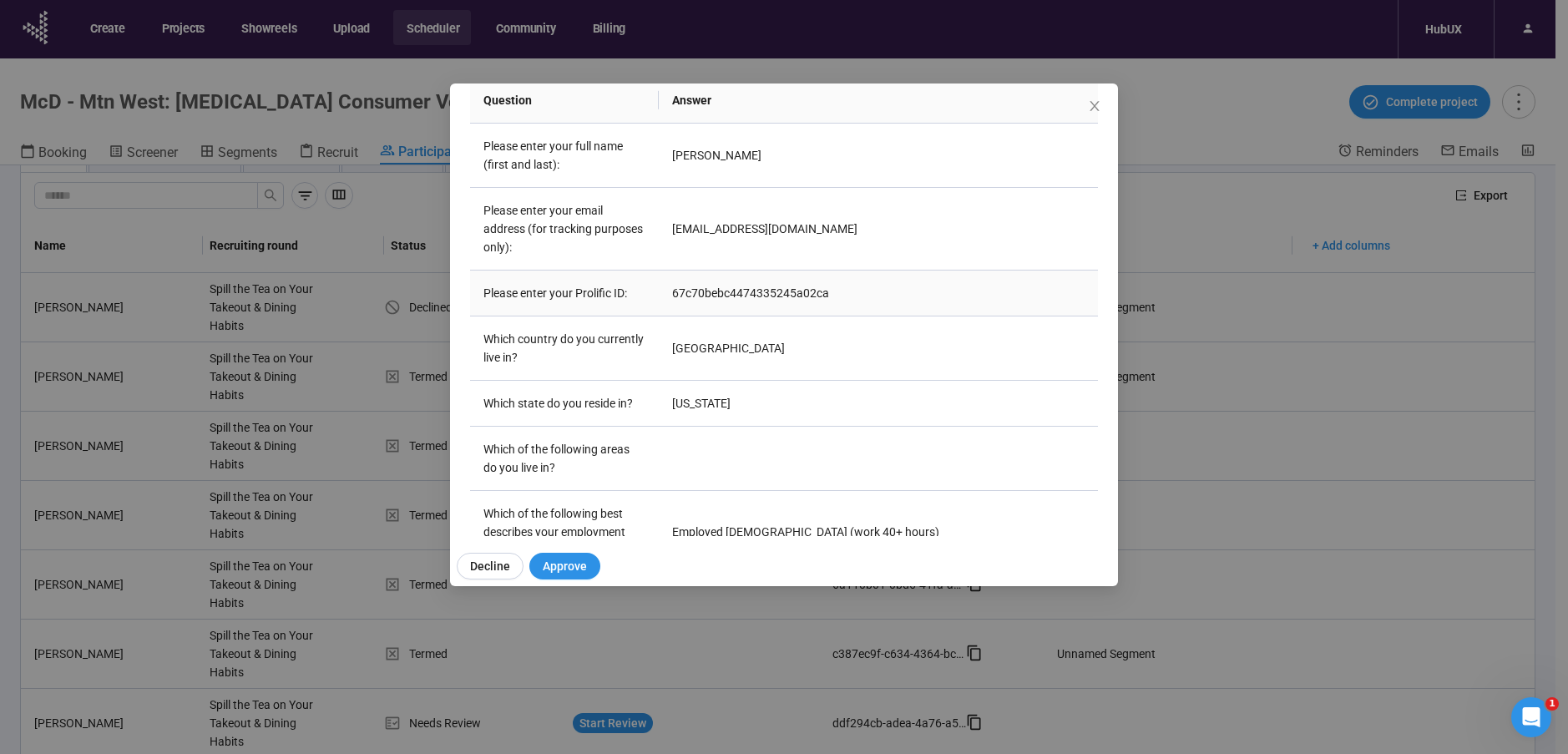
click at [724, 279] on td "67c70bebc4474335245a02ca" at bounding box center [878, 293] width 439 height 46
copy td "67c70bebc4474335245a02ca"
click at [470, 570] on span "Decline" at bounding box center [490, 566] width 40 height 18
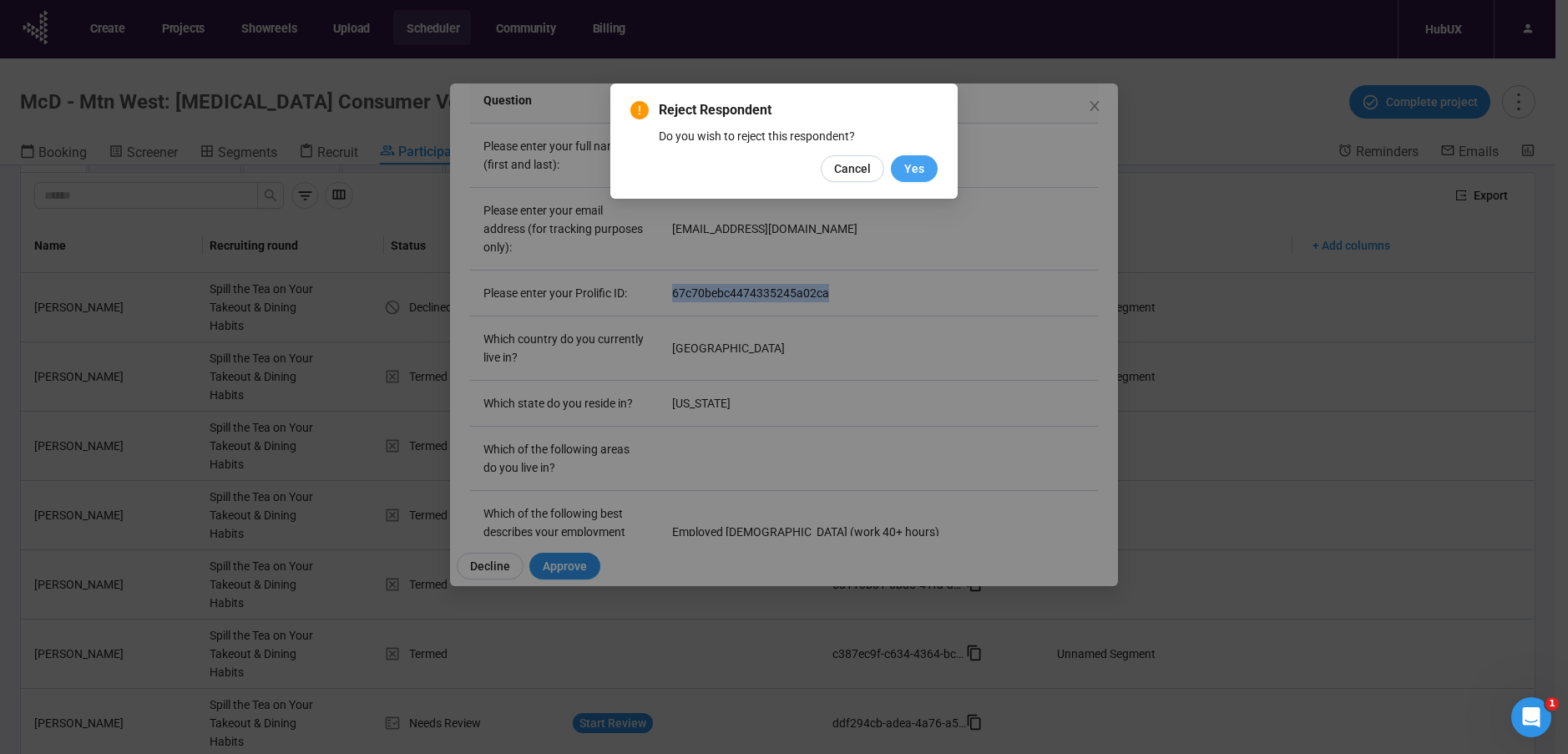
click at [912, 161] on span "Yes" at bounding box center [913, 168] width 20 height 18
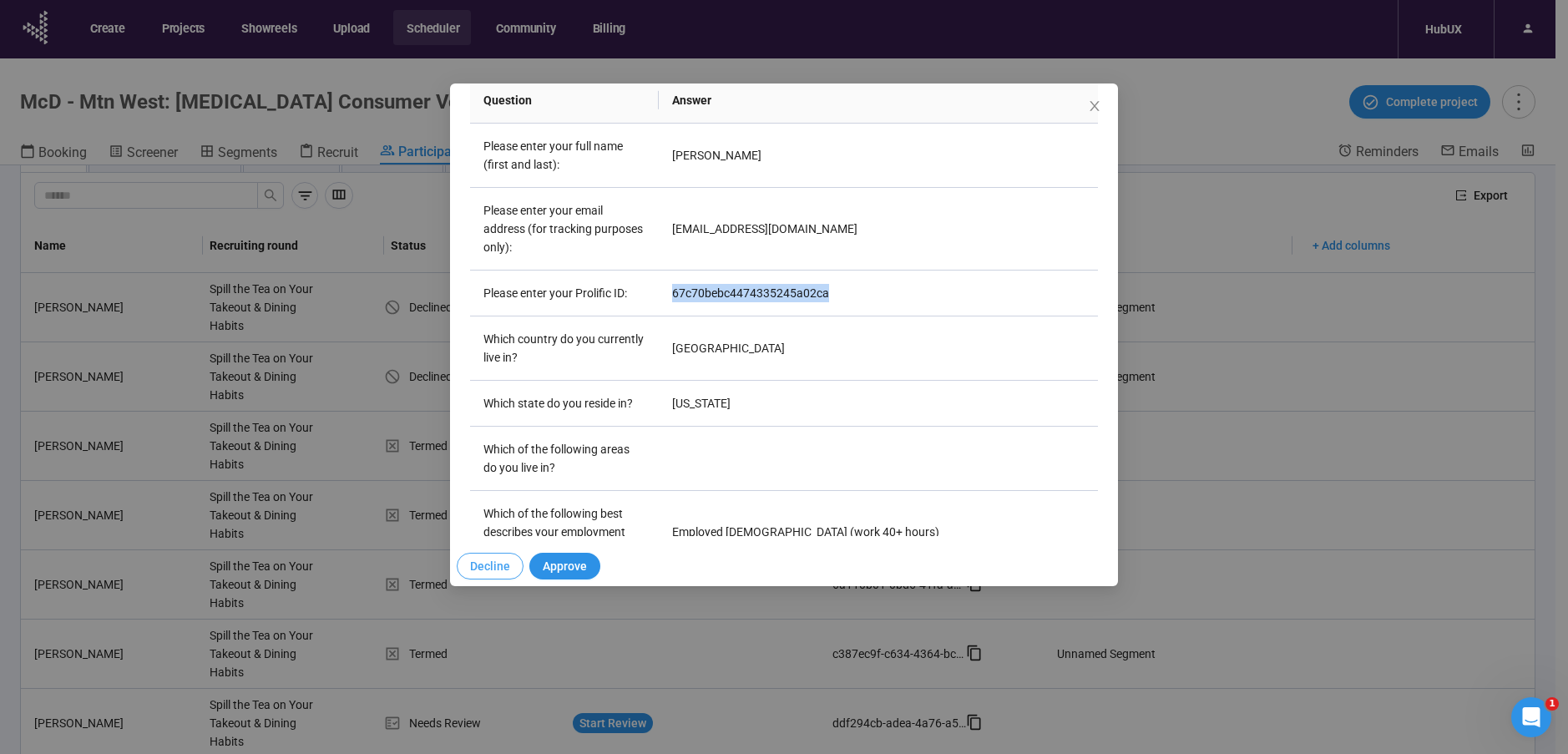
click at [477, 568] on span "Decline" at bounding box center [490, 566] width 40 height 18
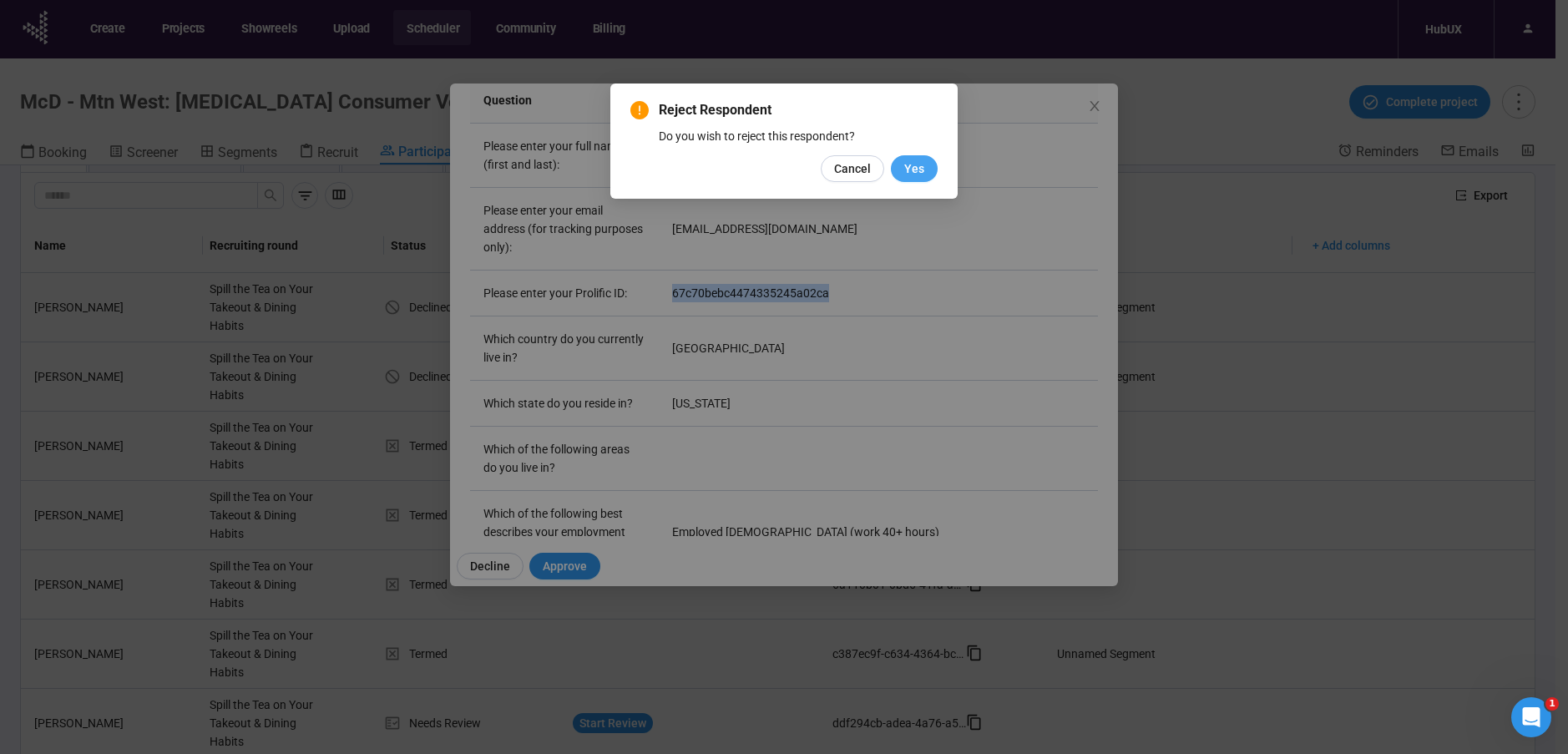
click at [929, 170] on button "Yes" at bounding box center [914, 168] width 47 height 27
